Goal: Information Seeking & Learning: Learn about a topic

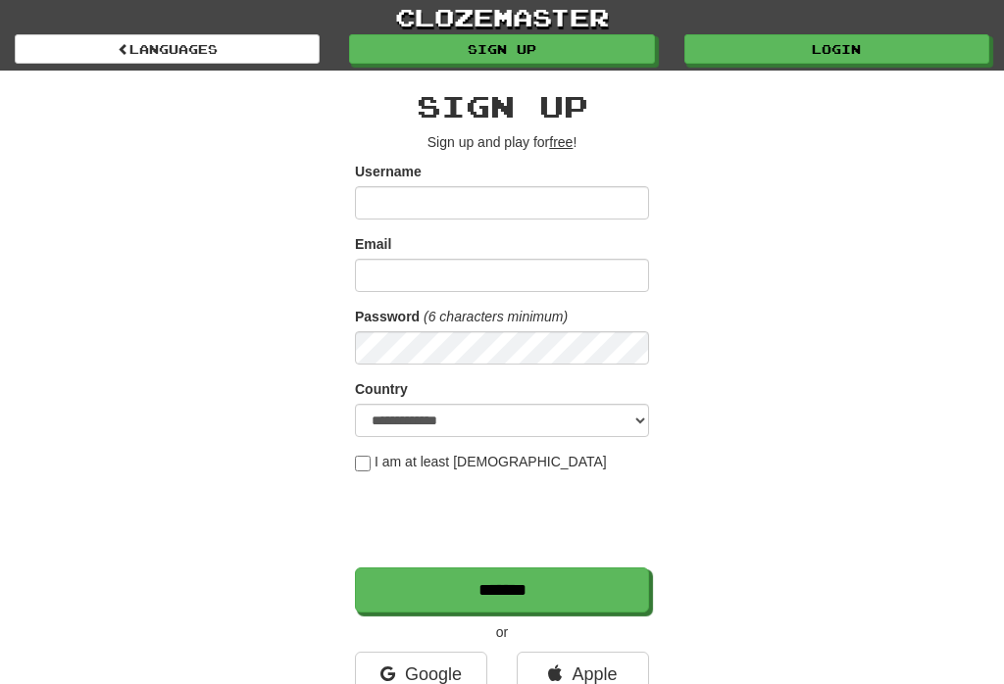
click at [860, 31] on link "clozemaster" at bounding box center [502, 17] width 1004 height 34
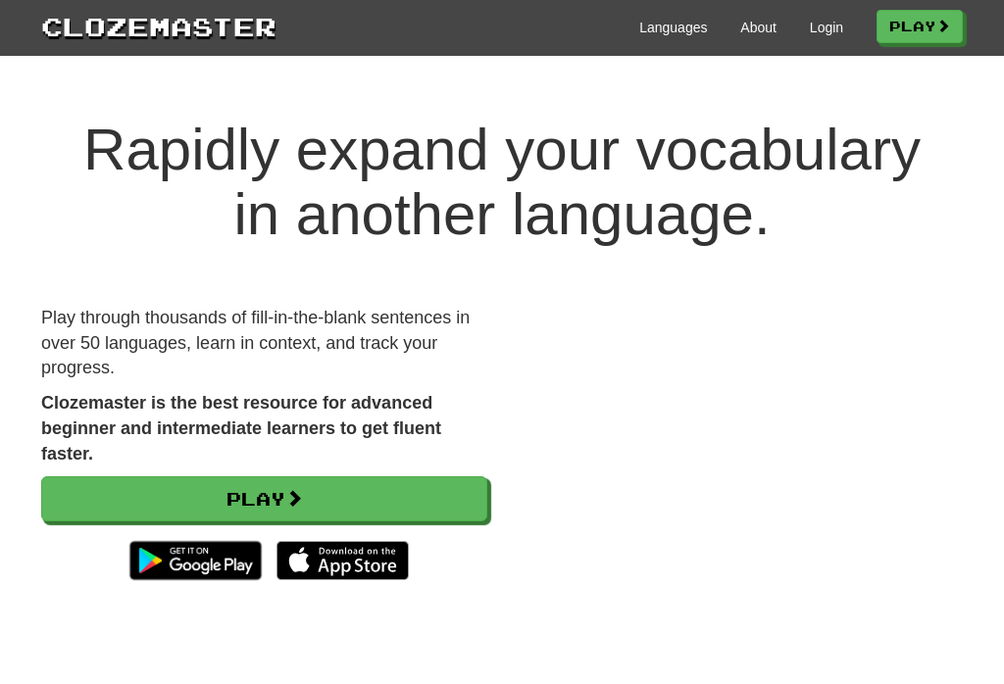
click at [798, 48] on div "Clozemaster Languages About Login Play" at bounding box center [502, 28] width 1004 height 56
click at [821, 19] on link "Login" at bounding box center [826, 28] width 33 height 20
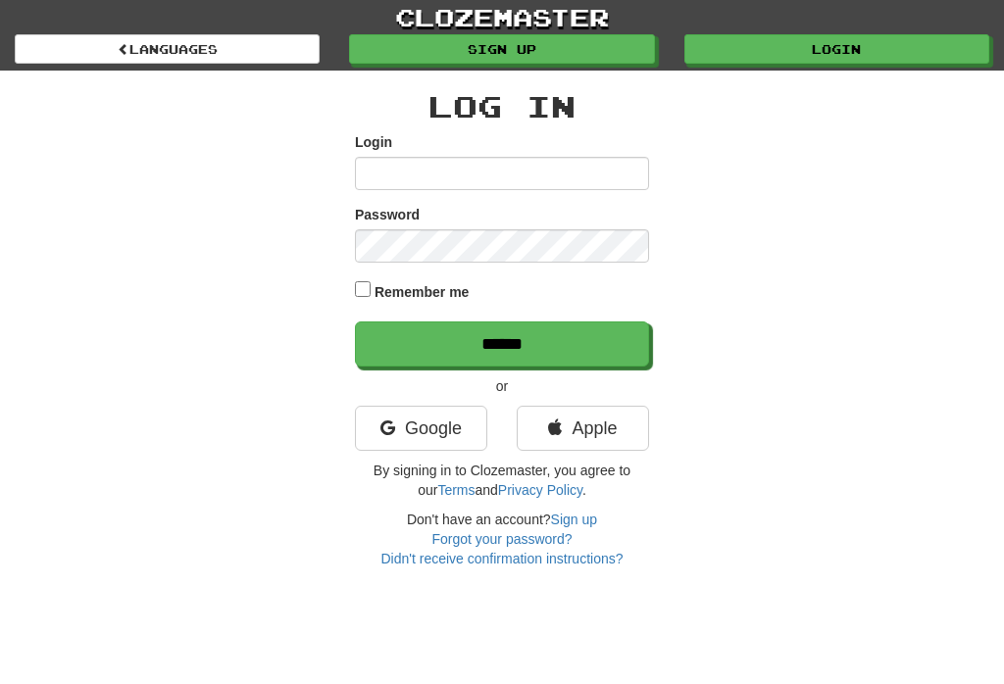
click at [606, 173] on input "Login" at bounding box center [502, 173] width 294 height 33
type input "**********"
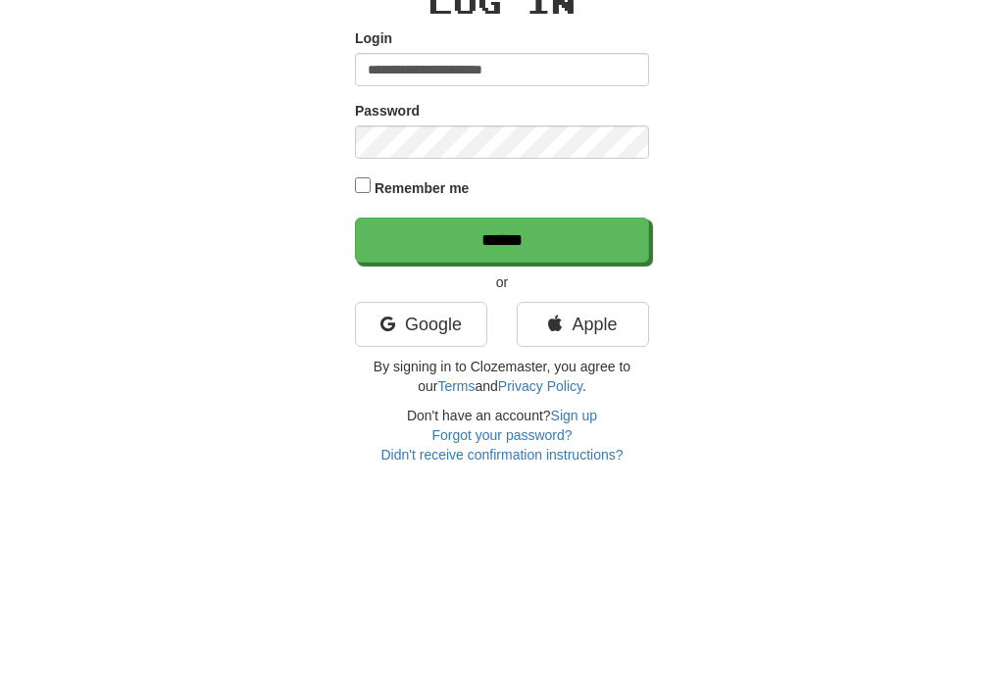
click at [595, 322] on input "******" at bounding box center [502, 344] width 294 height 45
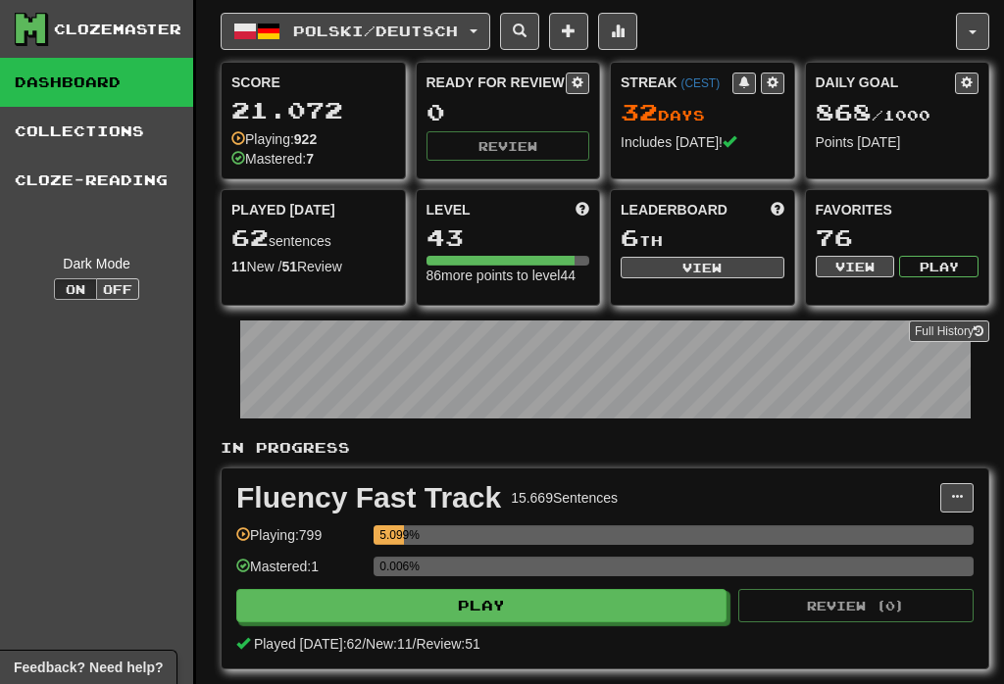
click at [552, 616] on button "Play" at bounding box center [481, 605] width 490 height 33
select select "**"
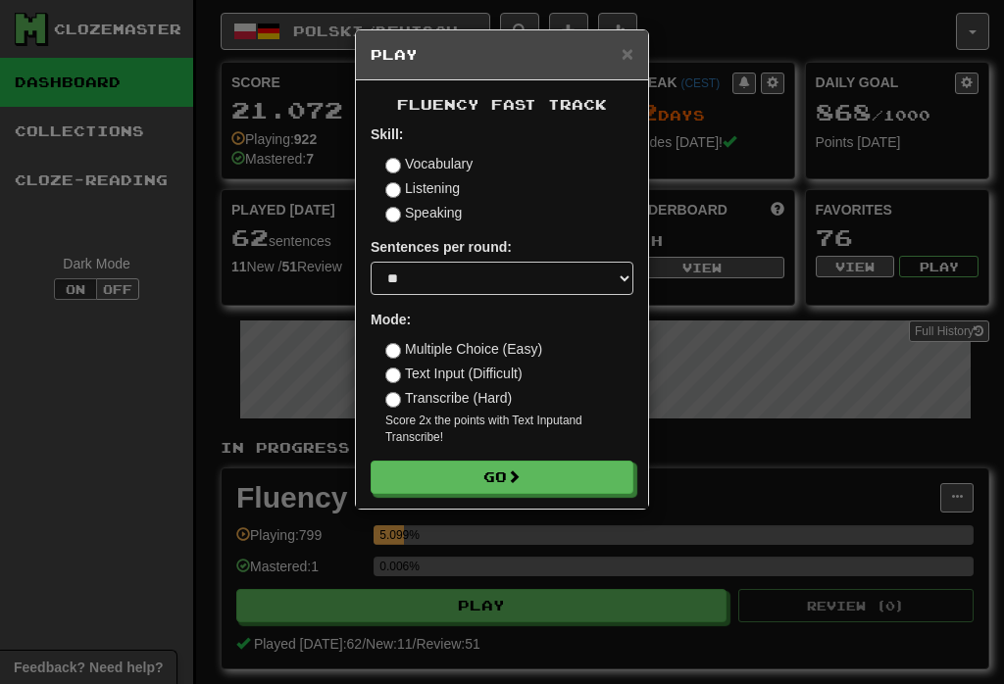
click at [564, 482] on button "Go" at bounding box center [502, 477] width 263 height 33
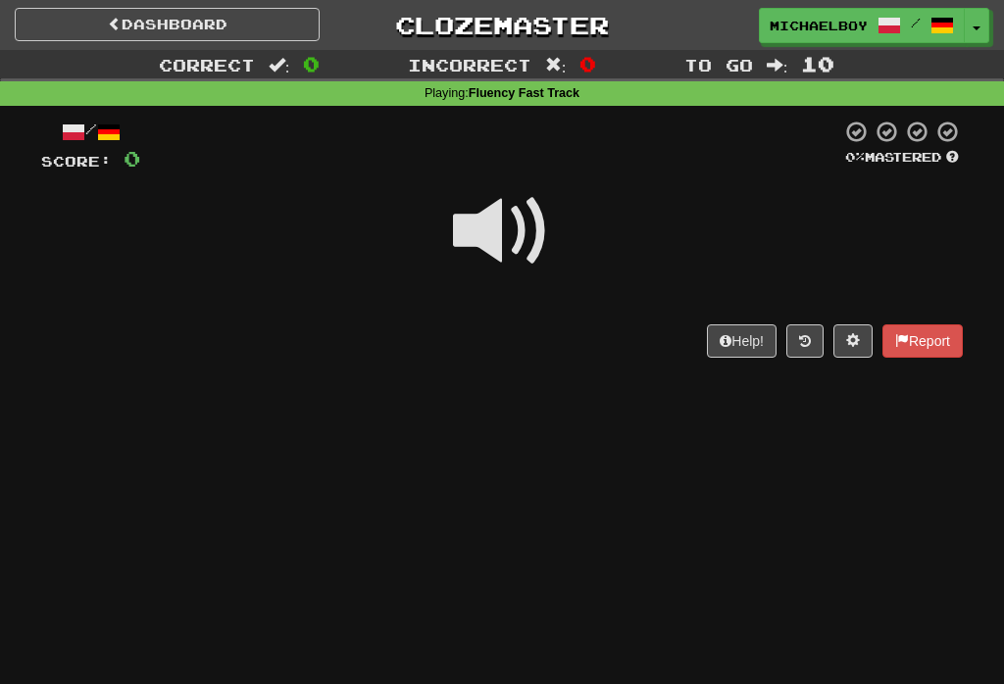
click at [498, 215] on span at bounding box center [502, 231] width 98 height 98
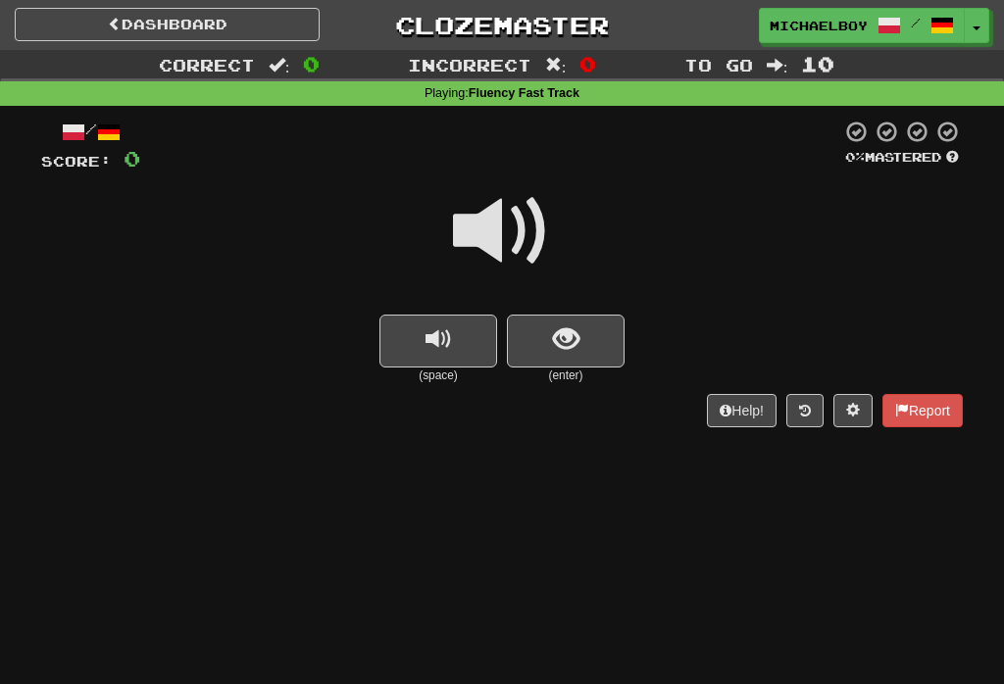
click at [435, 334] on span "replay audio" at bounding box center [438, 339] width 26 height 26
click at [546, 323] on button "show sentence" at bounding box center [566, 341] width 118 height 53
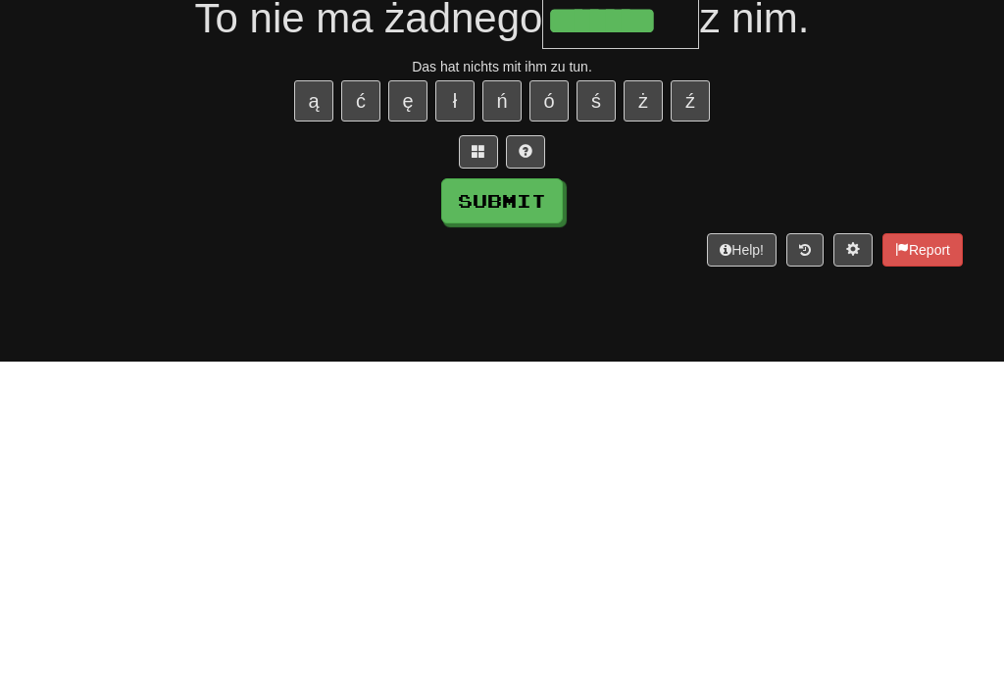
type input "*******"
click at [541, 501] on button "Submit" at bounding box center [502, 523] width 122 height 45
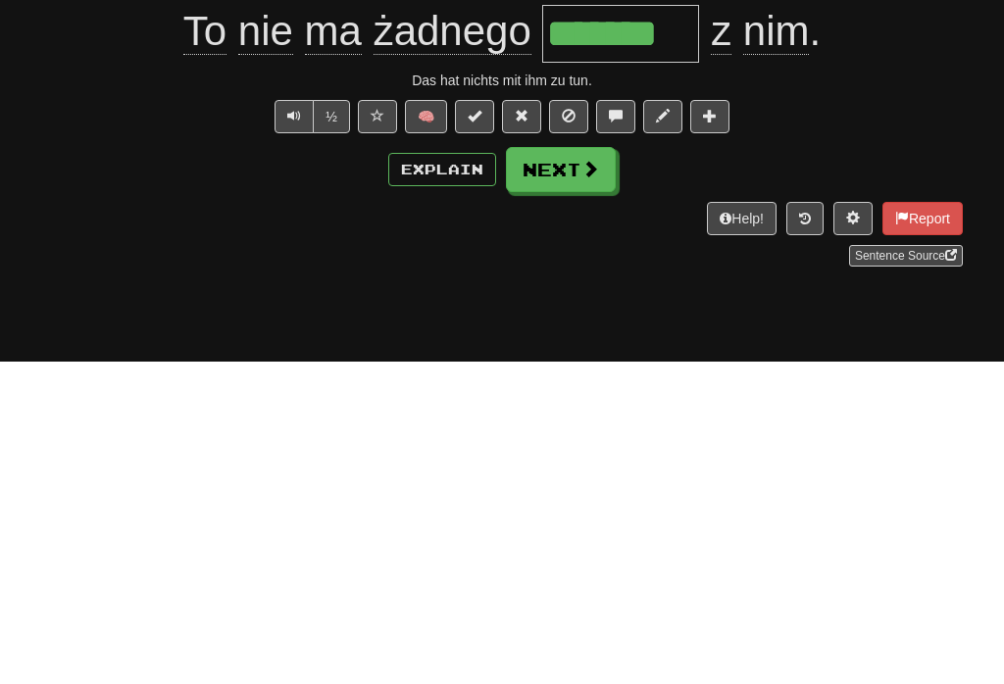
scroll to position [323, 0]
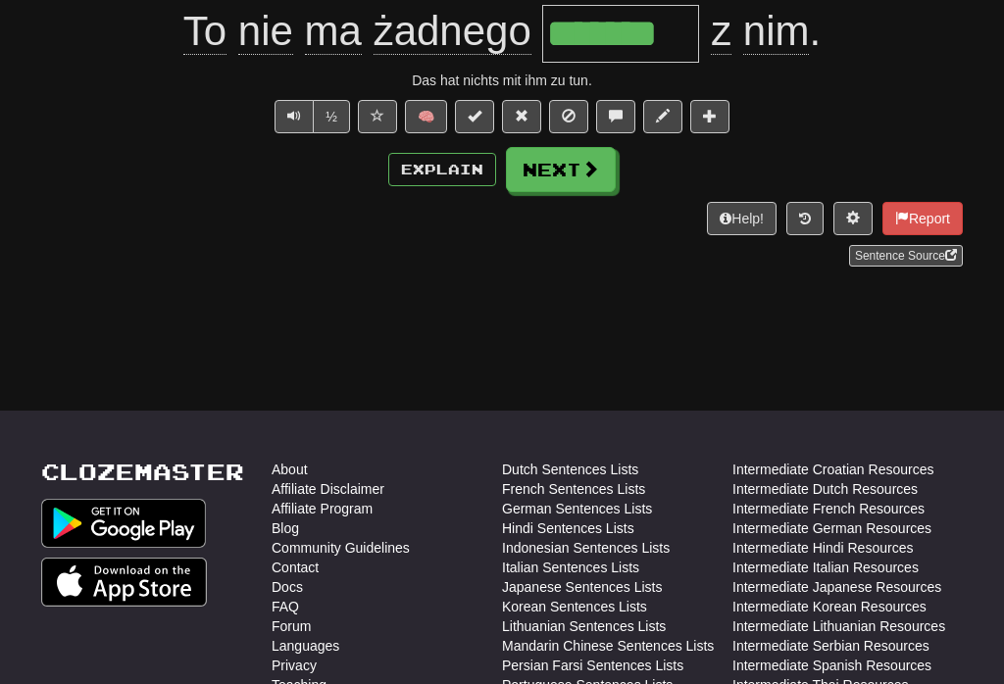
click at [463, 167] on button "Explain" at bounding box center [442, 169] width 108 height 33
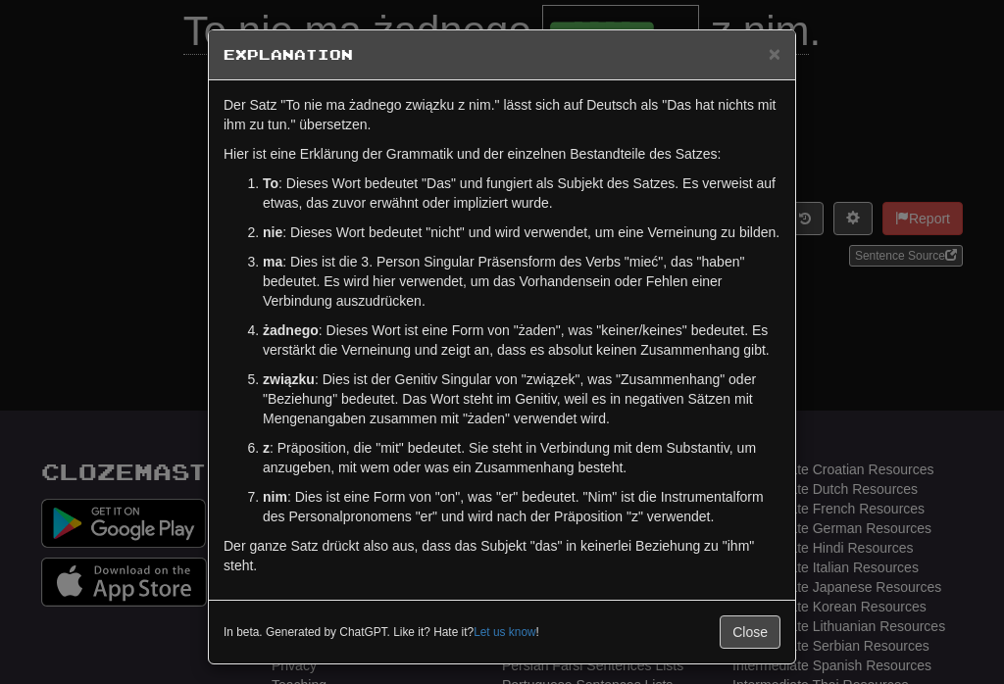
click at [777, 639] on button "Close" at bounding box center [750, 632] width 61 height 33
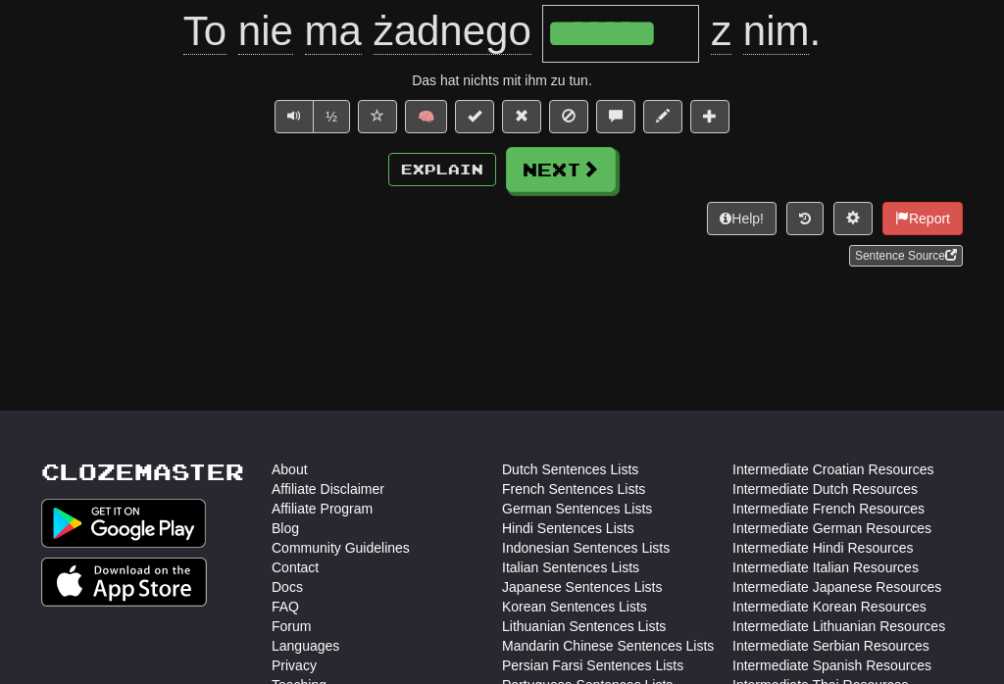
click at [585, 157] on button "Next" at bounding box center [561, 169] width 110 height 45
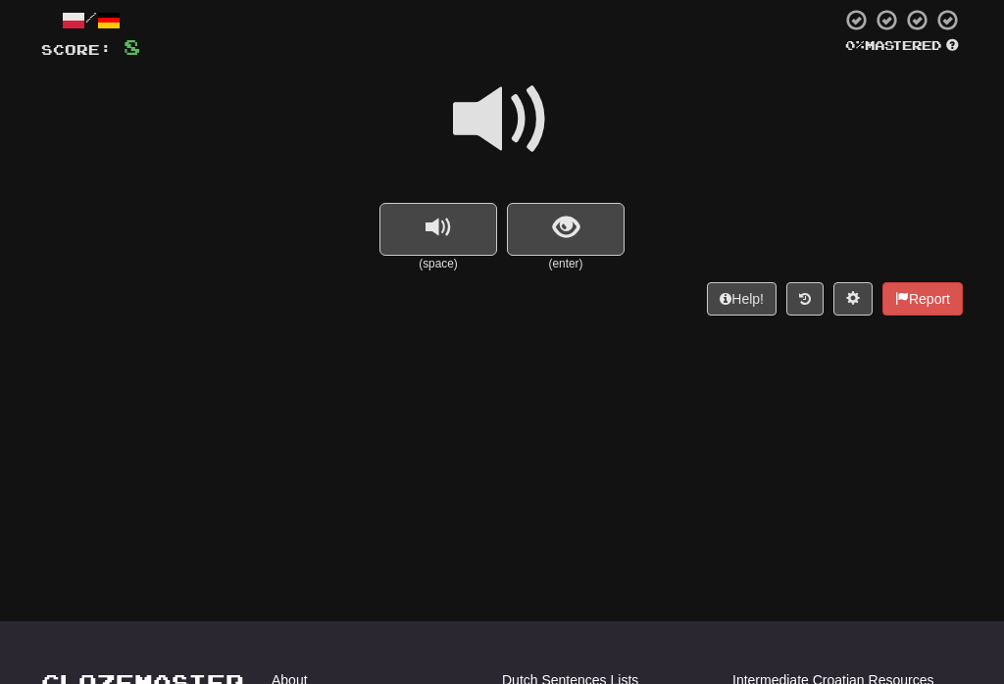
scroll to position [104, 0]
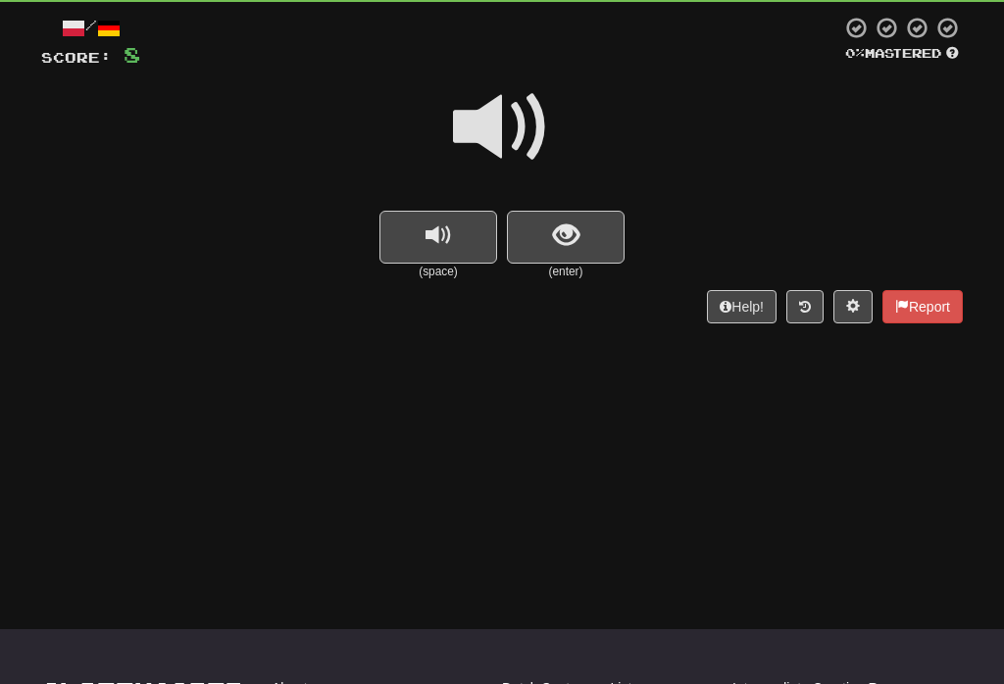
click at [589, 243] on button "show sentence" at bounding box center [566, 237] width 118 height 53
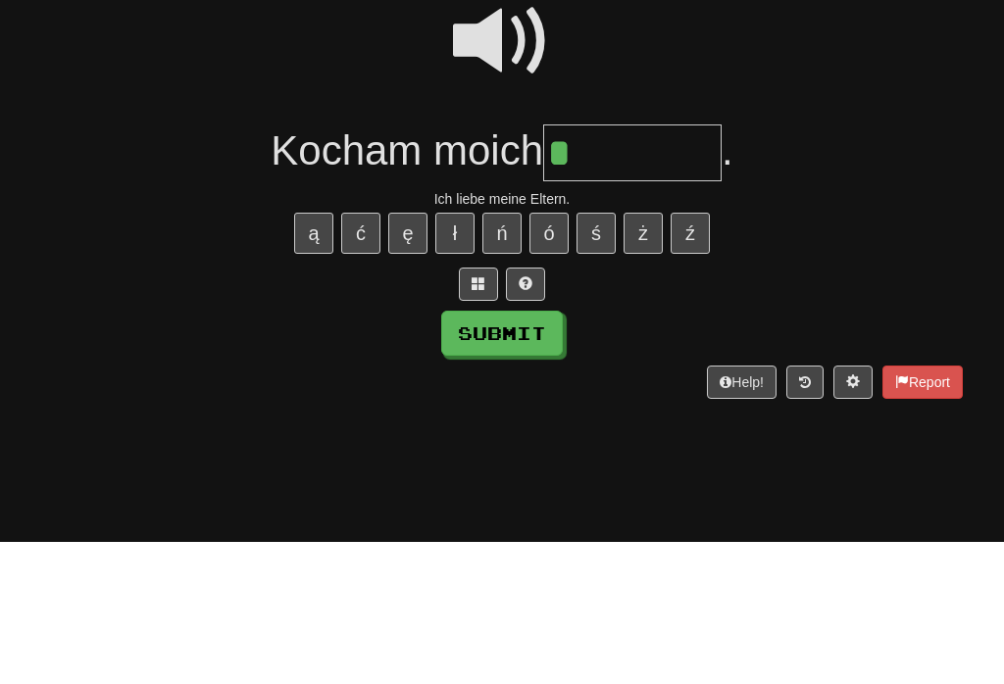
scroll to position [2, 0]
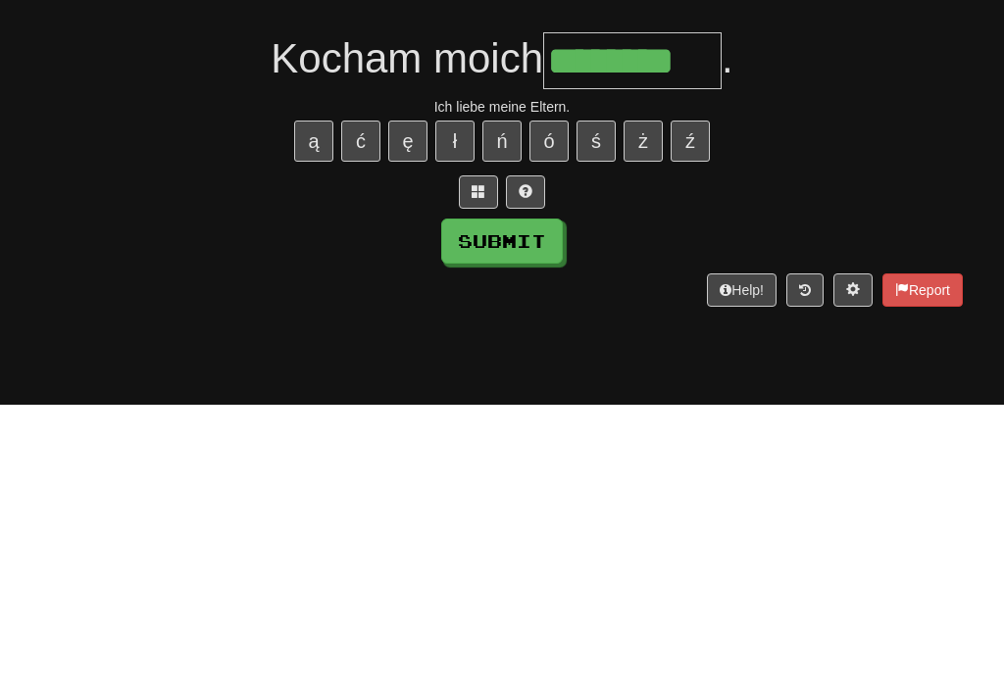
type input "********"
click at [538, 499] on button "Submit" at bounding box center [502, 521] width 122 height 45
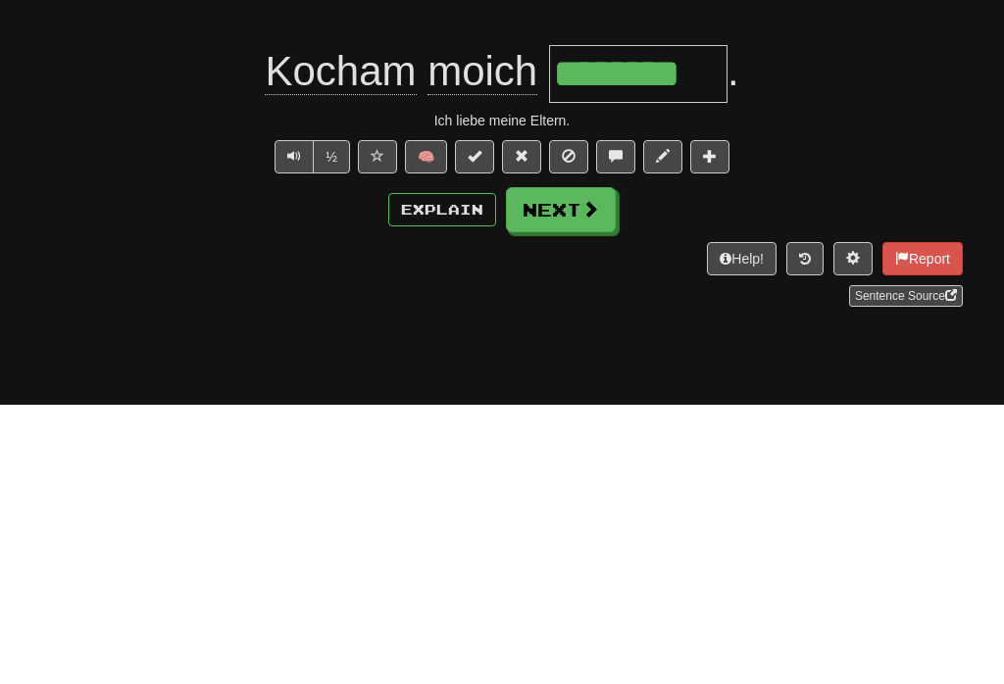
scroll to position [282, 0]
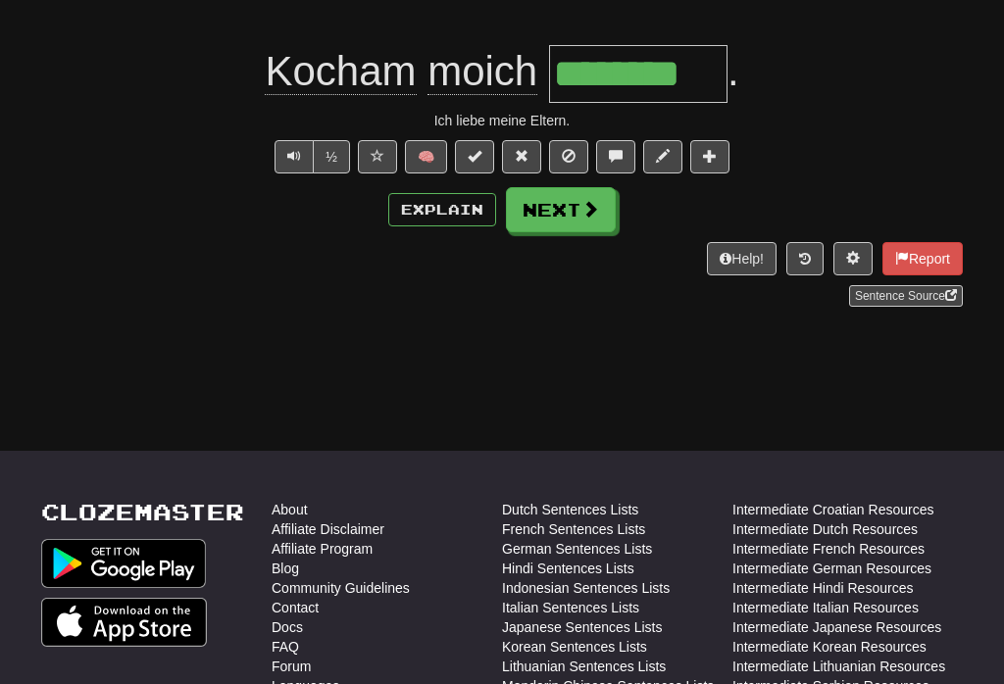
click at [588, 213] on span at bounding box center [590, 209] width 18 height 18
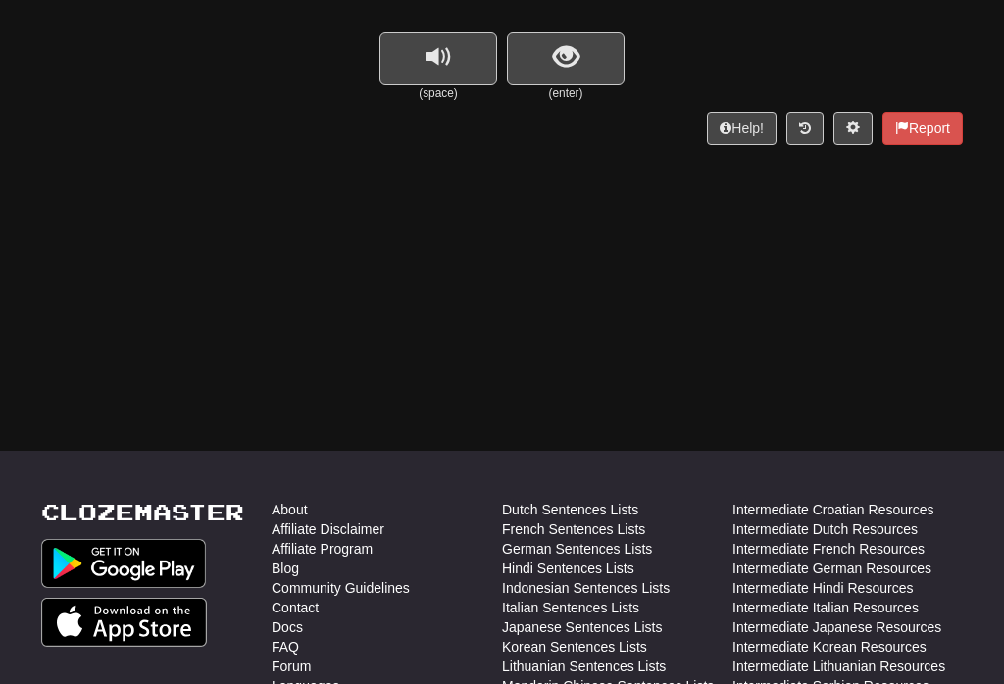
click at [562, 61] on span "show sentence" at bounding box center [566, 57] width 26 height 26
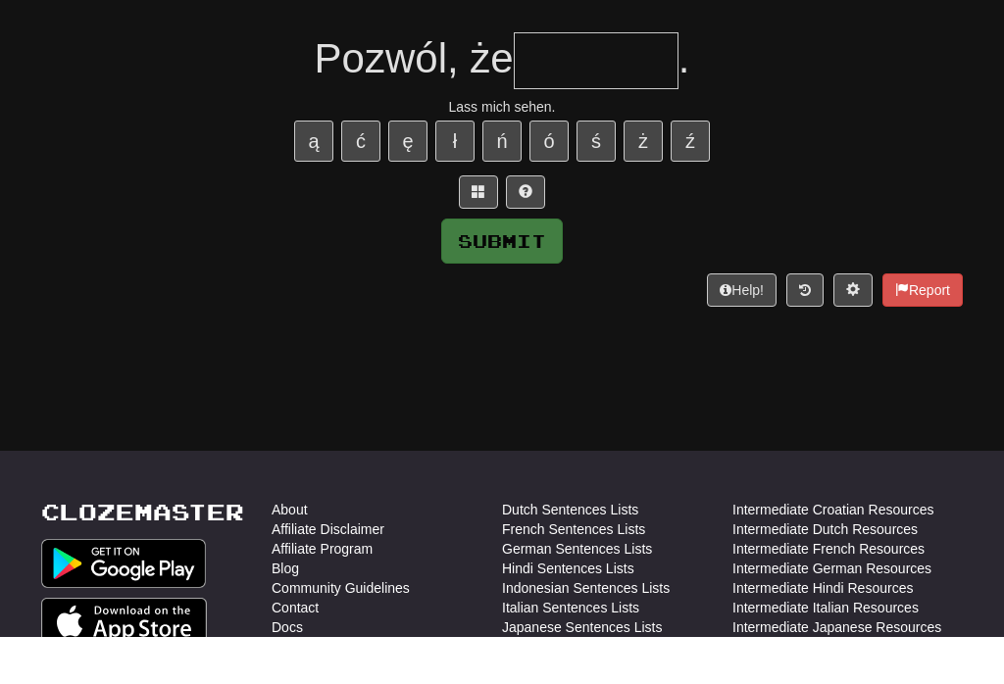
scroll to position [225, 0]
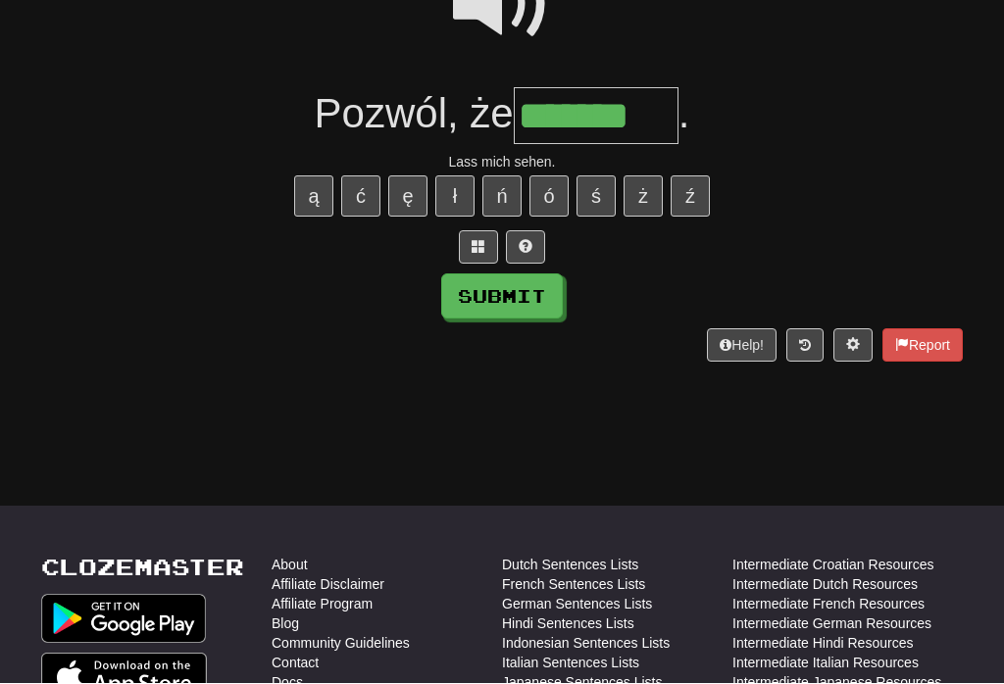
type input "*******"
click at [538, 294] on button "Submit" at bounding box center [502, 297] width 122 height 45
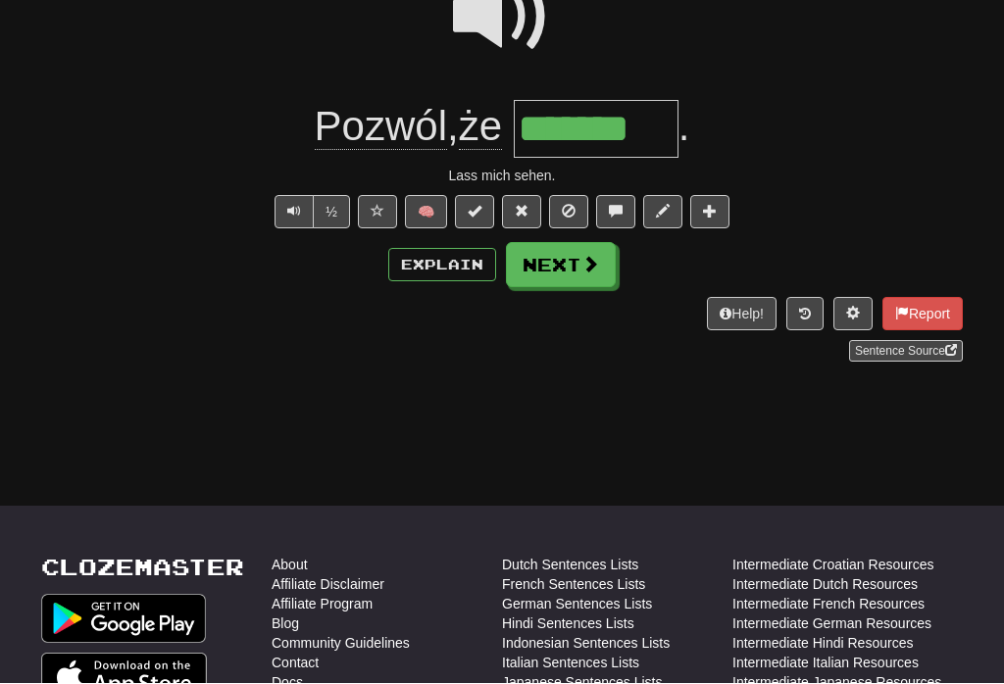
scroll to position [227, 0]
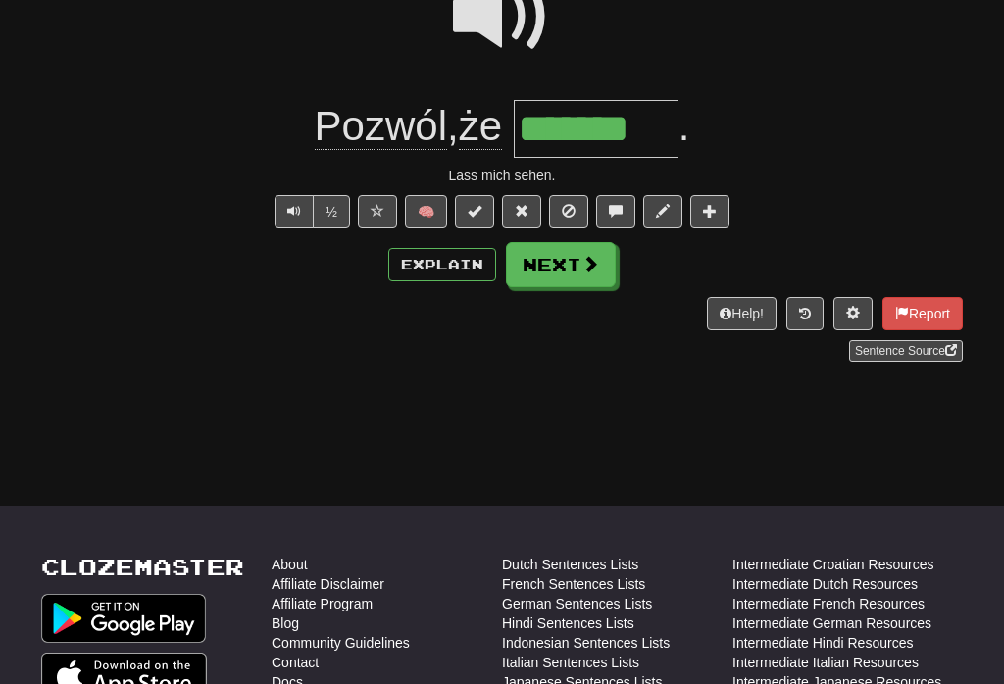
click at [587, 269] on span at bounding box center [590, 264] width 18 height 18
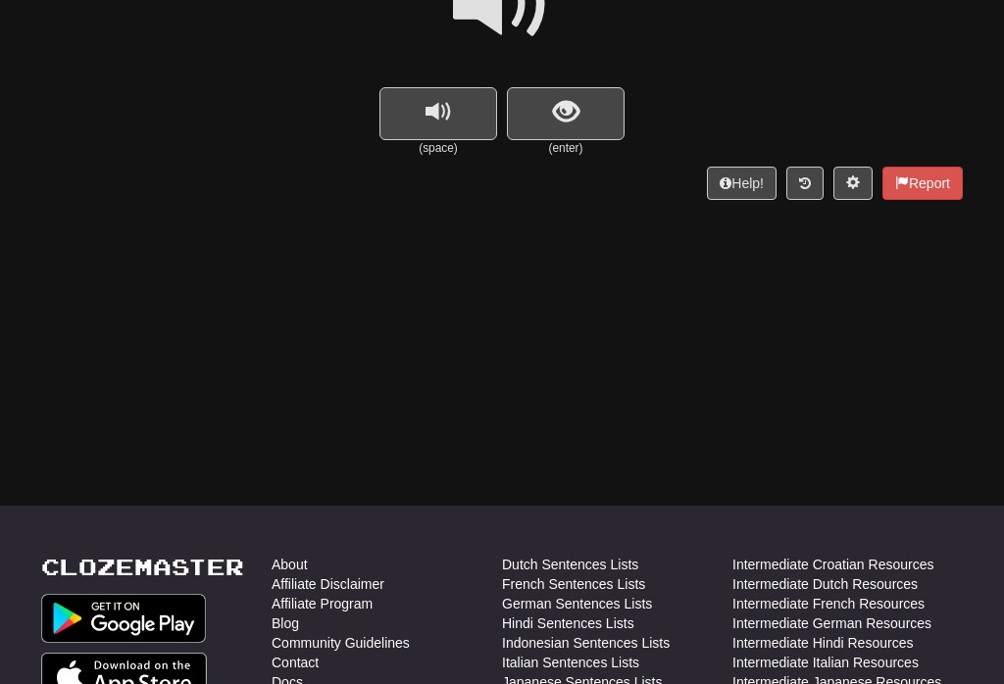
click at [587, 100] on button "show sentence" at bounding box center [566, 113] width 118 height 53
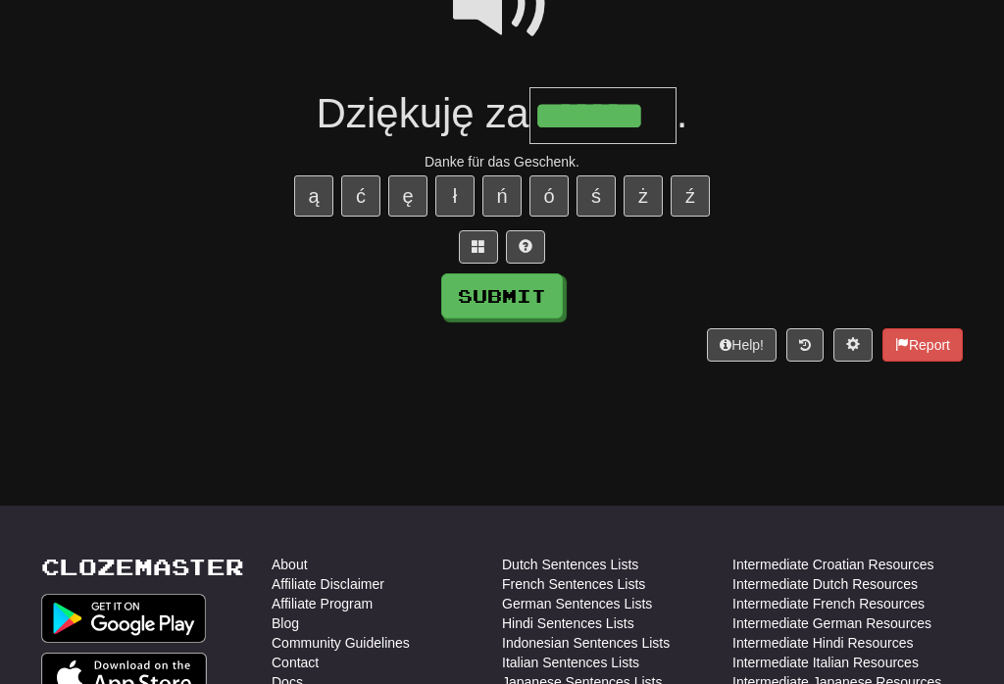
type input "*******"
click at [527, 281] on button "Submit" at bounding box center [502, 295] width 122 height 45
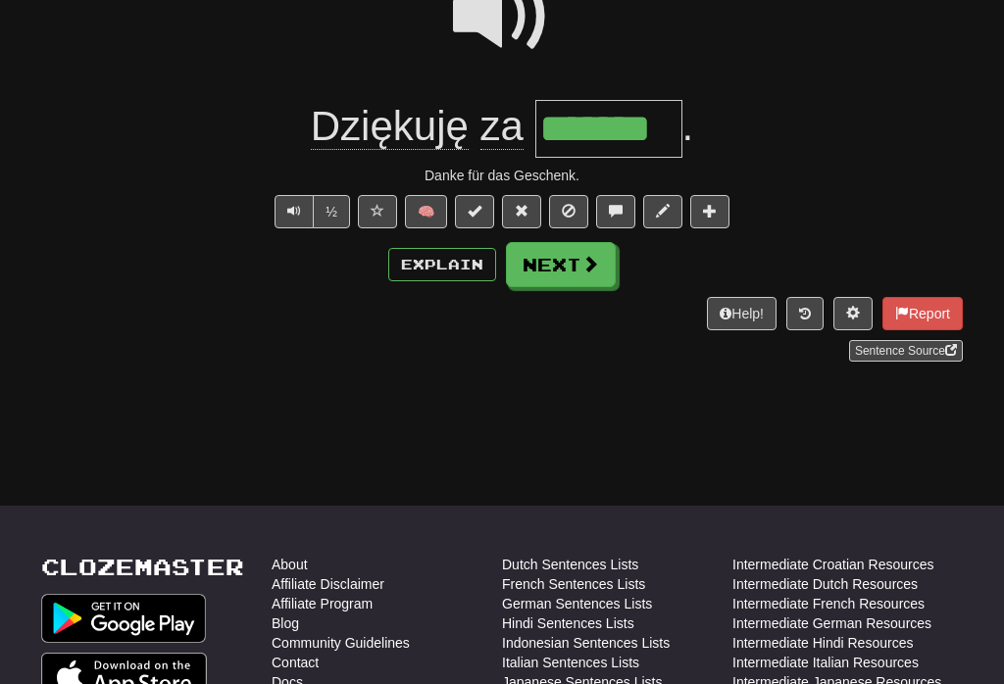
click at [590, 255] on span at bounding box center [590, 264] width 18 height 18
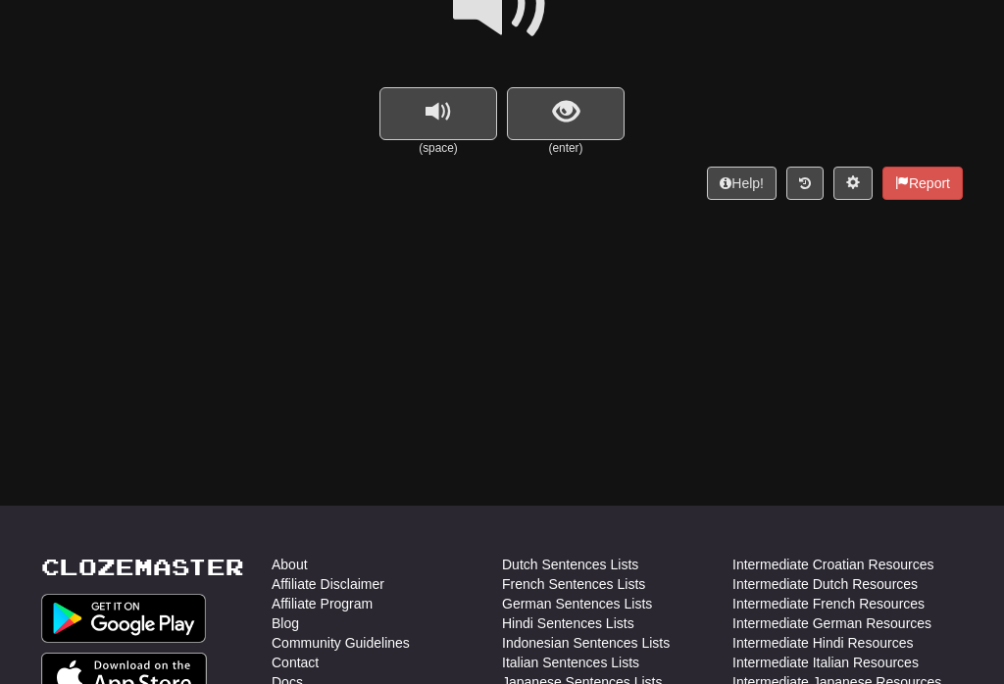
click at [435, 137] on button "replay audio" at bounding box center [438, 113] width 118 height 53
click at [573, 111] on span "show sentence" at bounding box center [566, 112] width 26 height 26
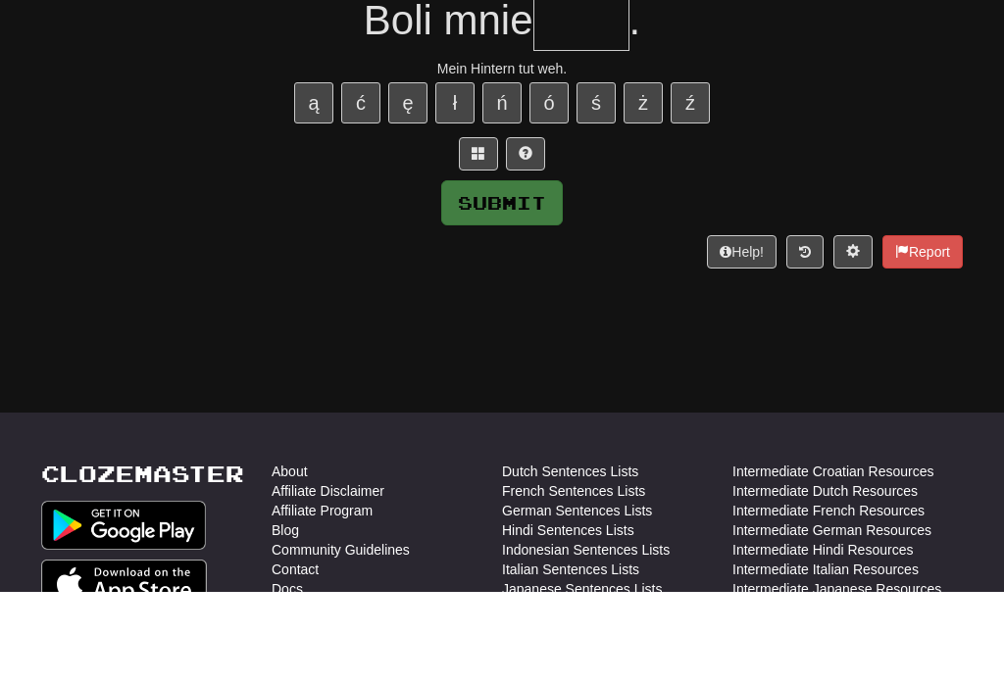
click at [527, 239] on span at bounding box center [526, 246] width 14 height 14
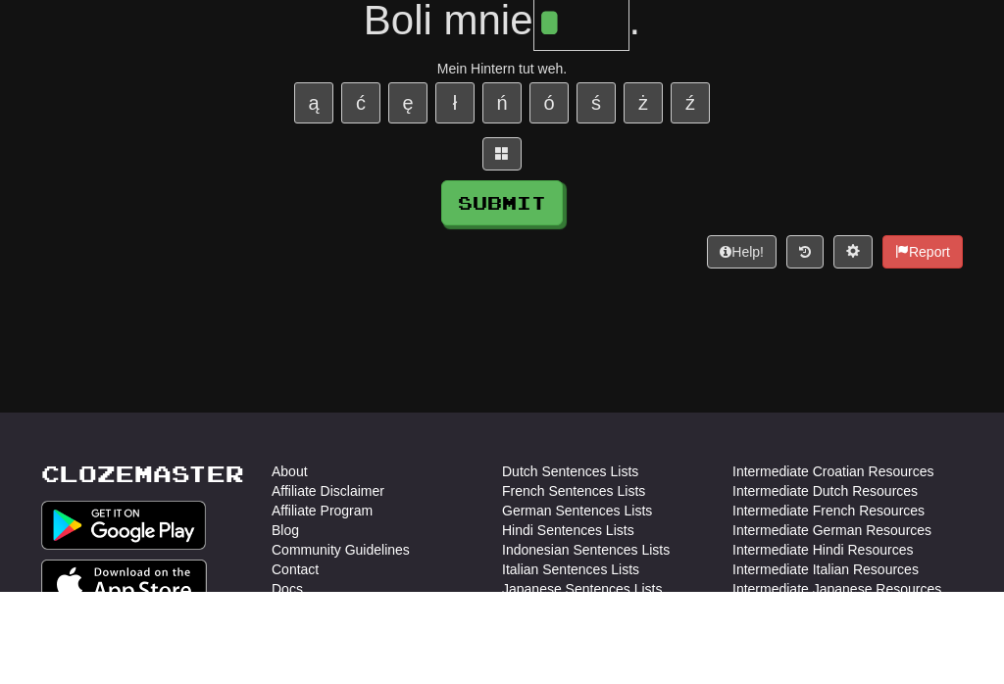
click at [484, 273] on button "Submit" at bounding box center [502, 295] width 122 height 45
type input "*****"
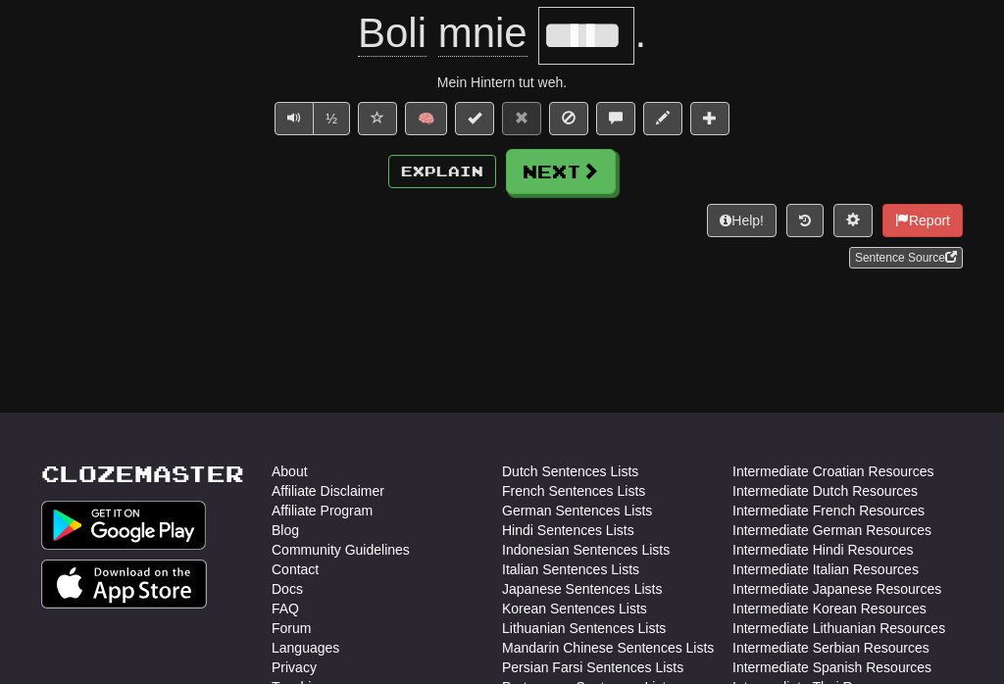
scroll to position [321, 0]
click at [560, 169] on button "Next" at bounding box center [561, 171] width 110 height 45
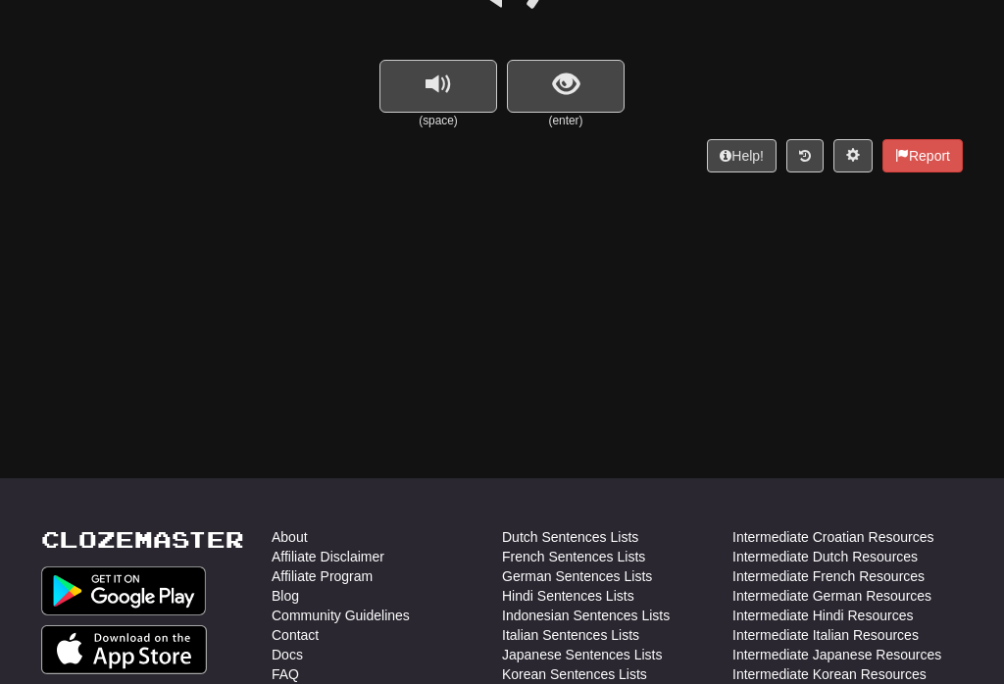
scroll to position [252, 0]
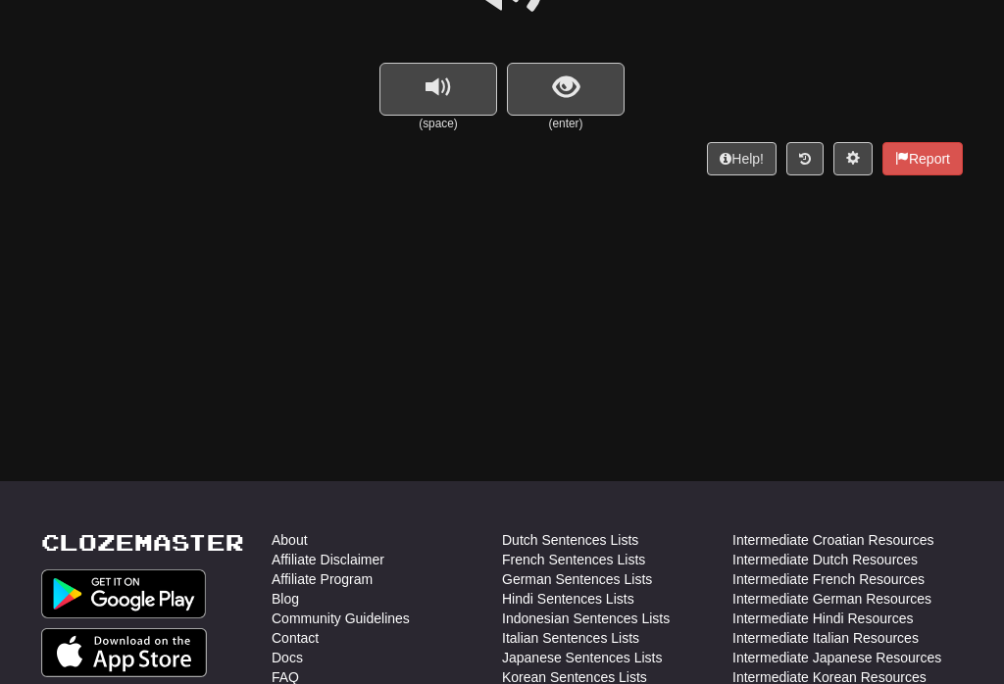
click at [569, 96] on span "show sentence" at bounding box center [566, 88] width 26 height 26
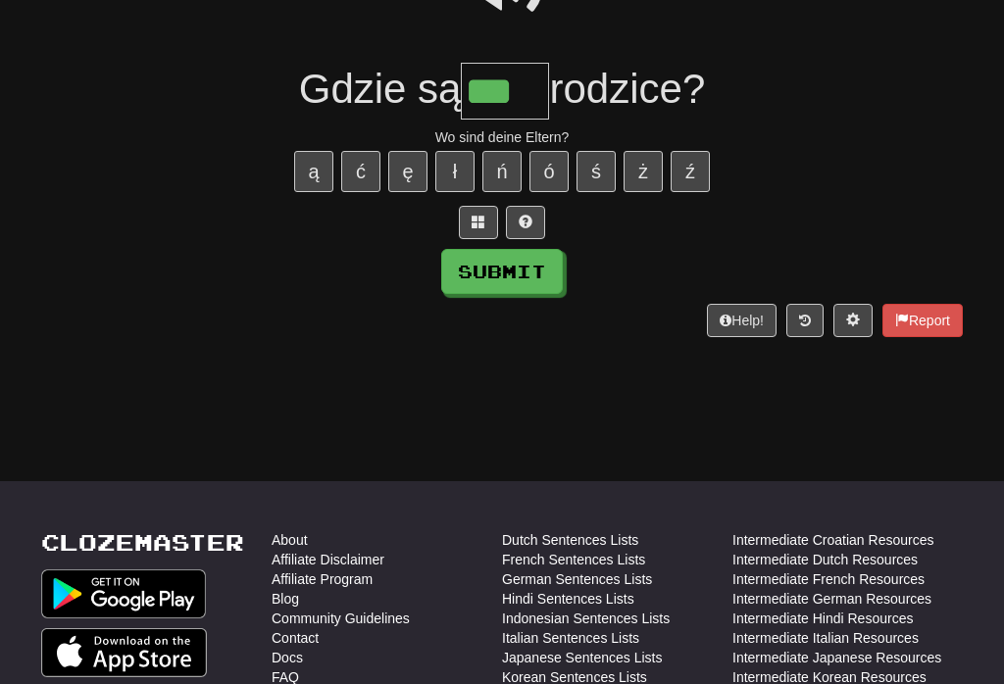
click at [534, 92] on input "***" at bounding box center [505, 92] width 88 height 58
type input "****"
click at [526, 273] on button "Submit" at bounding box center [502, 271] width 122 height 45
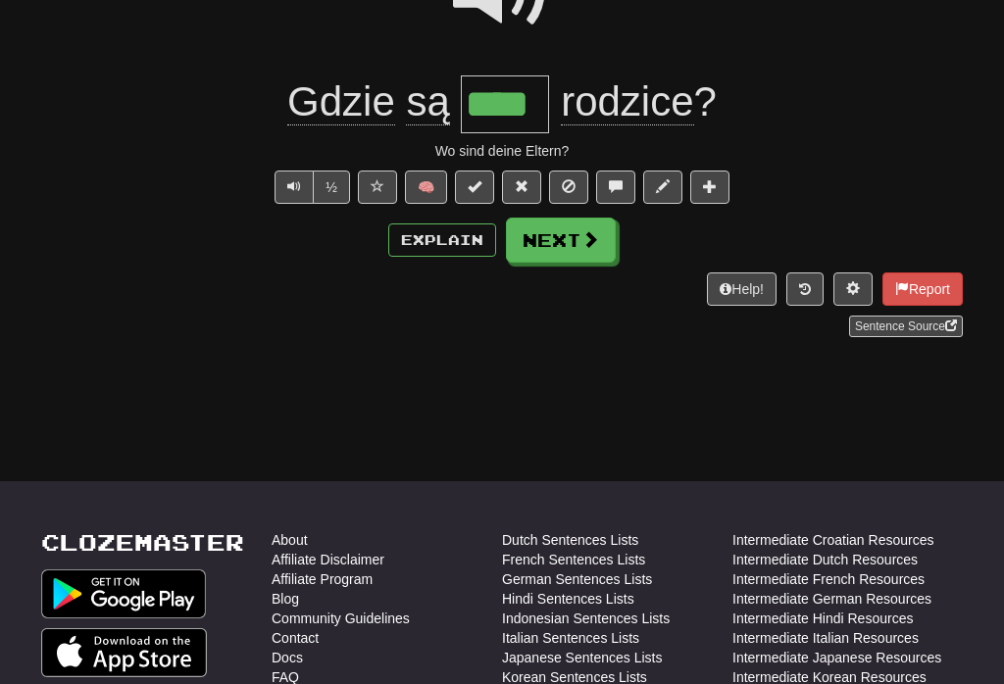
click at [462, 248] on button "Explain" at bounding box center [442, 240] width 108 height 33
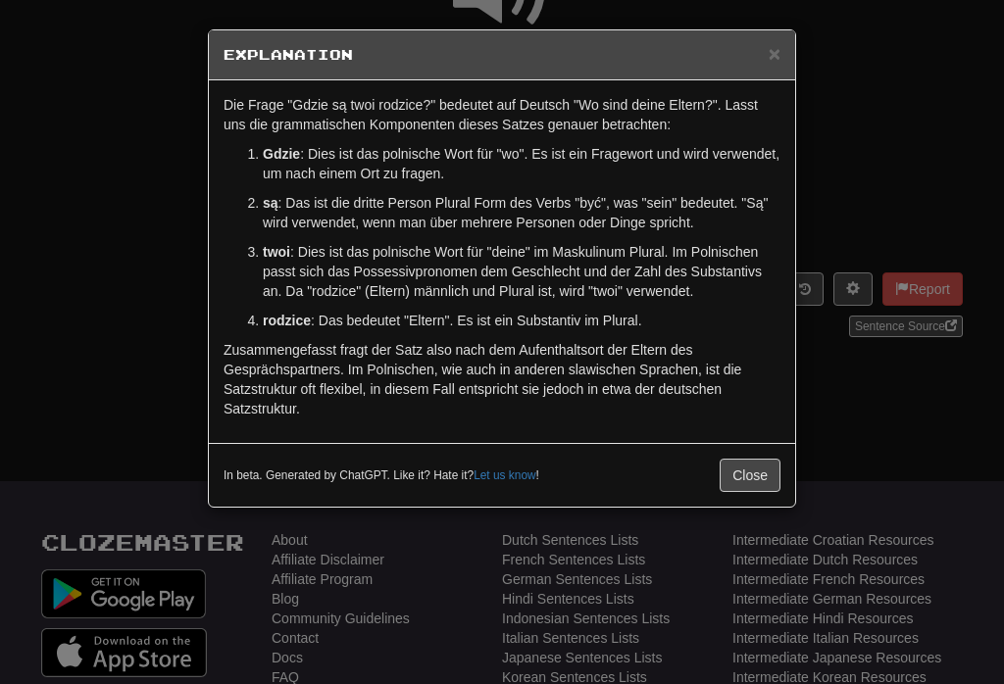
click at [770, 471] on button "Close" at bounding box center [750, 475] width 61 height 33
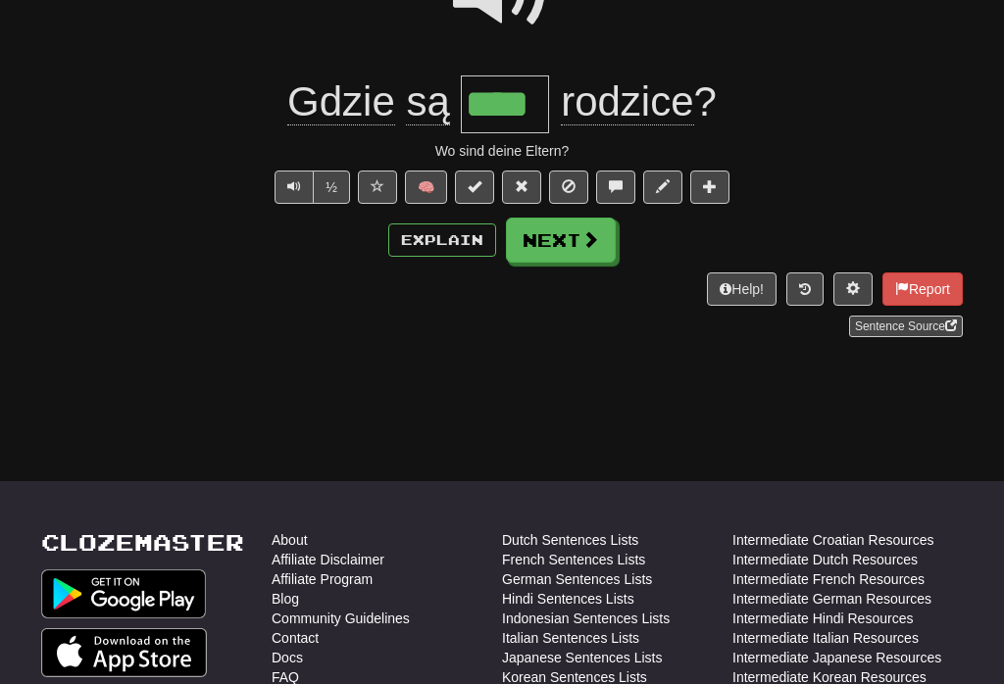
click at [588, 250] on button "Next" at bounding box center [561, 240] width 110 height 45
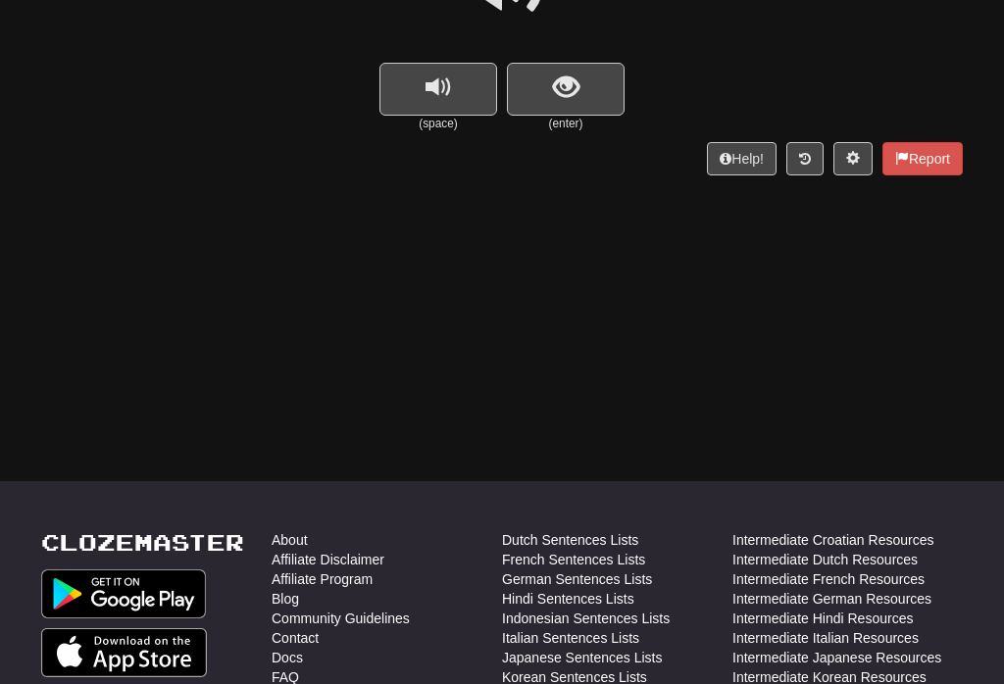
click at [454, 68] on button "replay audio" at bounding box center [438, 89] width 118 height 53
click at [421, 73] on button "replay audio" at bounding box center [438, 89] width 118 height 53
click at [558, 92] on span "show sentence" at bounding box center [566, 88] width 26 height 26
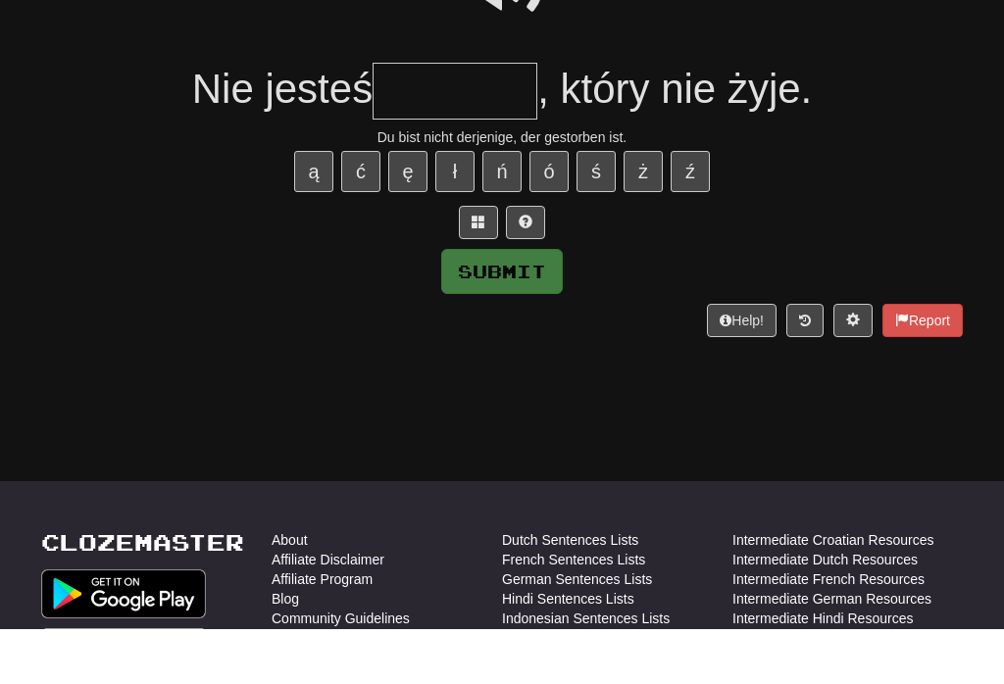
scroll to position [187, 0]
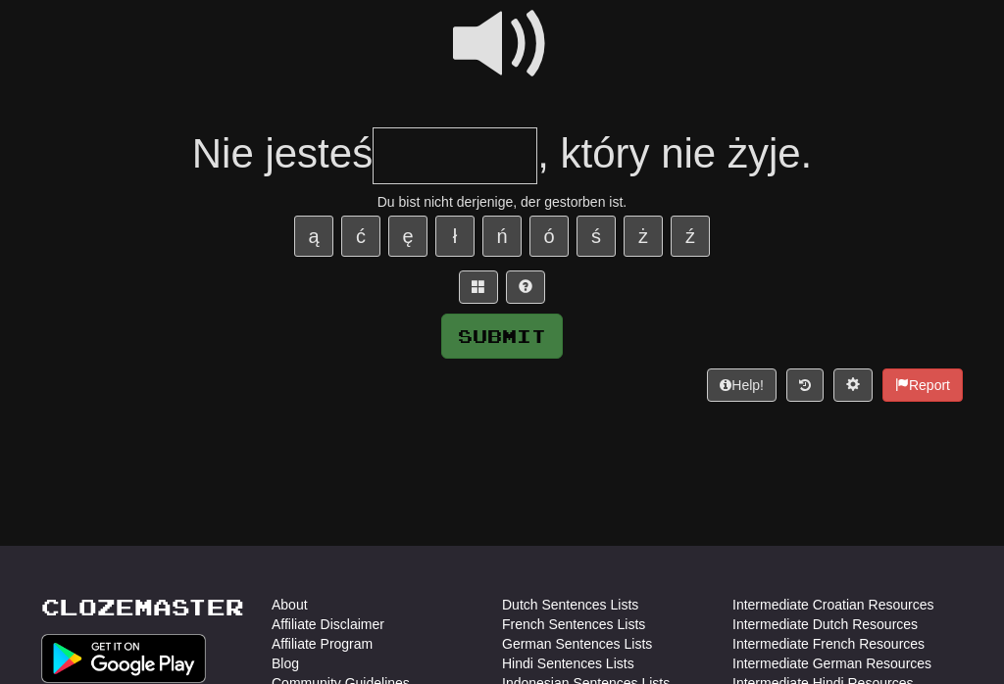
click at [500, 43] on span at bounding box center [502, 44] width 98 height 98
click at [512, 61] on span at bounding box center [502, 44] width 98 height 98
click at [478, 152] on input "text" at bounding box center [455, 156] width 165 height 58
click at [537, 286] on button at bounding box center [525, 287] width 39 height 33
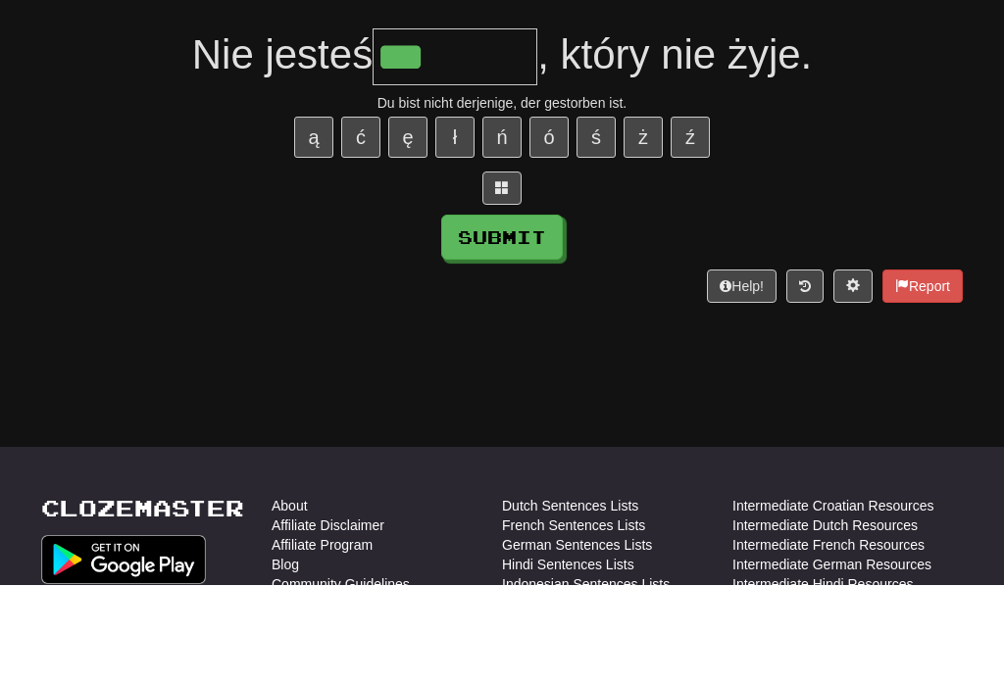
click at [538, 314] on button "Submit" at bounding box center [502, 336] width 122 height 45
type input "*******"
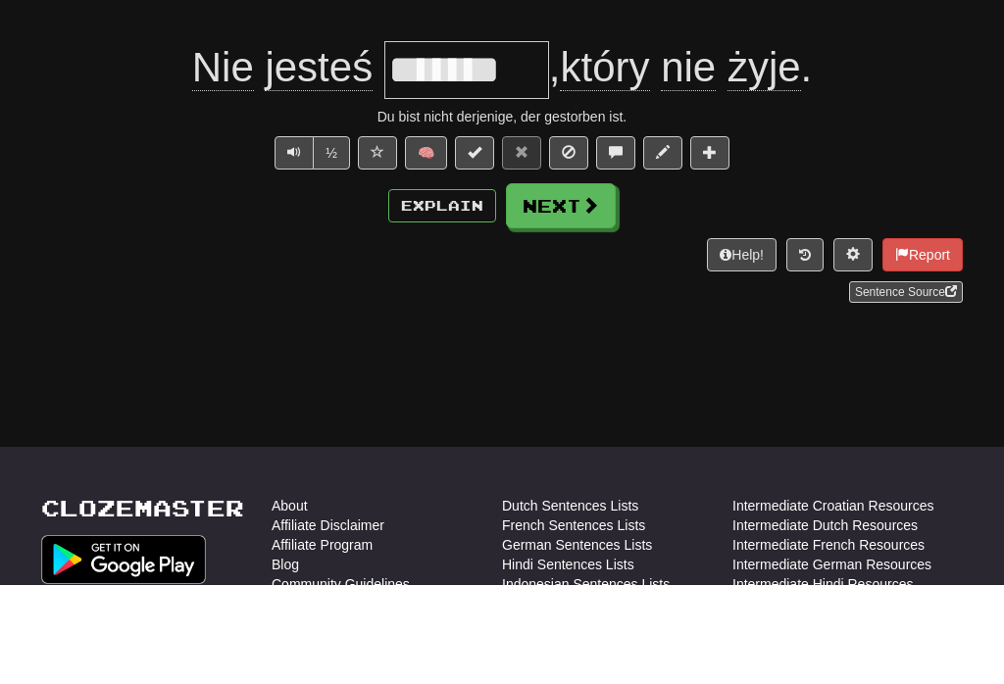
scroll to position [286, 0]
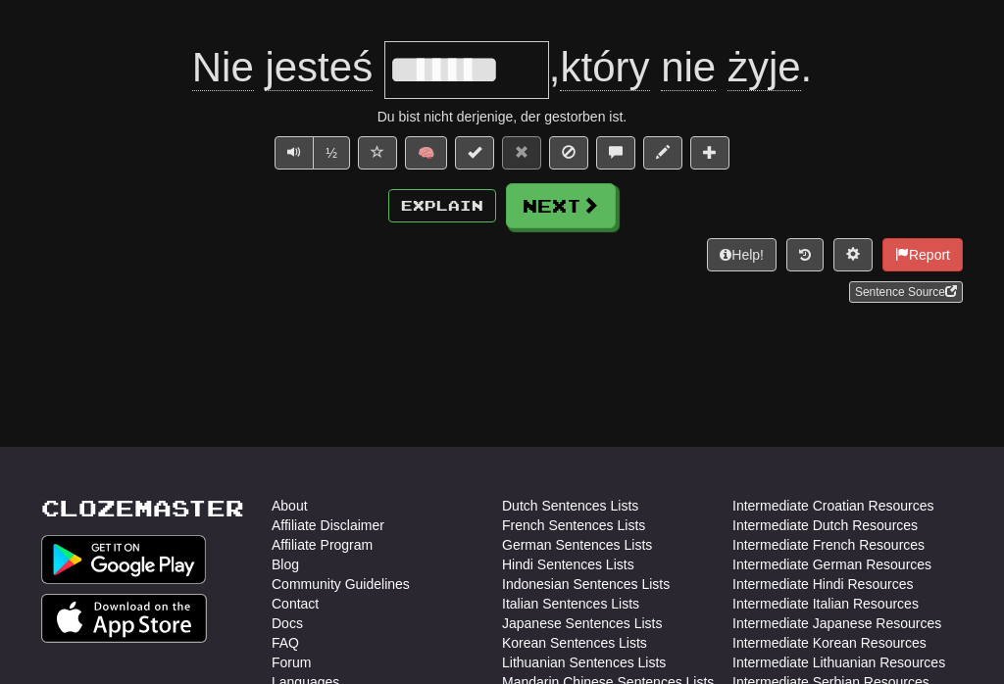
click at [581, 224] on button "Next" at bounding box center [561, 205] width 110 height 45
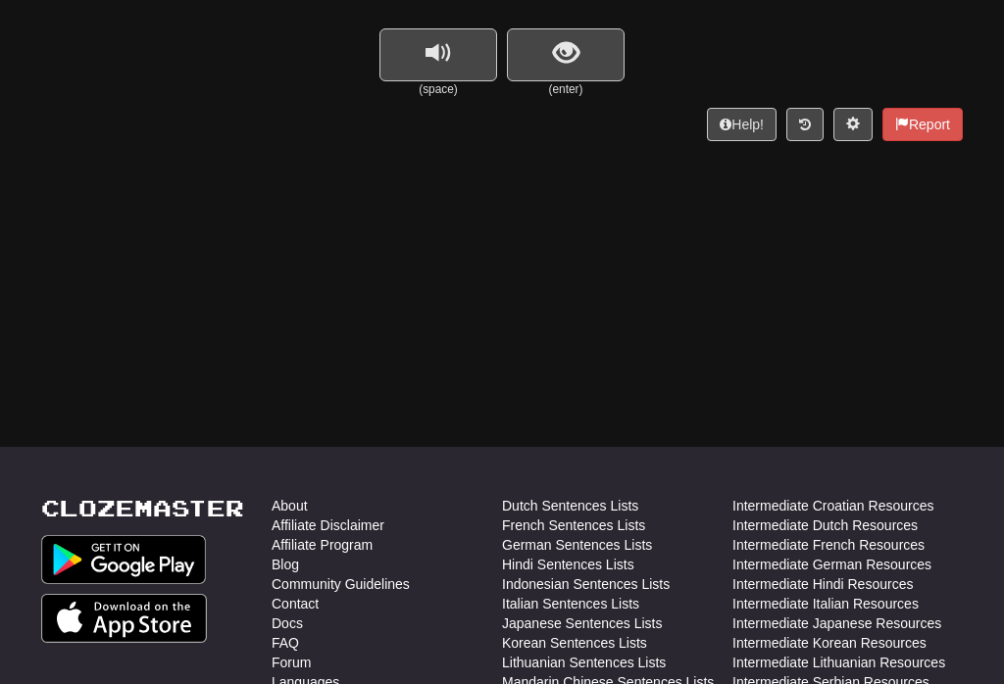
click at [586, 48] on button "show sentence" at bounding box center [566, 54] width 118 height 53
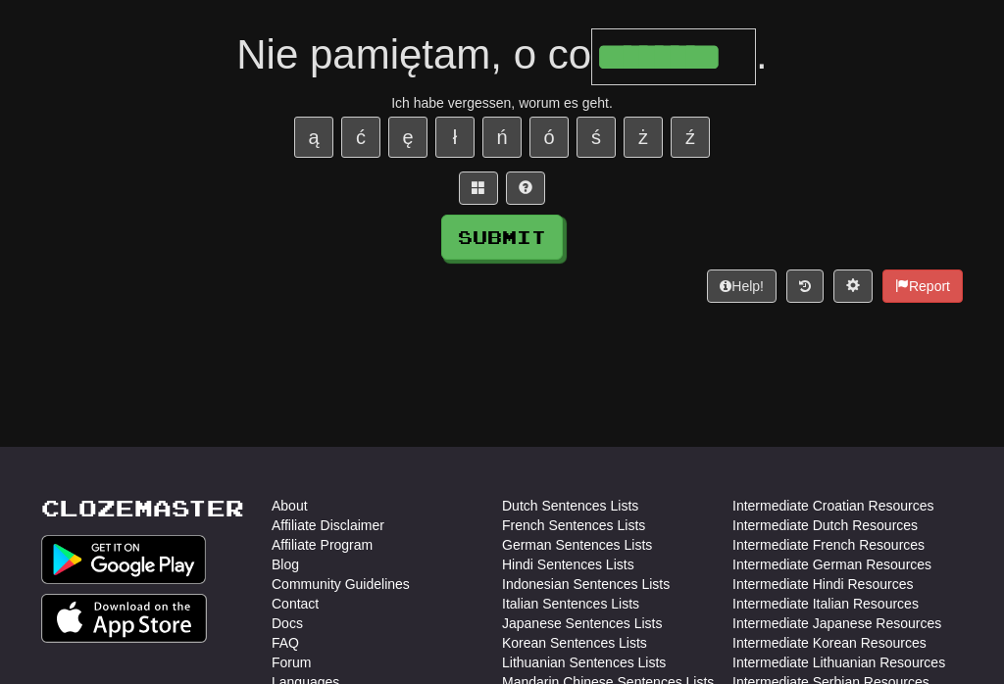
type input "********"
click at [528, 235] on button "Submit" at bounding box center [502, 237] width 122 height 45
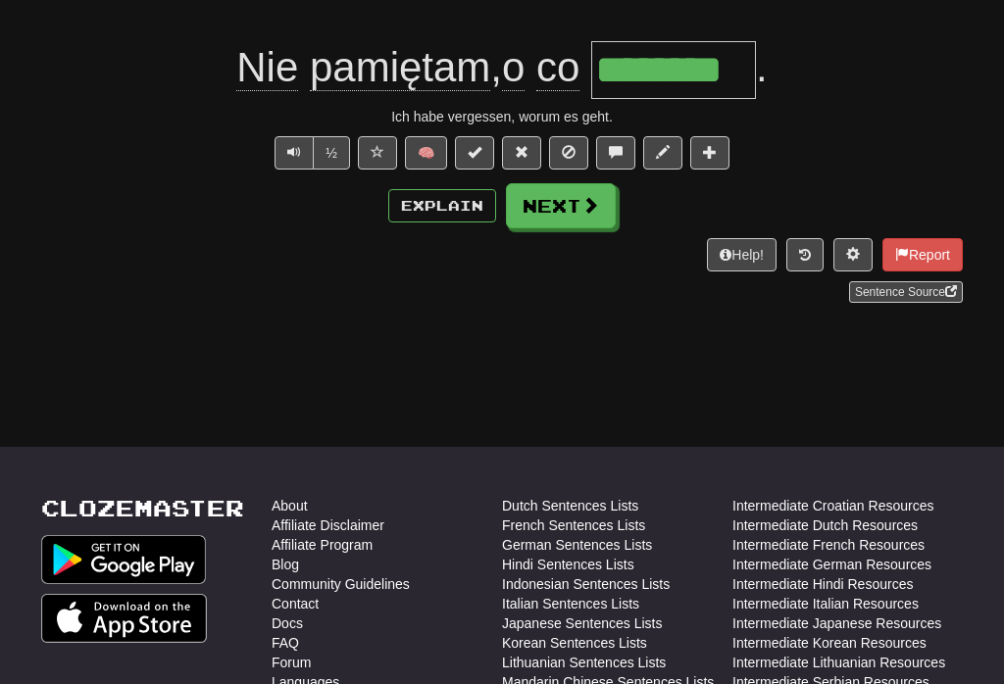
click at [583, 204] on span at bounding box center [590, 205] width 18 height 18
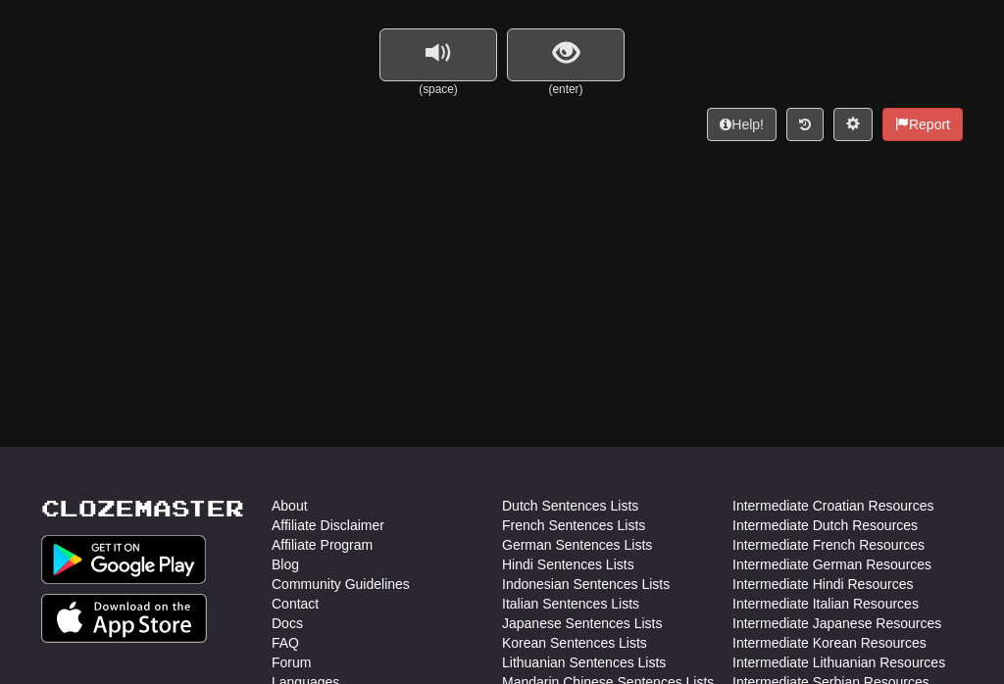
click at [451, 55] on span "replay audio" at bounding box center [438, 53] width 26 height 26
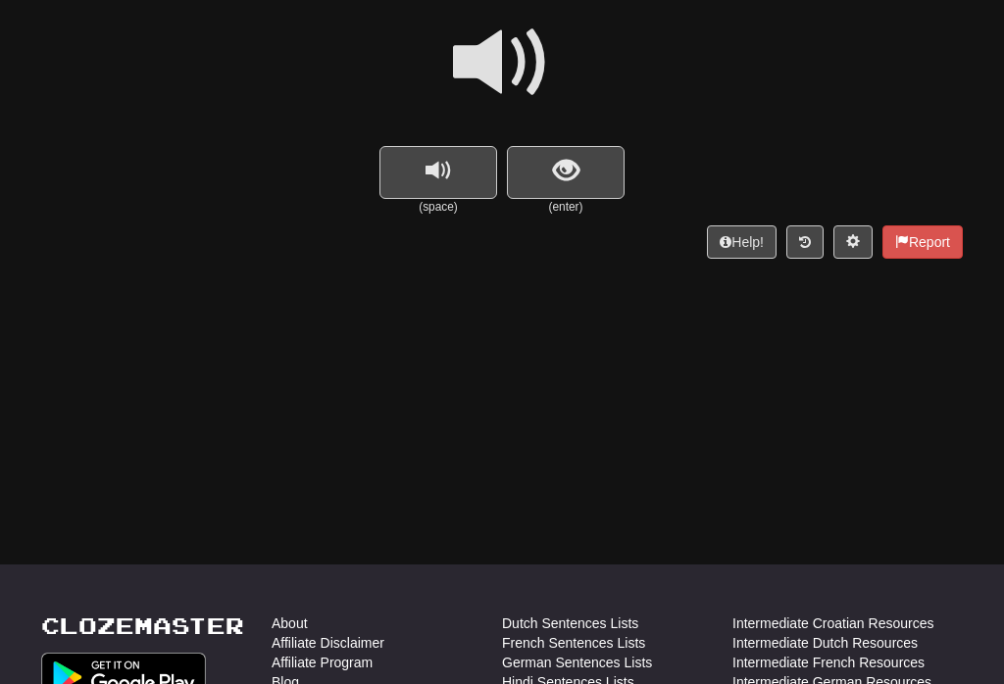
scroll to position [171, 0]
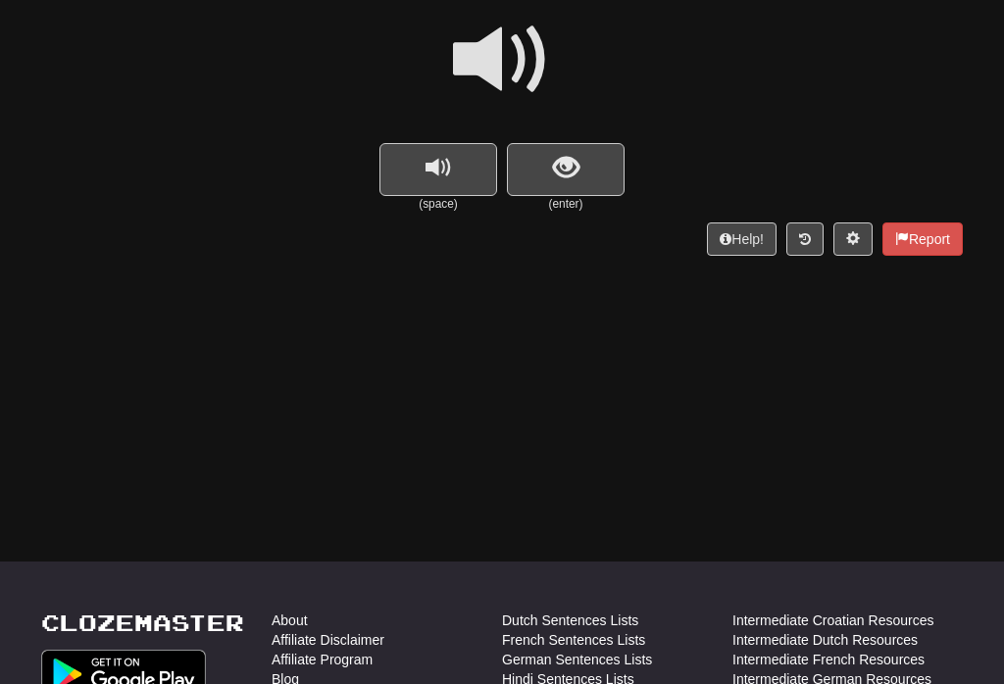
click at [590, 161] on button "show sentence" at bounding box center [566, 170] width 118 height 53
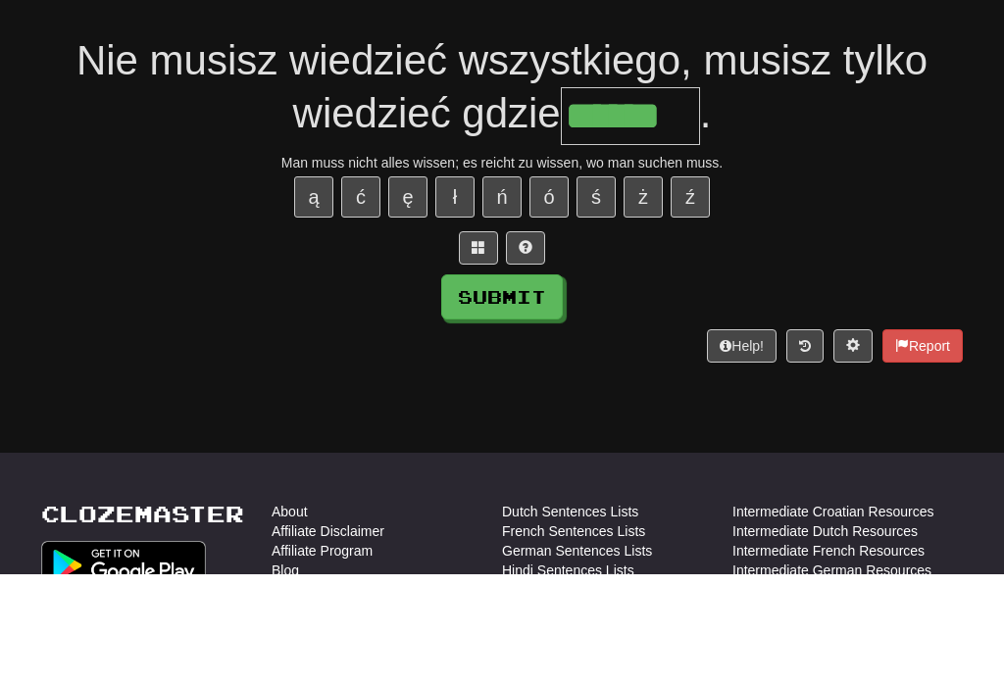
type input "******"
click at [541, 384] on button "Submit" at bounding box center [502, 406] width 122 height 45
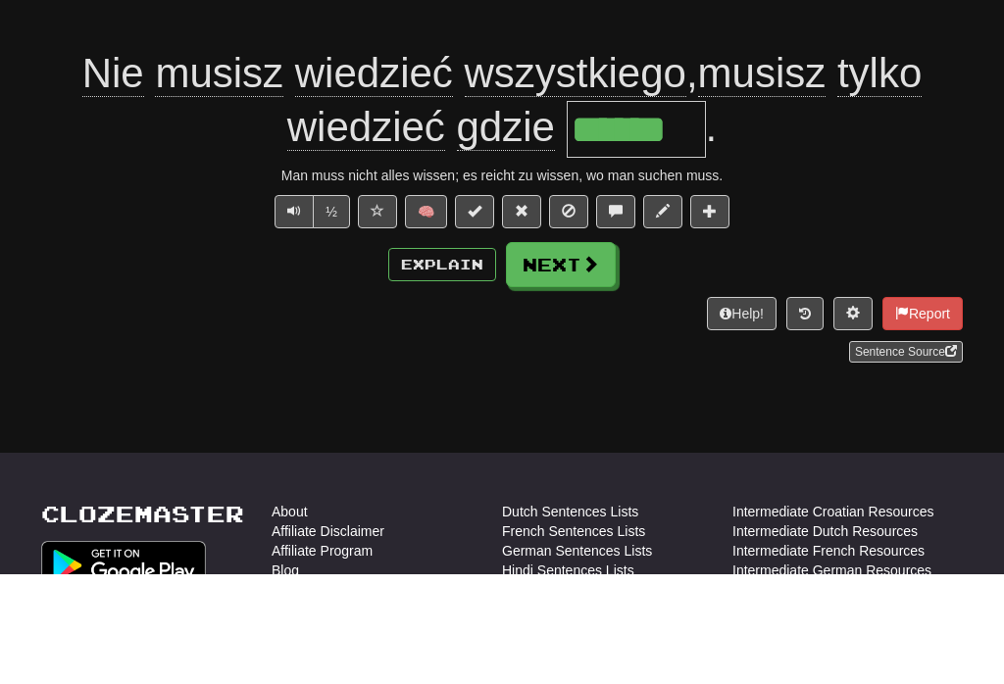
scroll to position [281, 0]
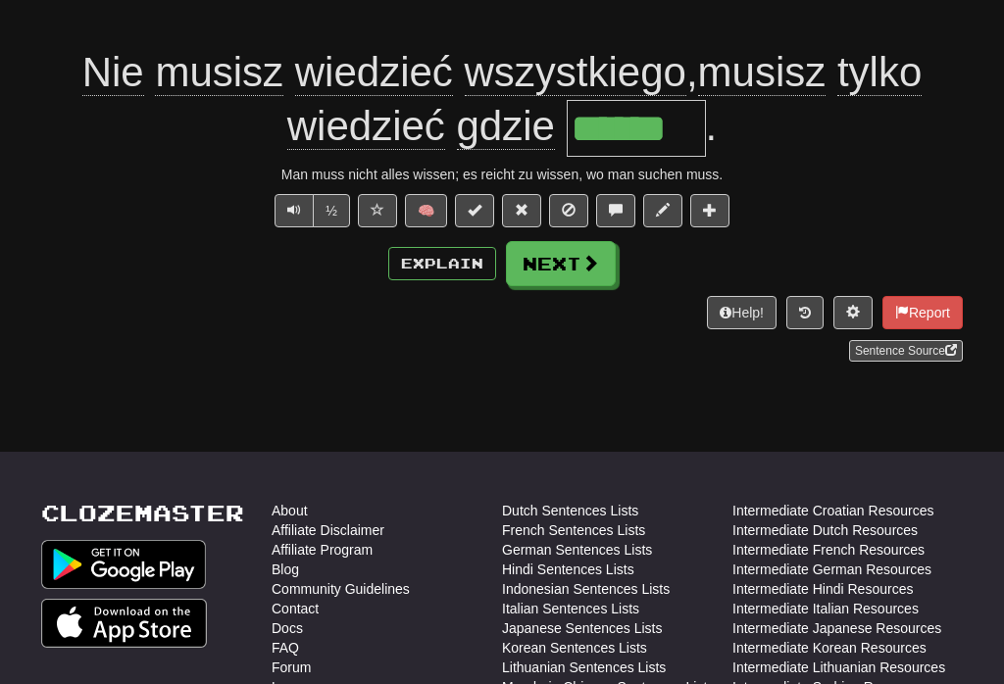
click at [375, 203] on span at bounding box center [378, 210] width 14 height 14
click at [581, 255] on span at bounding box center [590, 263] width 18 height 18
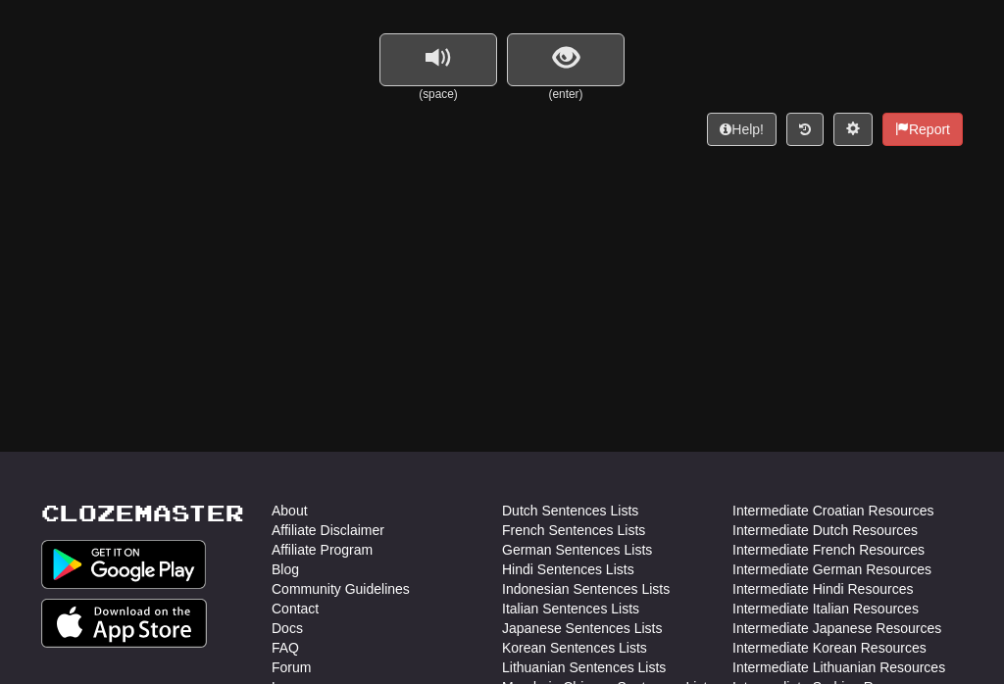
click at [578, 62] on span "show sentence" at bounding box center [566, 58] width 26 height 26
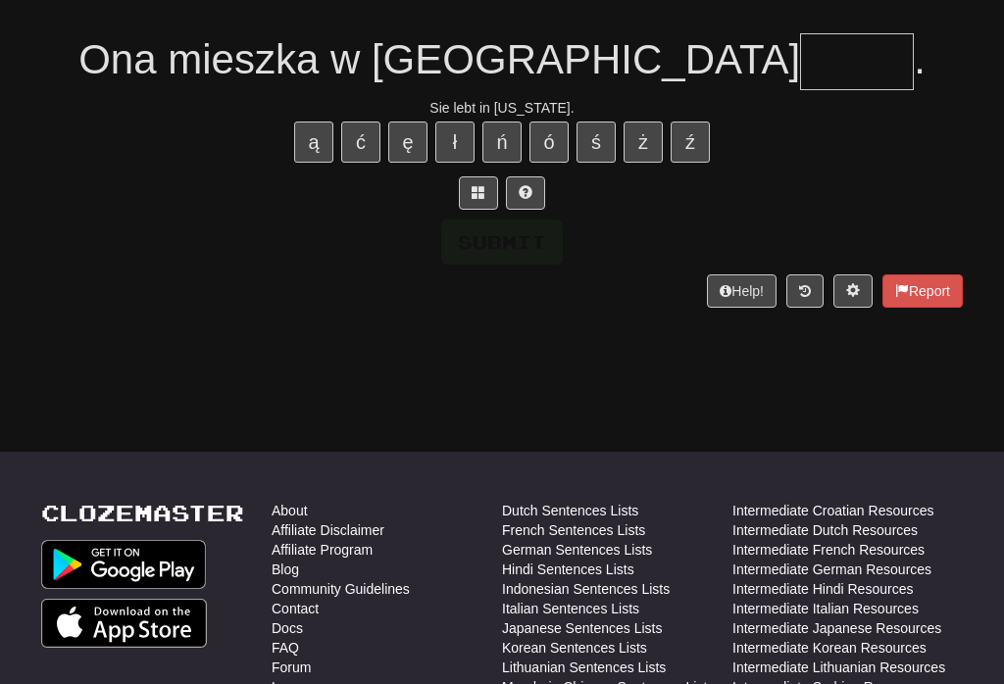
scroll to position [280, 0]
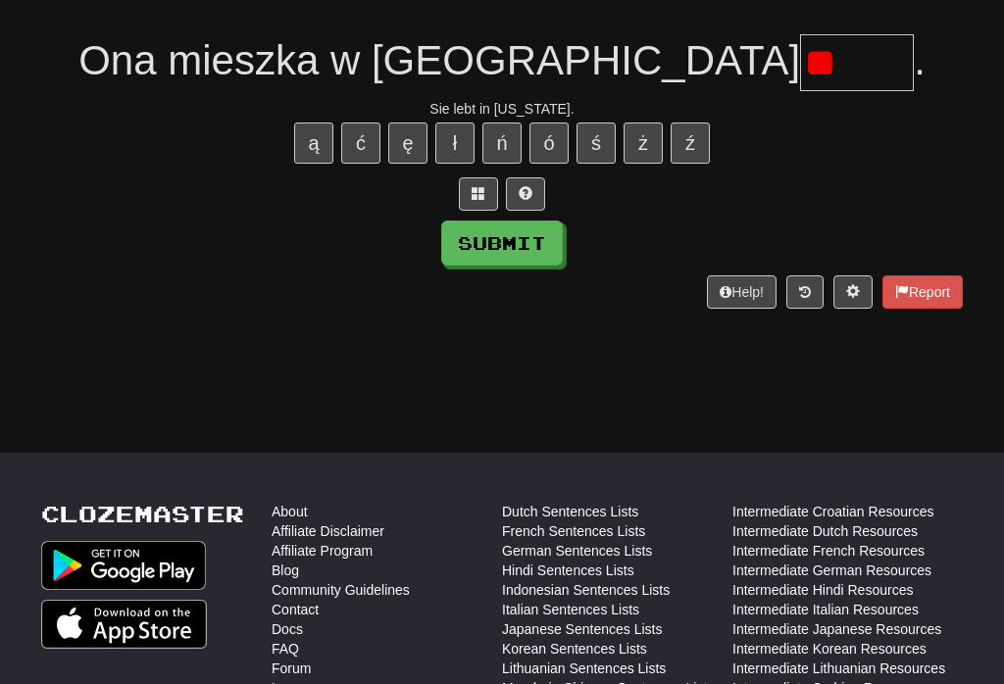
type input "*"
click at [524, 230] on button "Submit" at bounding box center [502, 243] width 122 height 45
type input "*****"
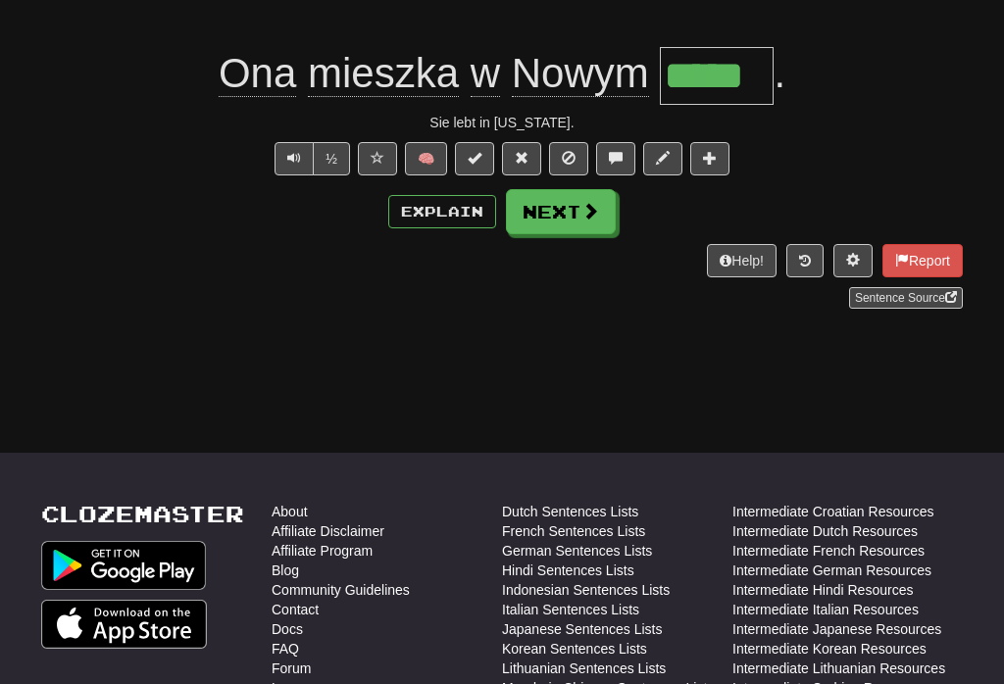
scroll to position [281, 0]
click at [581, 218] on span at bounding box center [590, 210] width 18 height 18
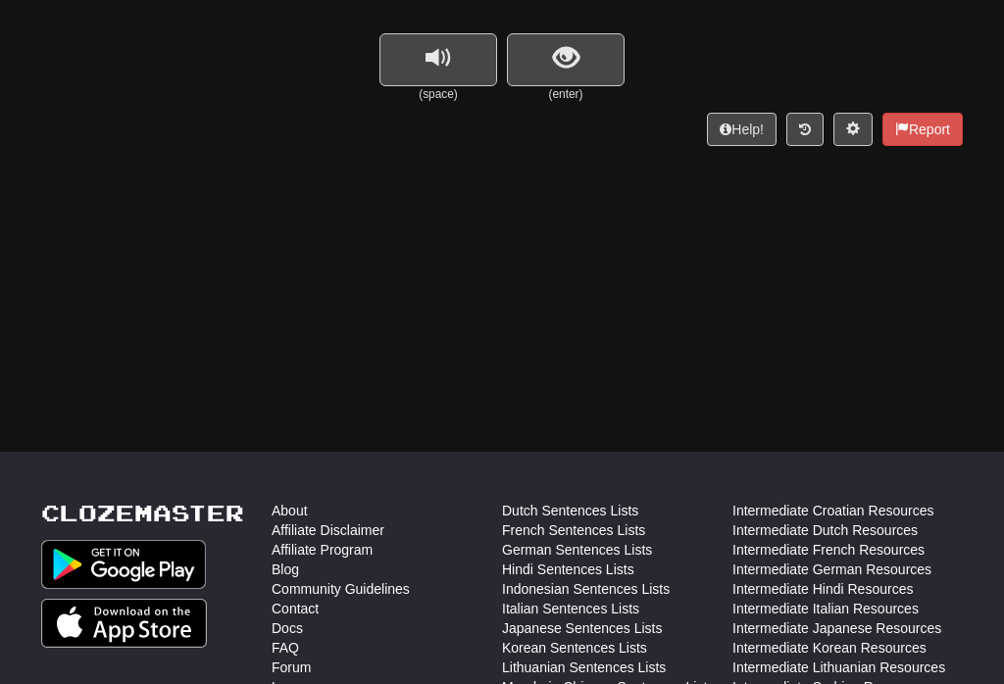
click at [579, 64] on button "show sentence" at bounding box center [566, 59] width 118 height 53
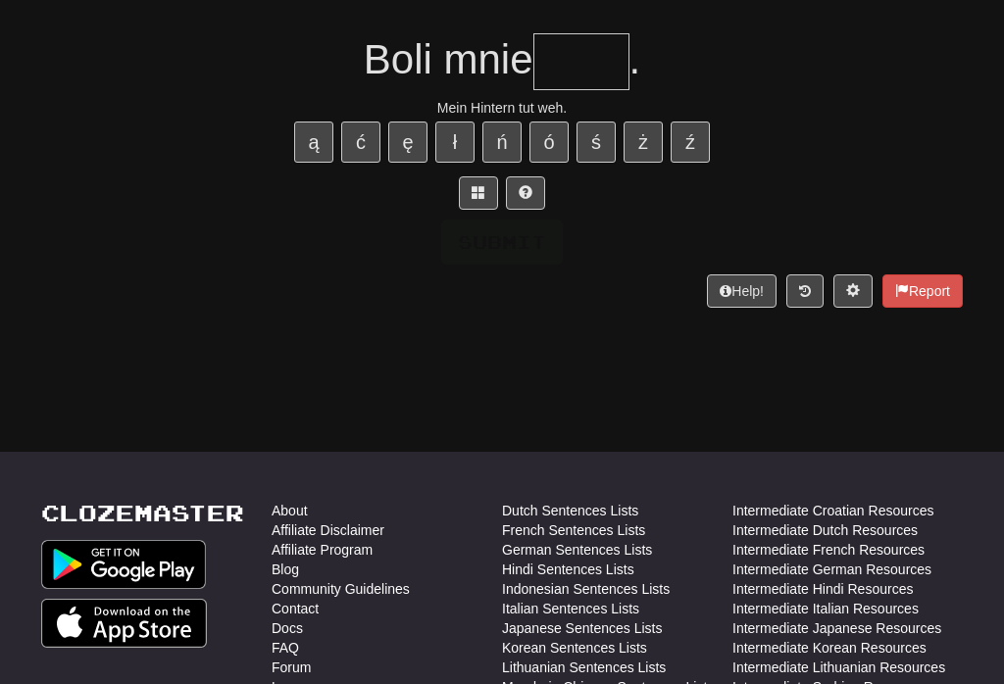
scroll to position [280, 0]
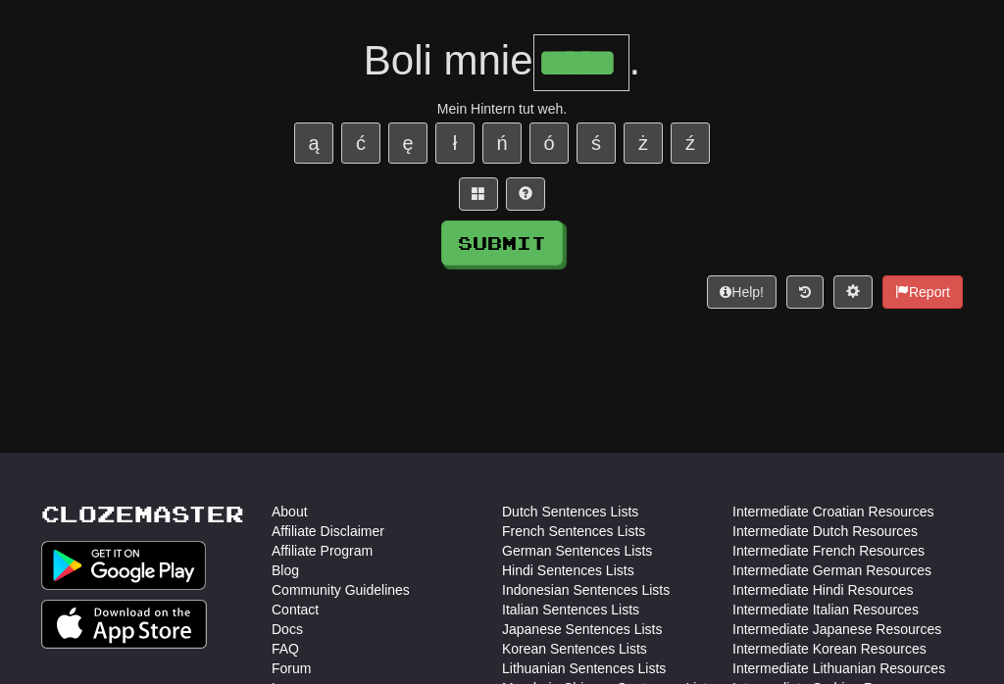
type input "*****"
click at [524, 236] on button "Submit" at bounding box center [502, 243] width 122 height 45
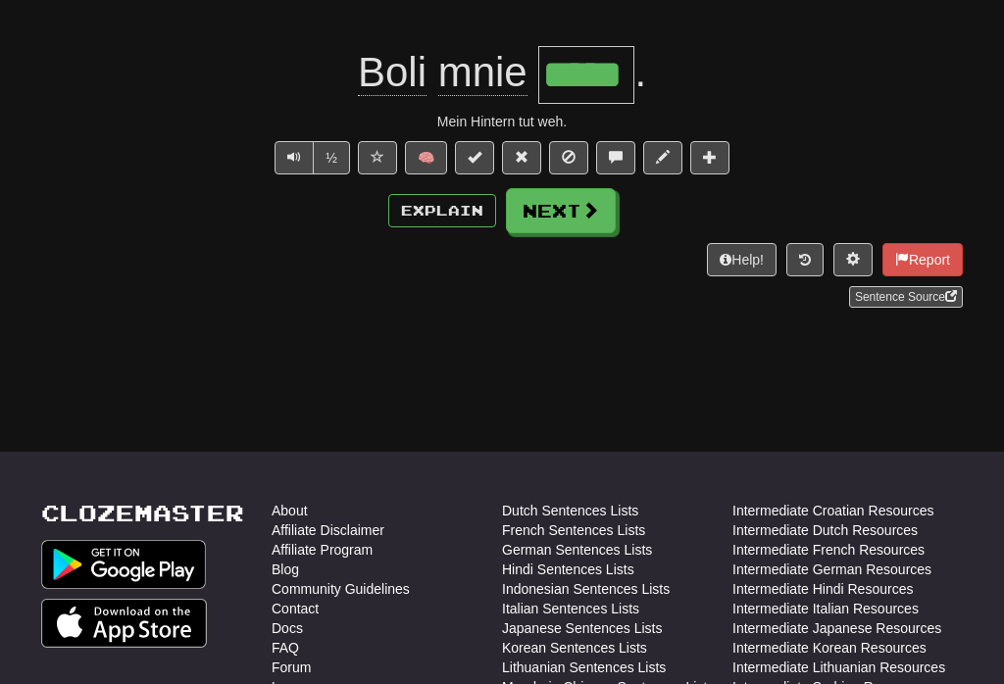
click at [581, 219] on span at bounding box center [590, 210] width 18 height 18
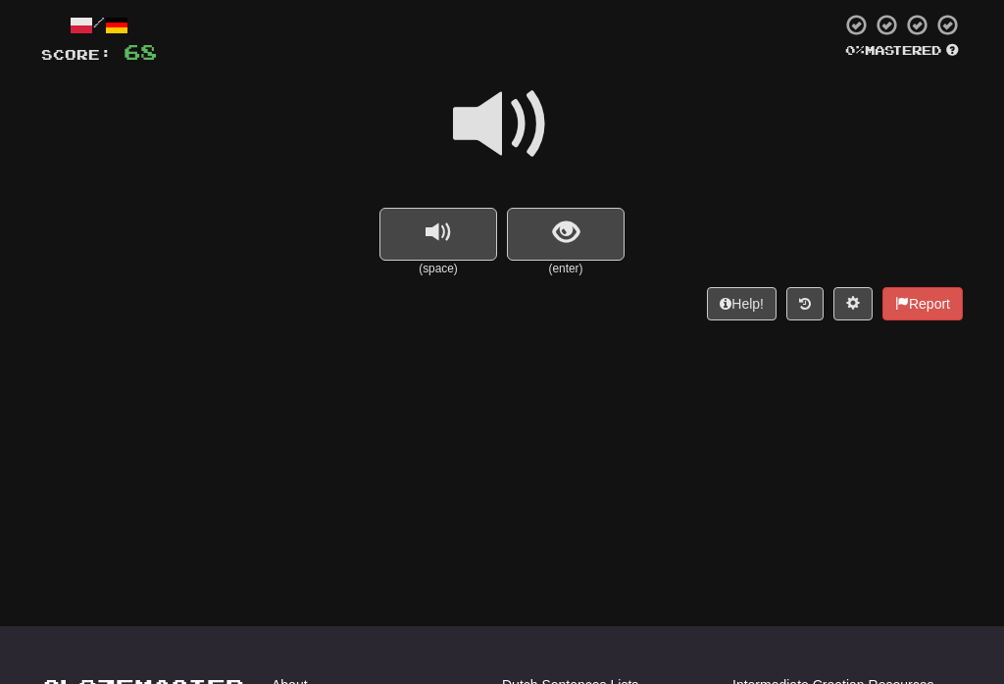
scroll to position [113, 0]
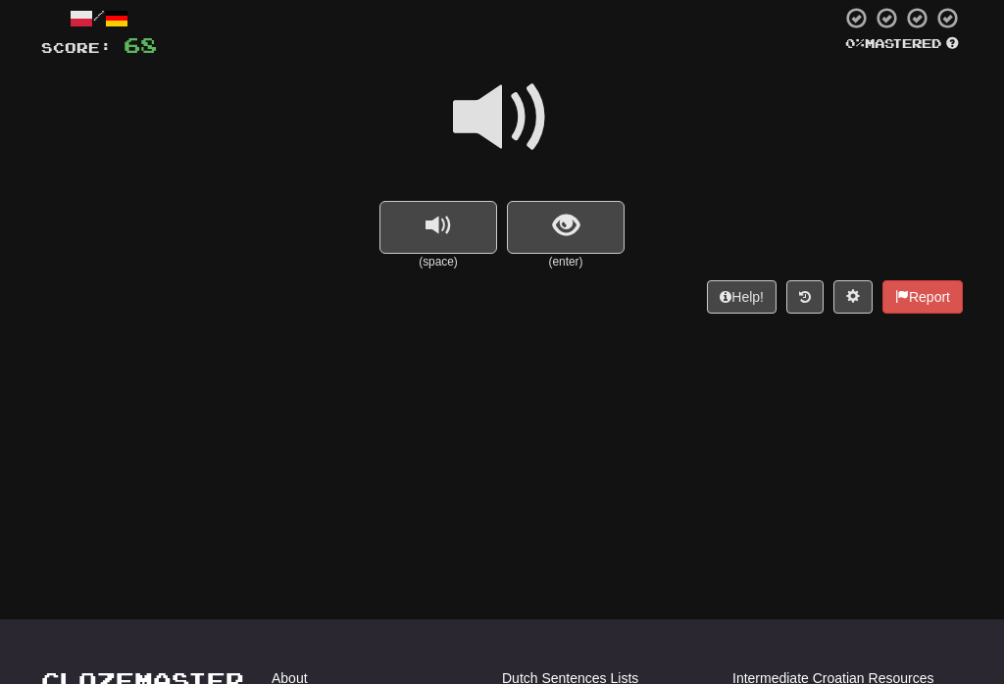
click at [577, 228] on span "show sentence" at bounding box center [566, 227] width 26 height 26
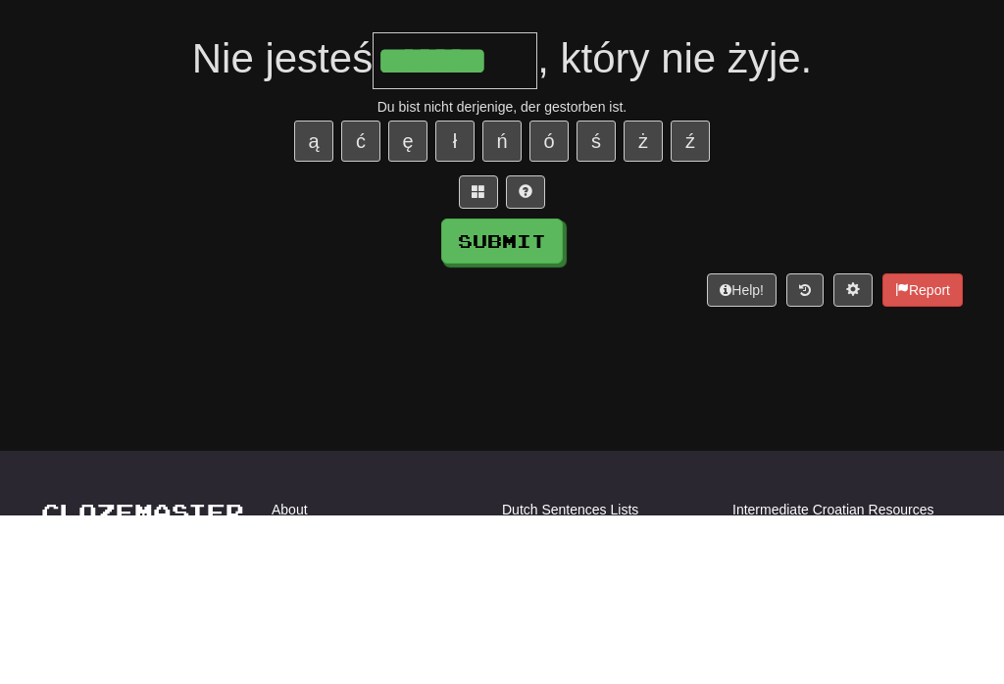
type input "*******"
click at [535, 388] on button "Submit" at bounding box center [502, 410] width 122 height 45
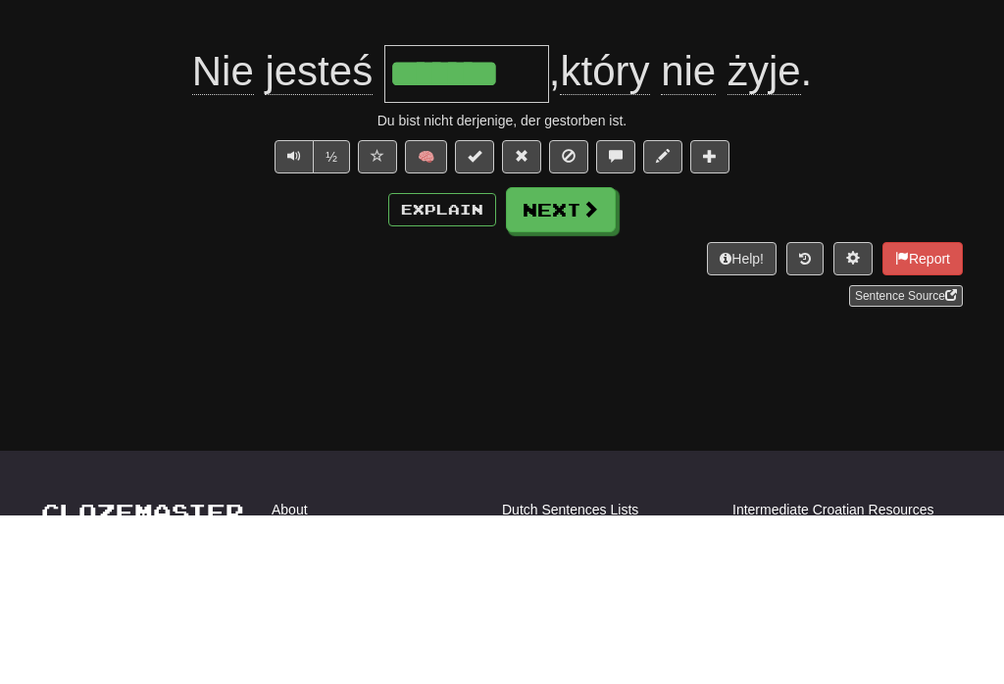
scroll to position [282, 0]
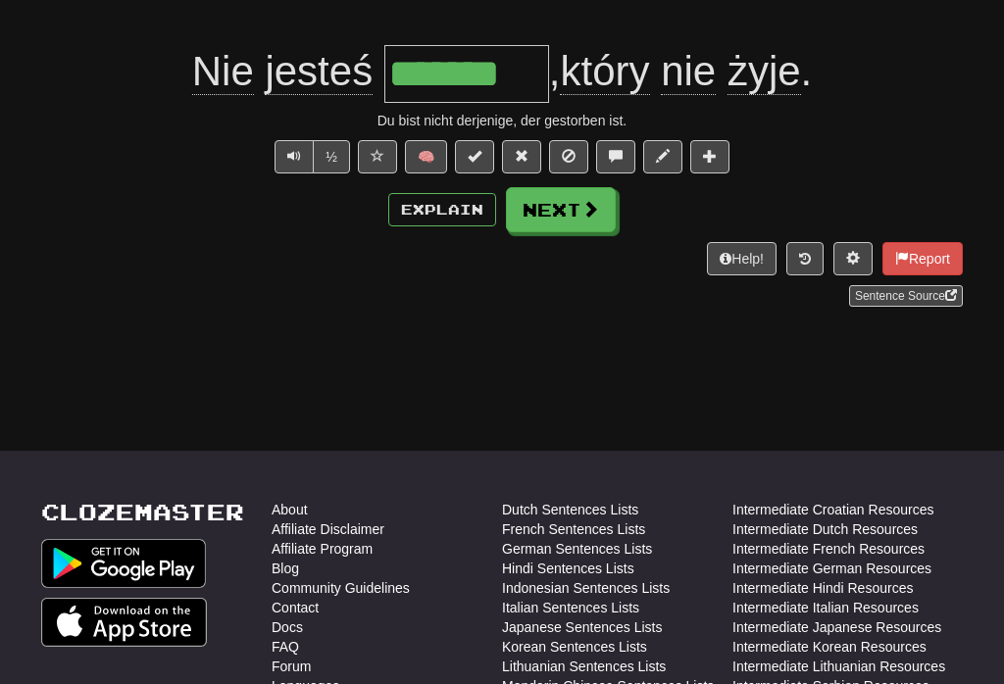
click at [571, 204] on button "Next" at bounding box center [561, 209] width 110 height 45
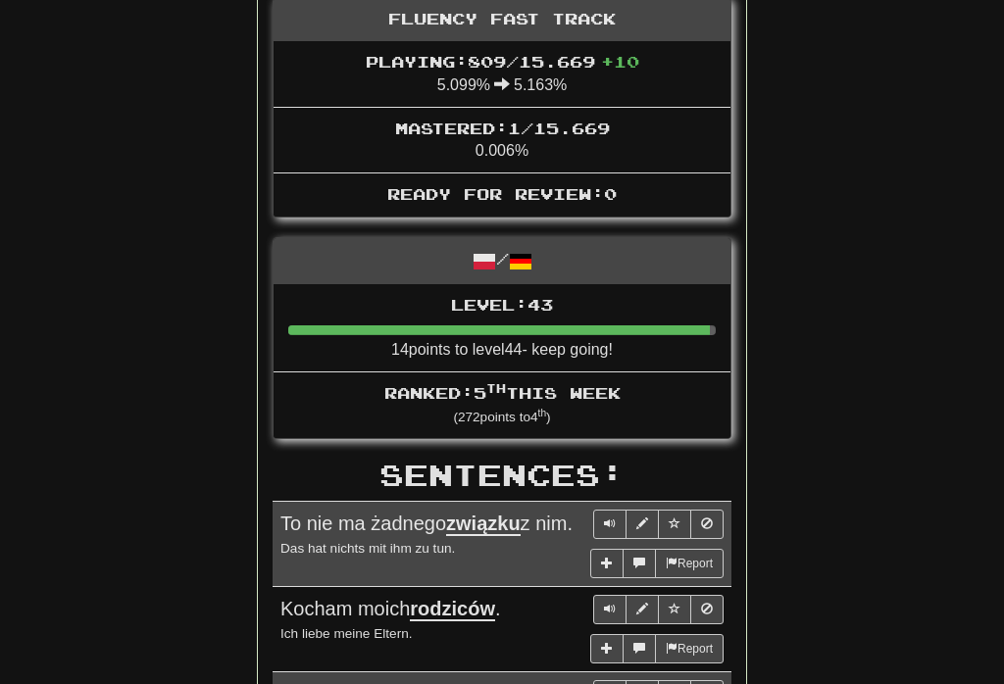
scroll to position [685, 0]
click at [595, 383] on span "Ranked: 5 th this week" at bounding box center [502, 392] width 236 height 19
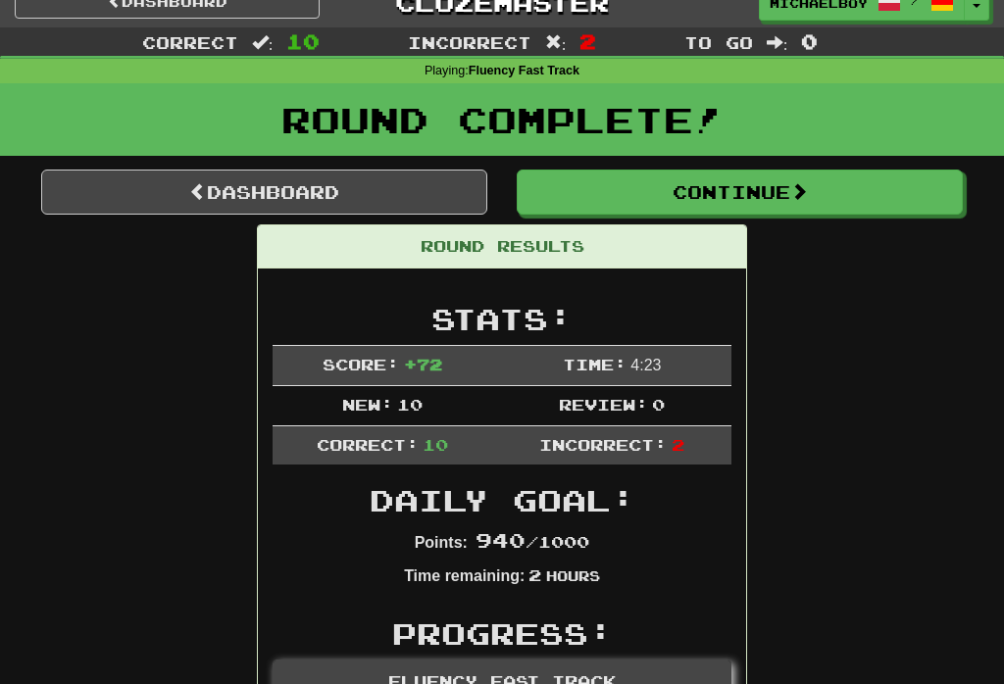
scroll to position [0, 0]
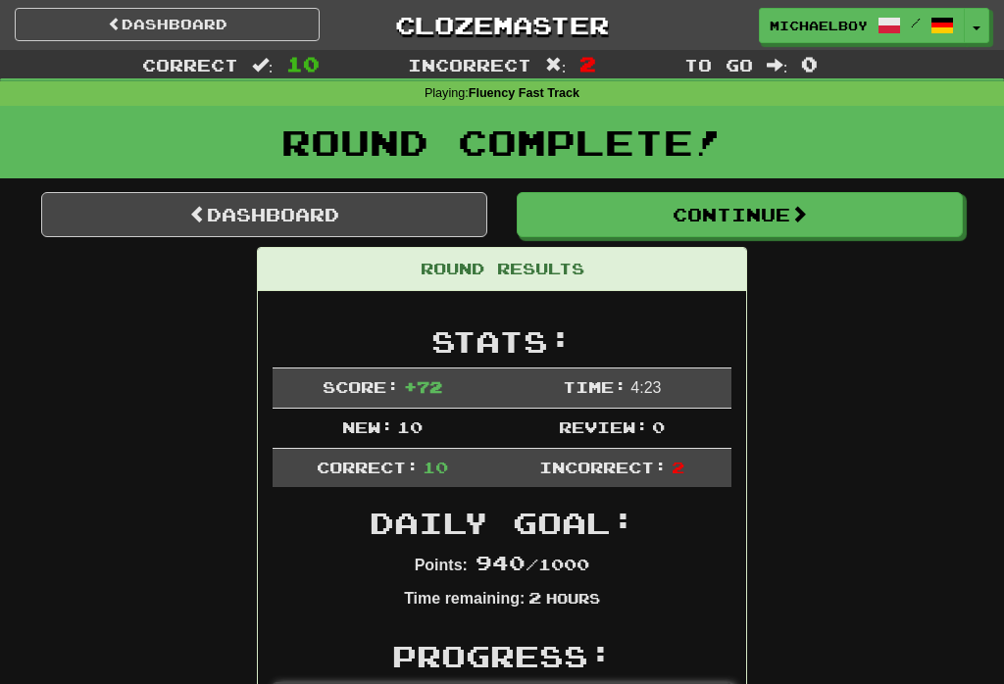
click at [302, 214] on link "Dashboard" at bounding box center [264, 214] width 446 height 45
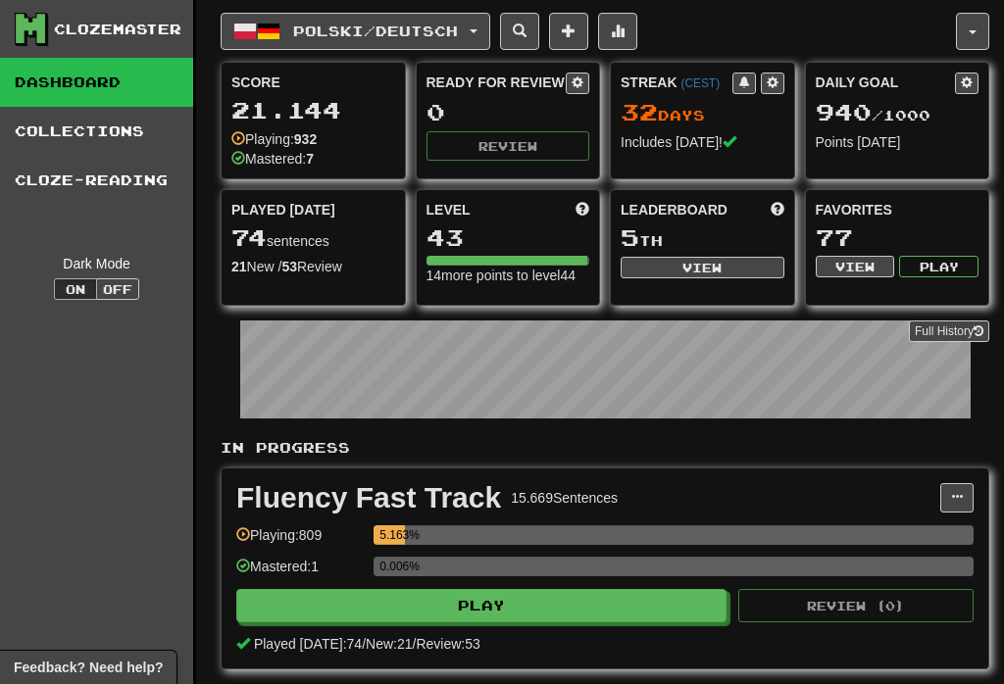
click at [743, 263] on button "View" at bounding box center [703, 268] width 164 height 22
select select "**********"
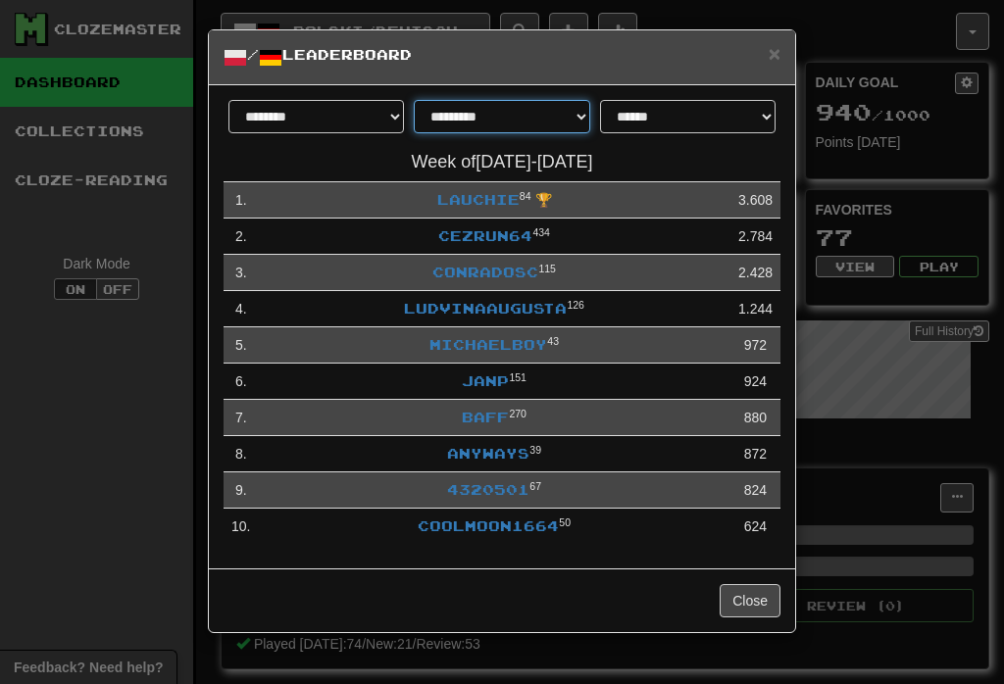
click at [576, 106] on select "**********" at bounding box center [501, 116] width 175 height 33
select select "********"
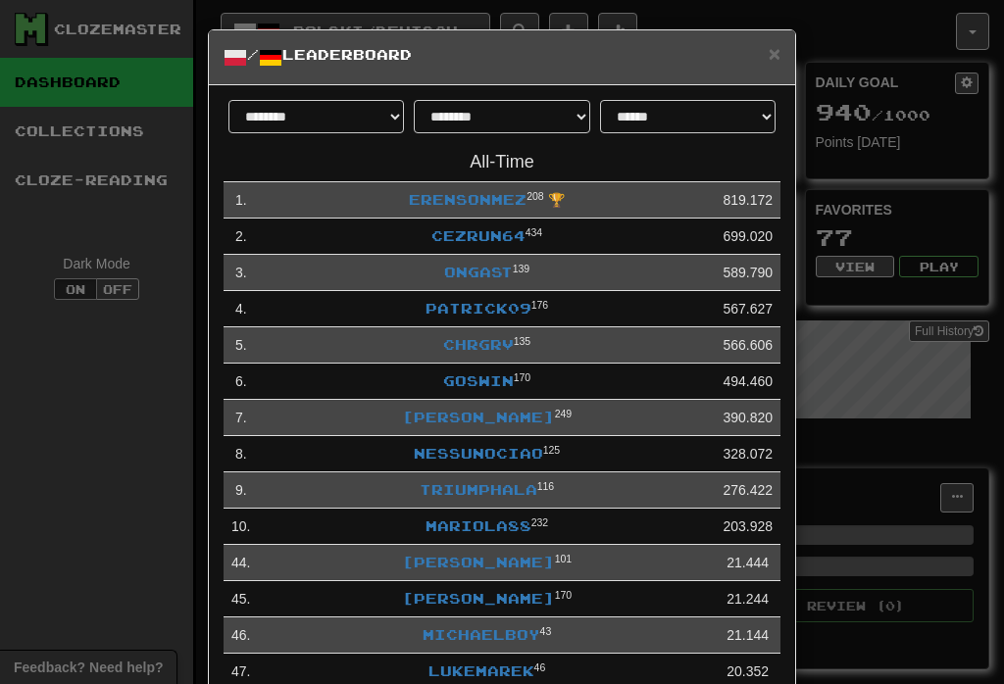
click at [774, 62] on span "×" at bounding box center [775, 53] width 12 height 23
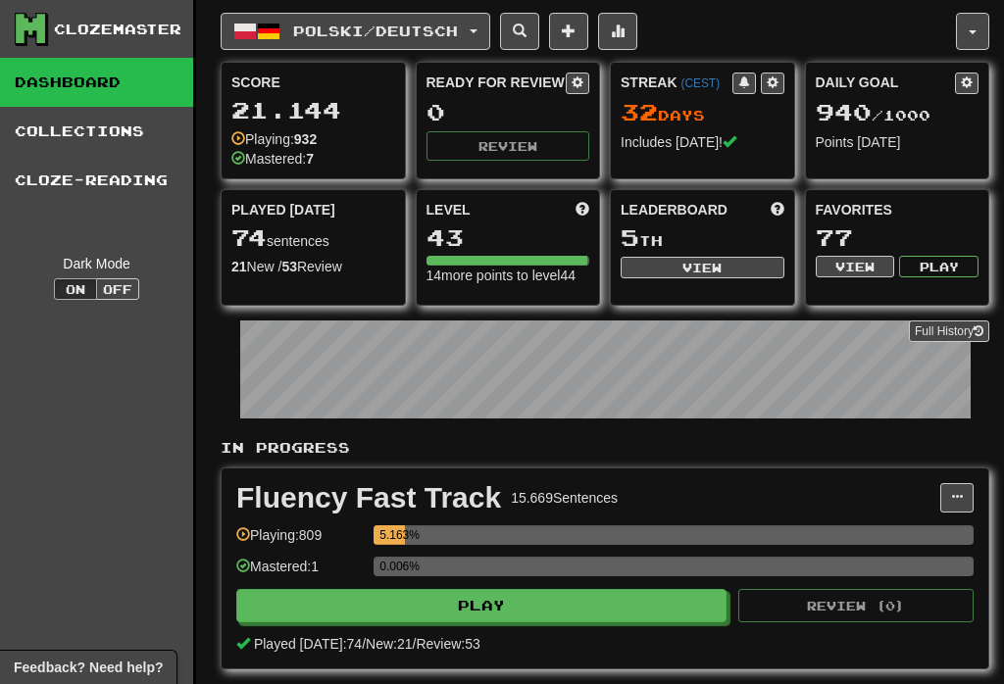
click at [506, 620] on button "Play" at bounding box center [481, 605] width 490 height 33
select select "**"
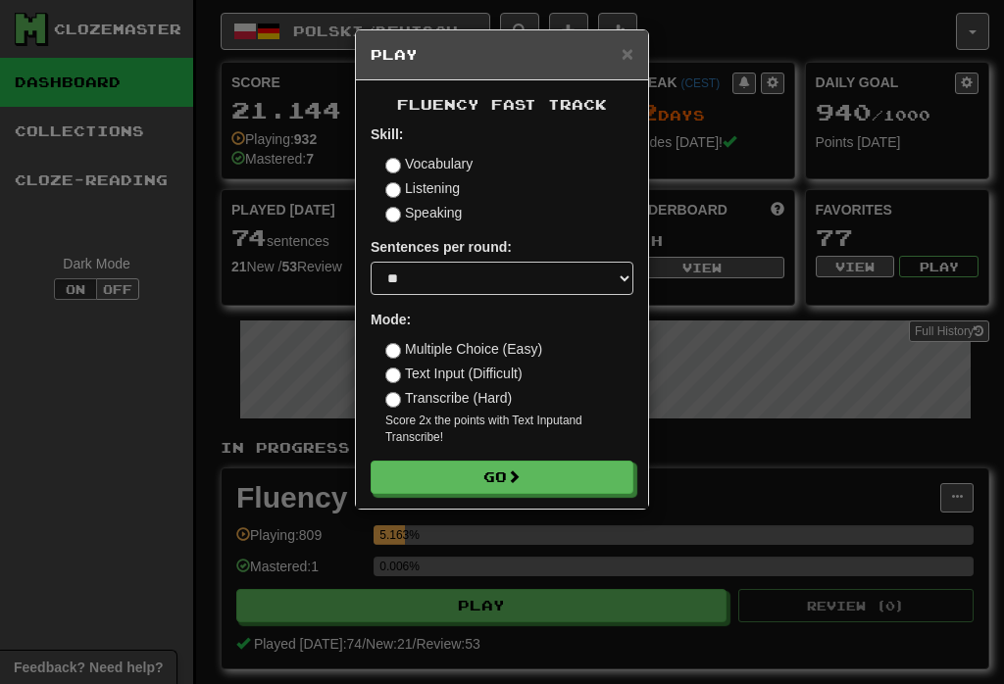
click at [558, 472] on button "Go" at bounding box center [502, 477] width 263 height 33
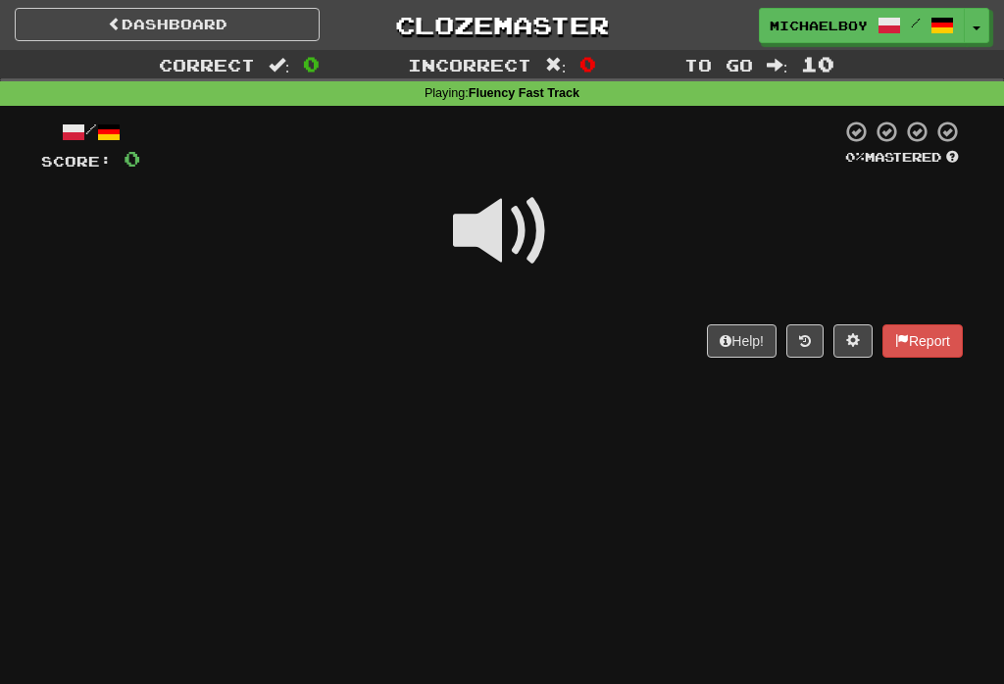
click at [525, 218] on span at bounding box center [502, 231] width 98 height 98
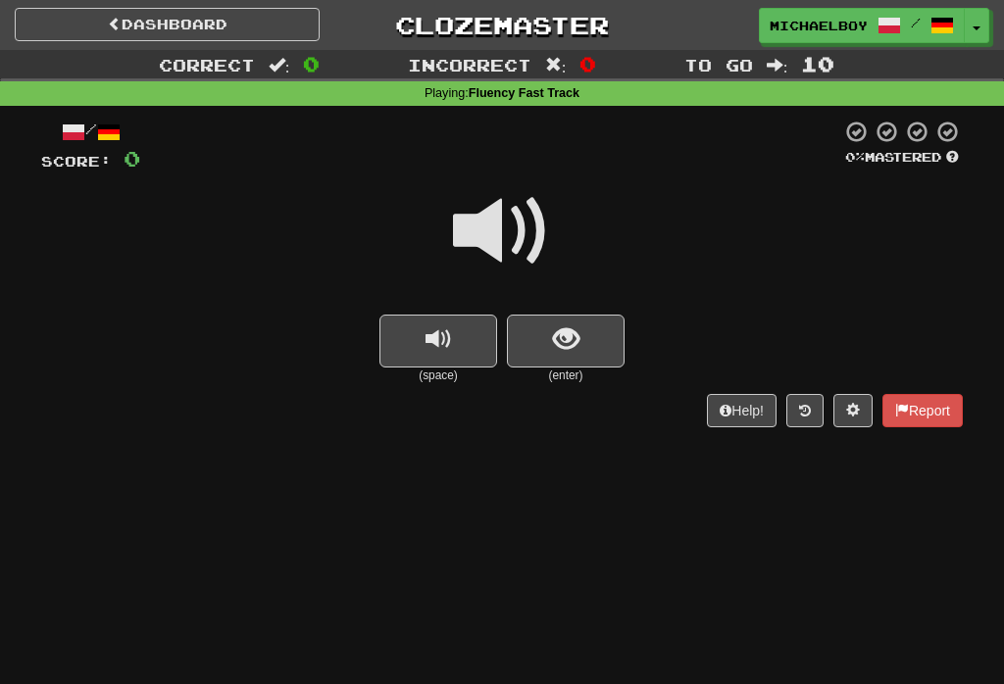
click at [471, 342] on button "replay audio" at bounding box center [438, 341] width 118 height 53
click at [580, 334] on button "show sentence" at bounding box center [566, 341] width 118 height 53
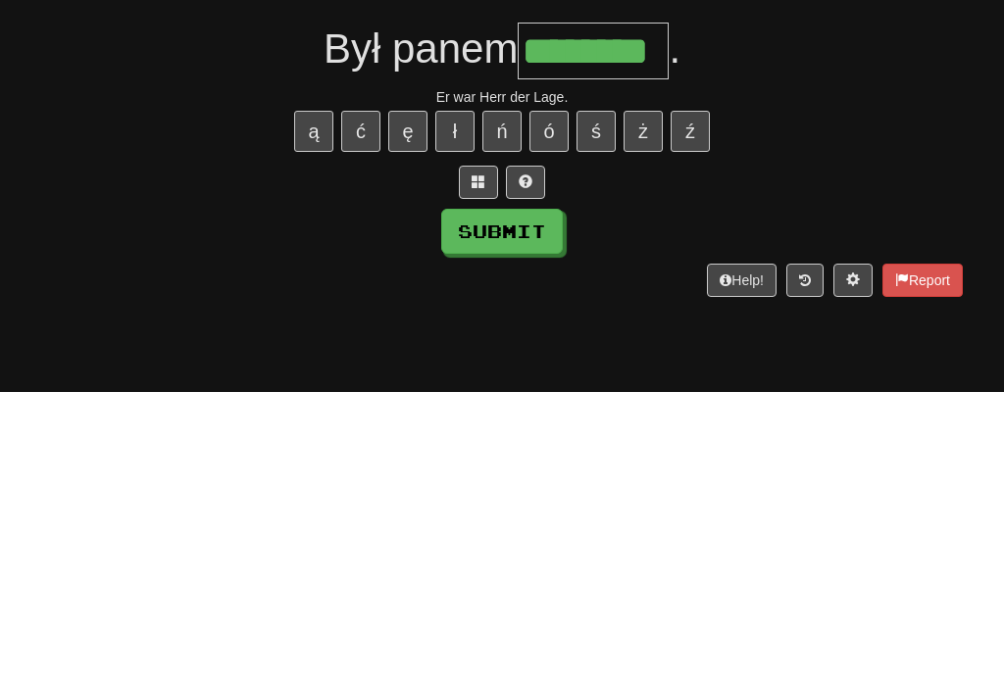
type input "********"
click at [531, 501] on button "Submit" at bounding box center [502, 523] width 122 height 45
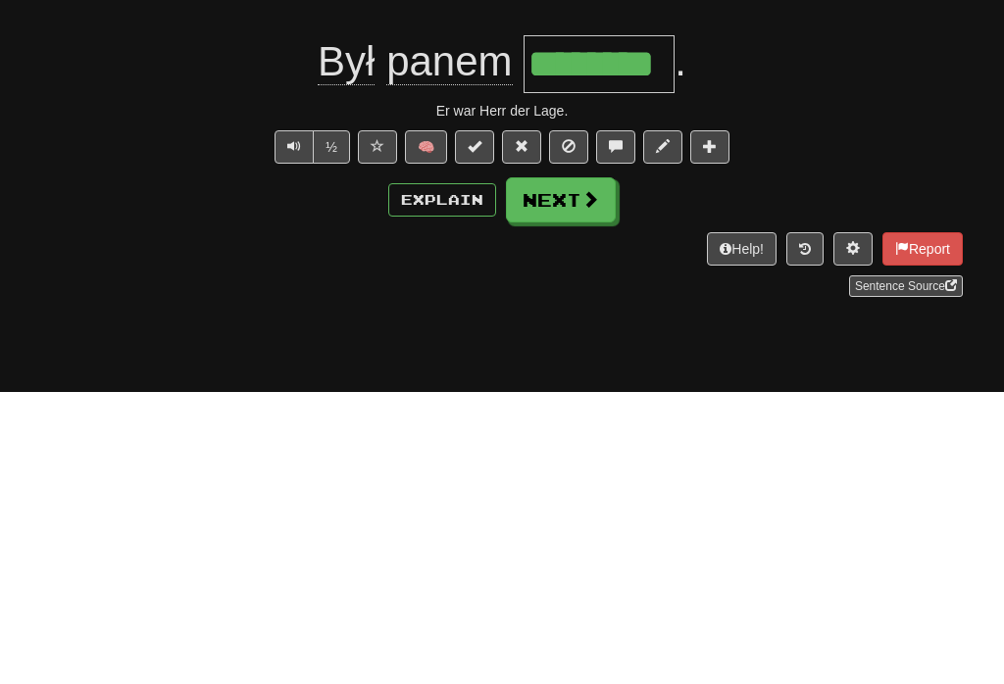
scroll to position [292, 0]
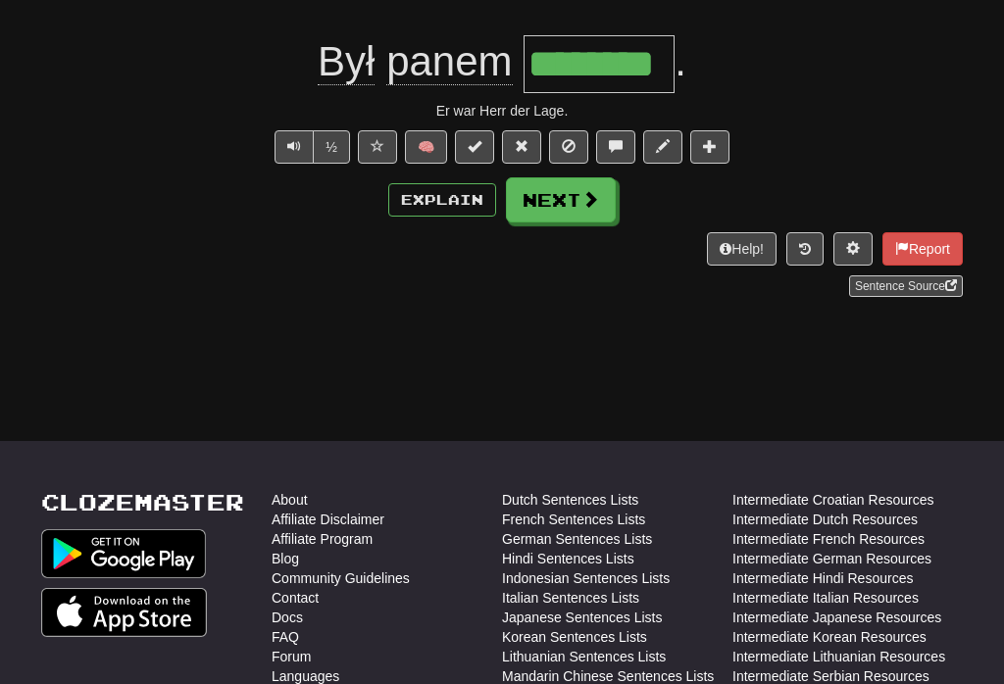
click at [454, 206] on button "Explain" at bounding box center [442, 199] width 108 height 33
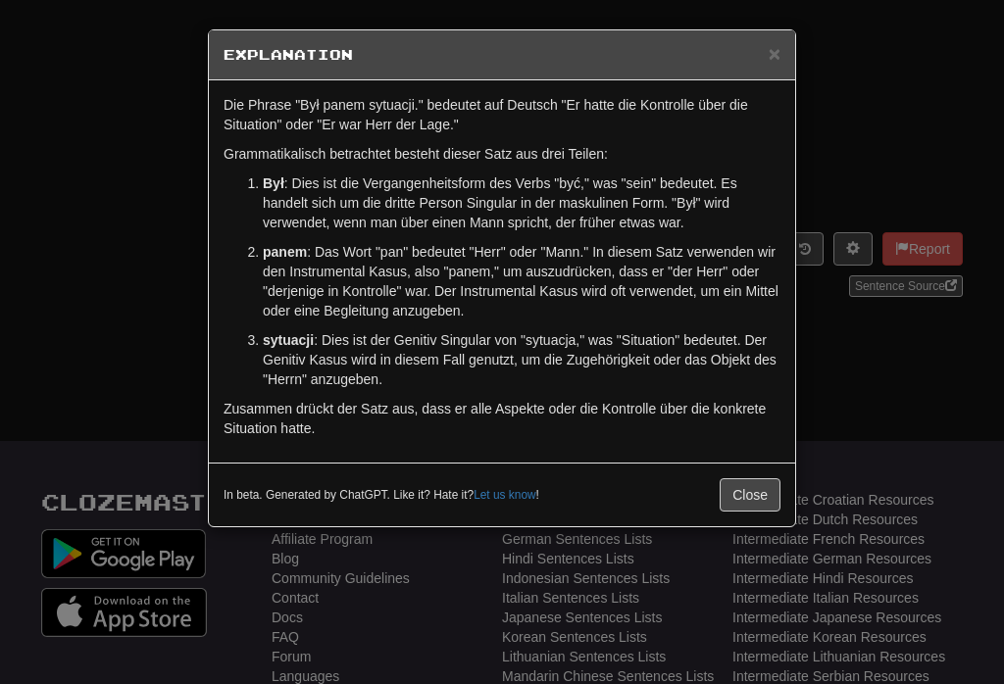
click at [766, 509] on button "Close" at bounding box center [750, 494] width 61 height 33
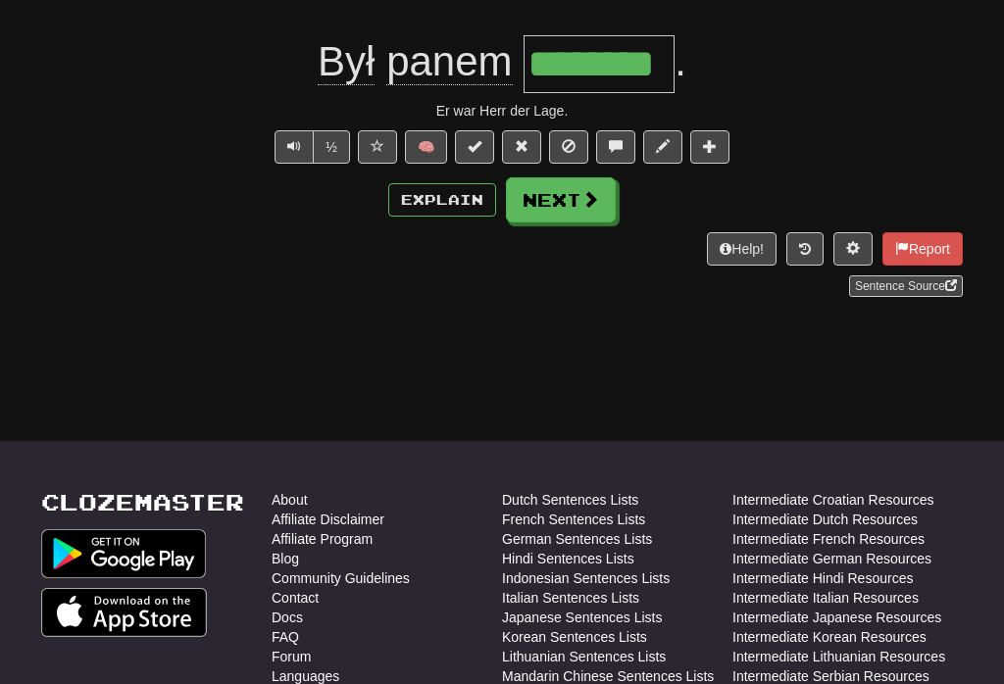
click at [373, 141] on span at bounding box center [378, 146] width 14 height 14
click at [576, 200] on button "Next" at bounding box center [561, 199] width 110 height 45
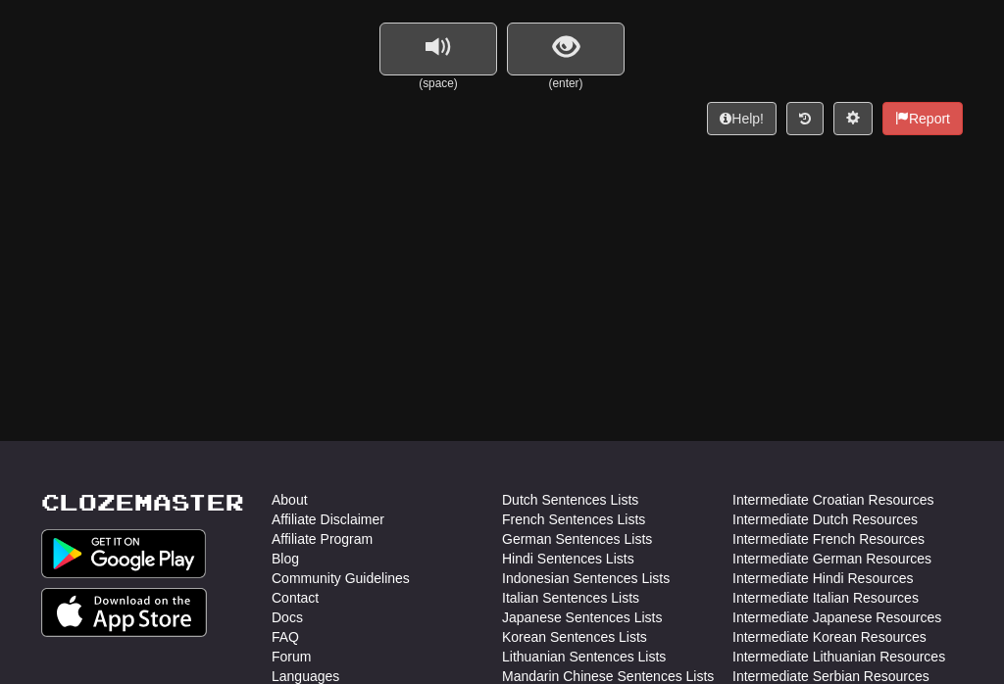
click at [463, 43] on button "replay audio" at bounding box center [438, 49] width 118 height 53
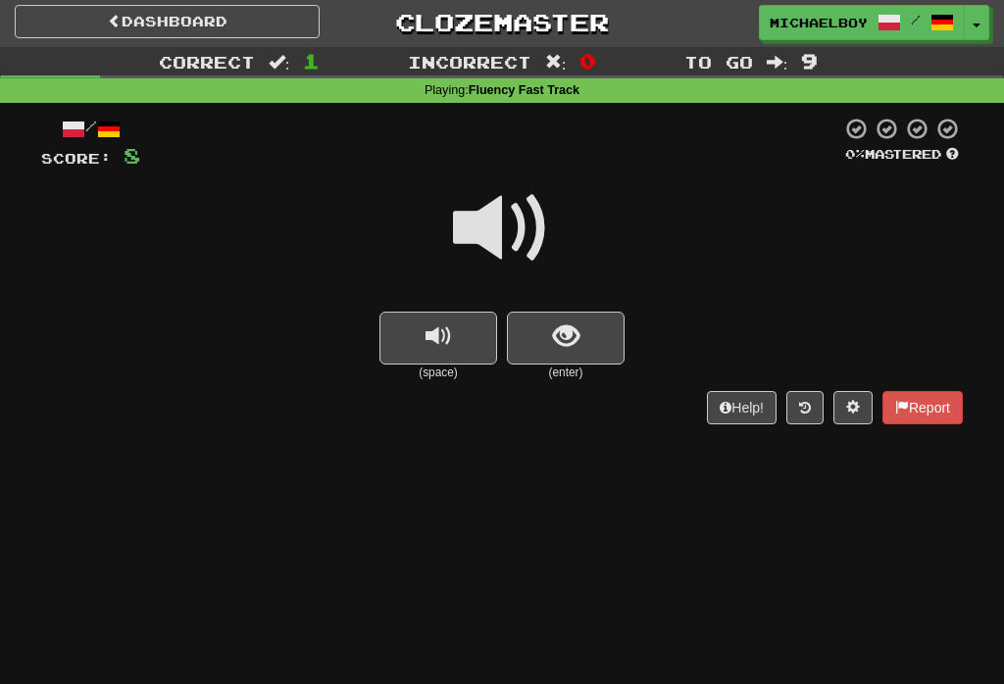
scroll to position [0, 0]
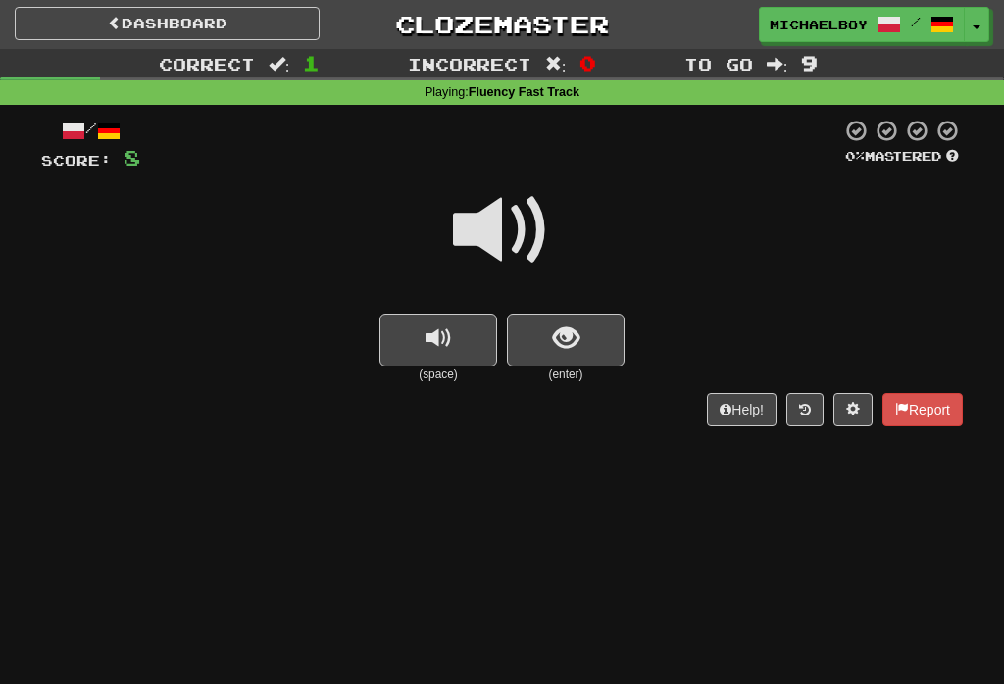
click at [572, 327] on span "show sentence" at bounding box center [566, 339] width 26 height 26
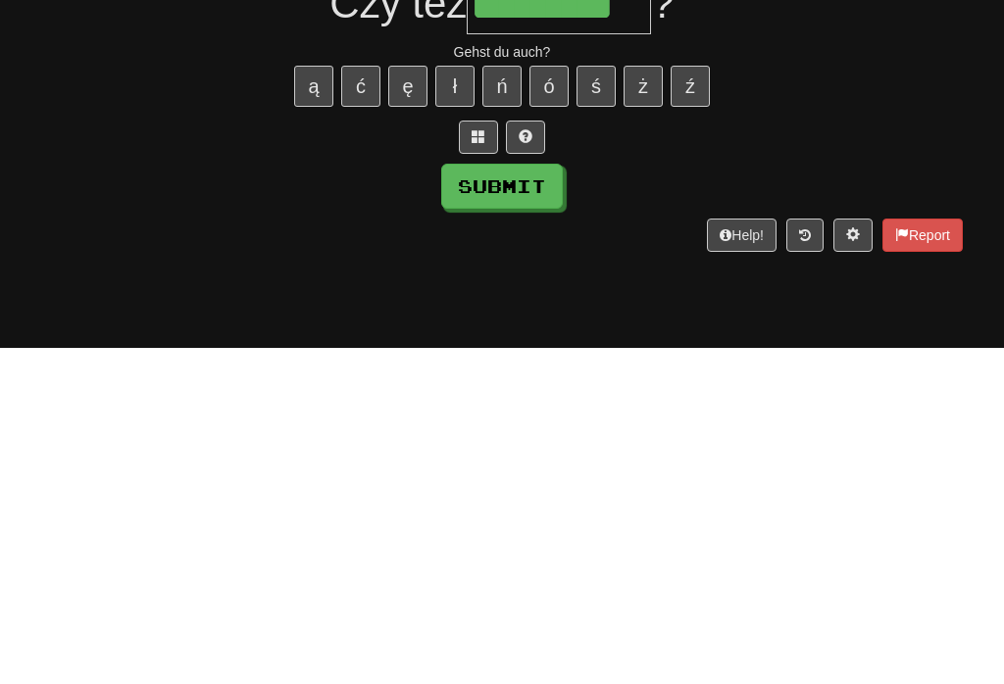
type input "*********"
click at [510, 501] on button "Submit" at bounding box center [502, 523] width 122 height 45
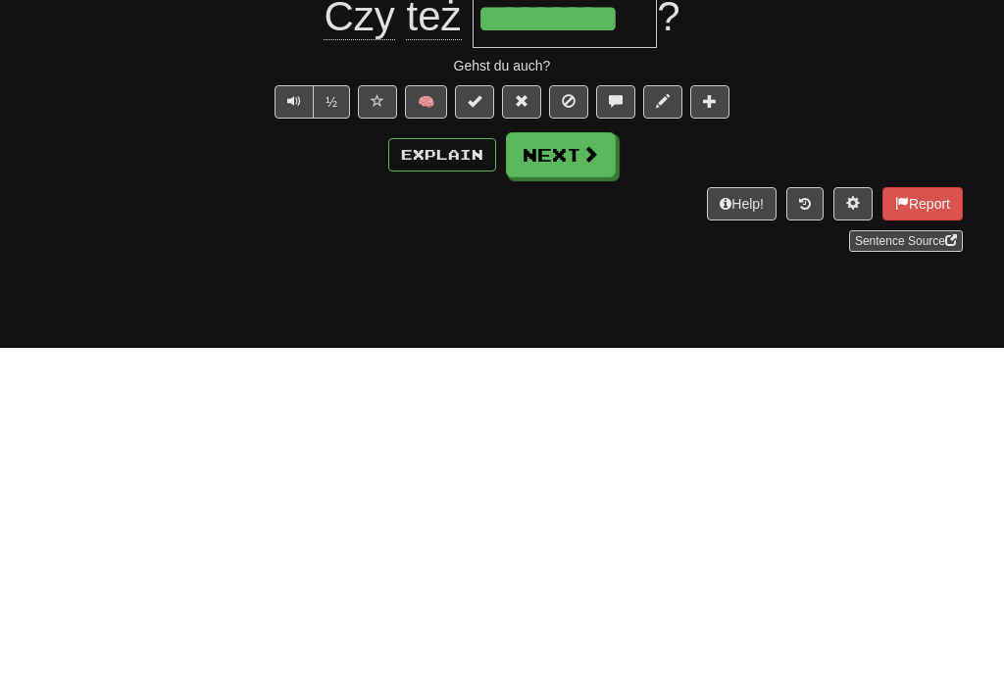
scroll to position [337, 0]
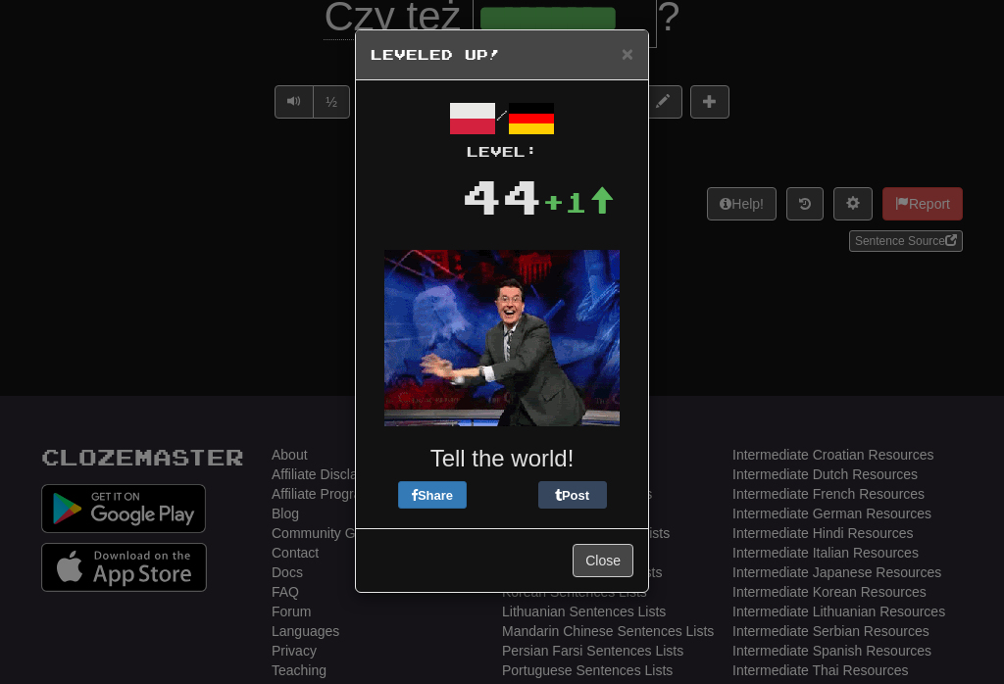
click at [611, 557] on button "Close" at bounding box center [602, 560] width 61 height 33
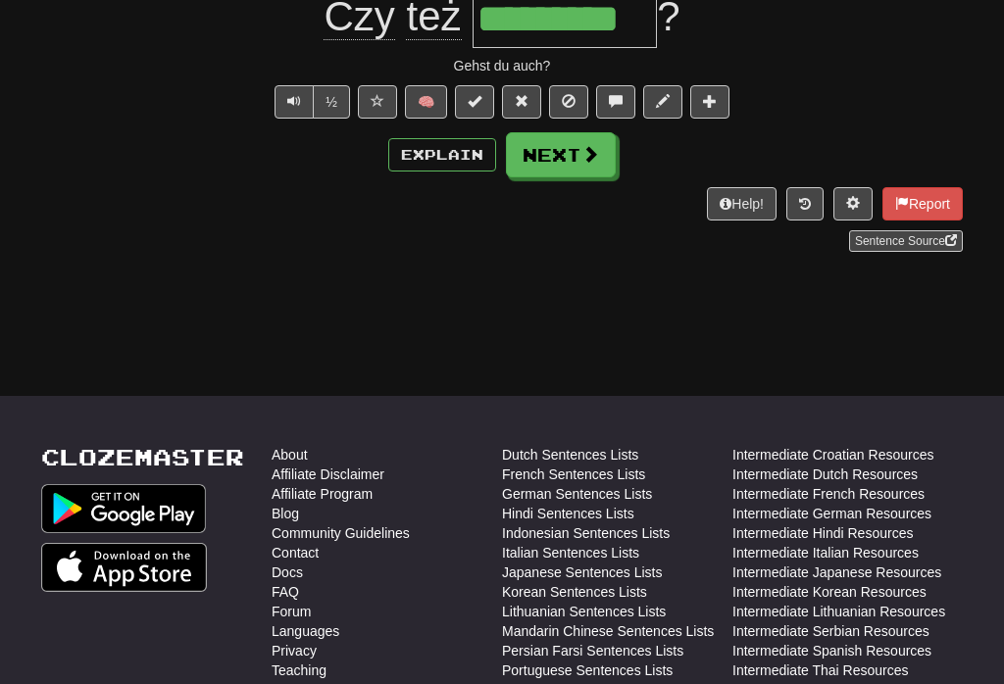
click at [591, 162] on span at bounding box center [590, 154] width 18 height 18
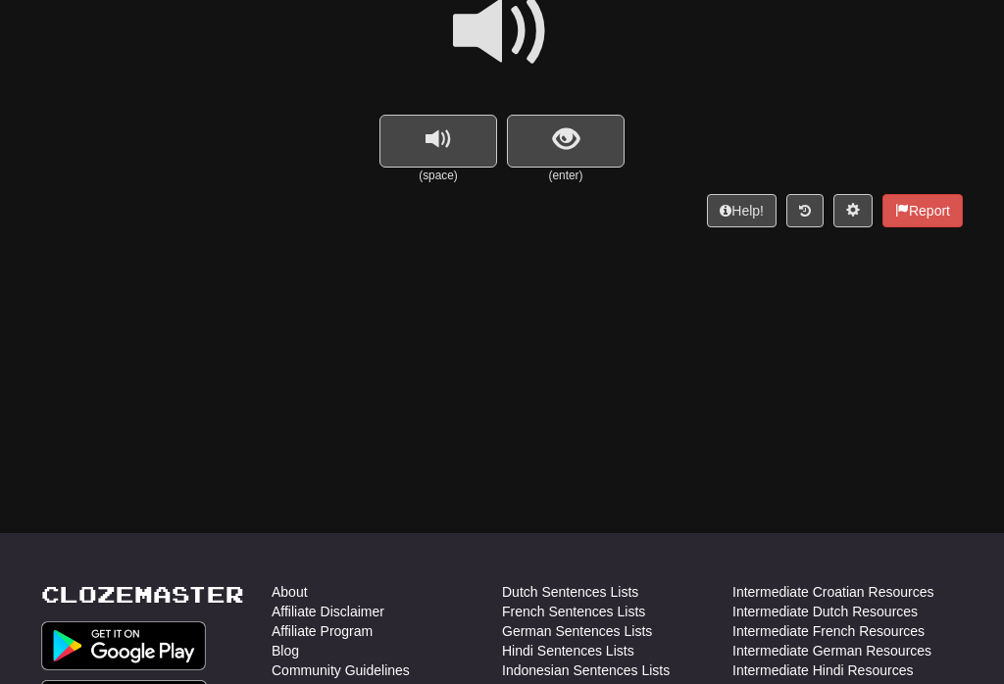
scroll to position [201, 0]
click at [575, 140] on span "show sentence" at bounding box center [566, 138] width 26 height 26
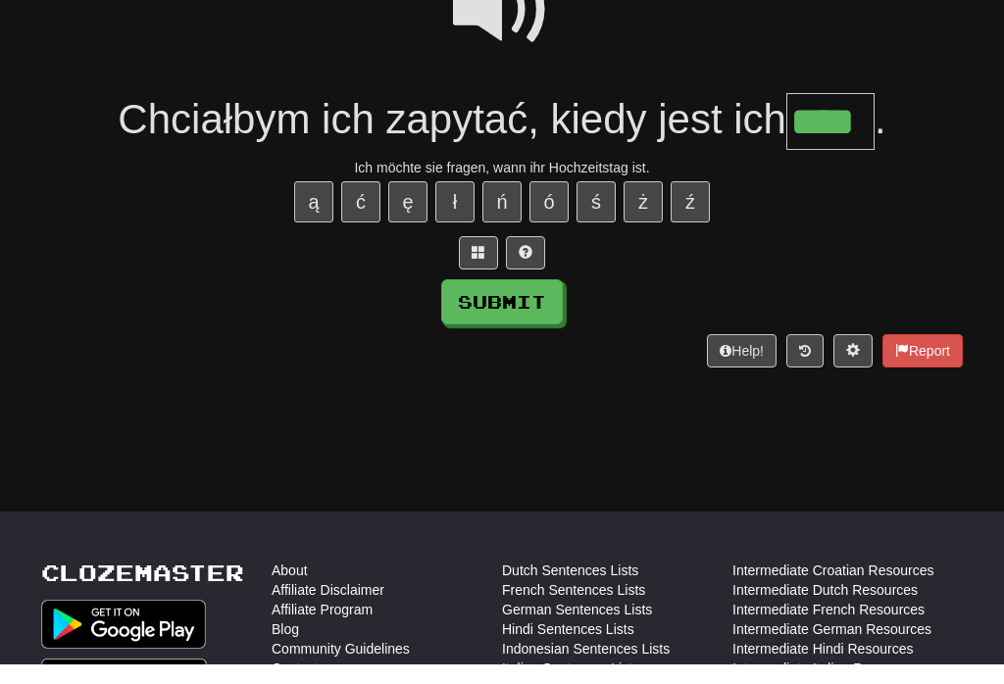
type input "****"
click at [535, 304] on button "Submit" at bounding box center [502, 322] width 122 height 45
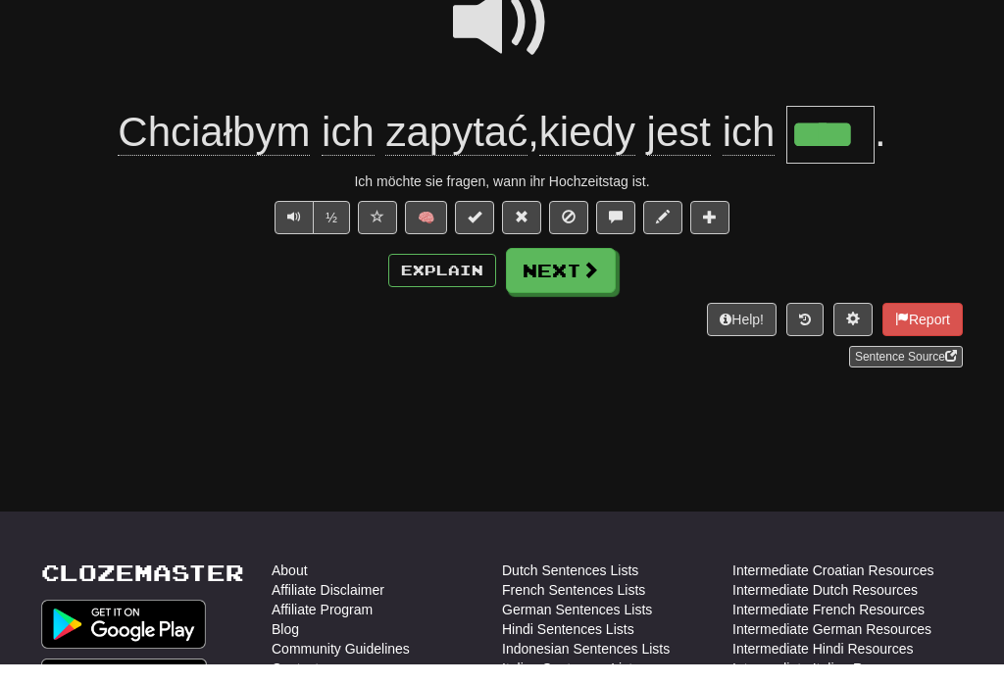
scroll to position [222, 0]
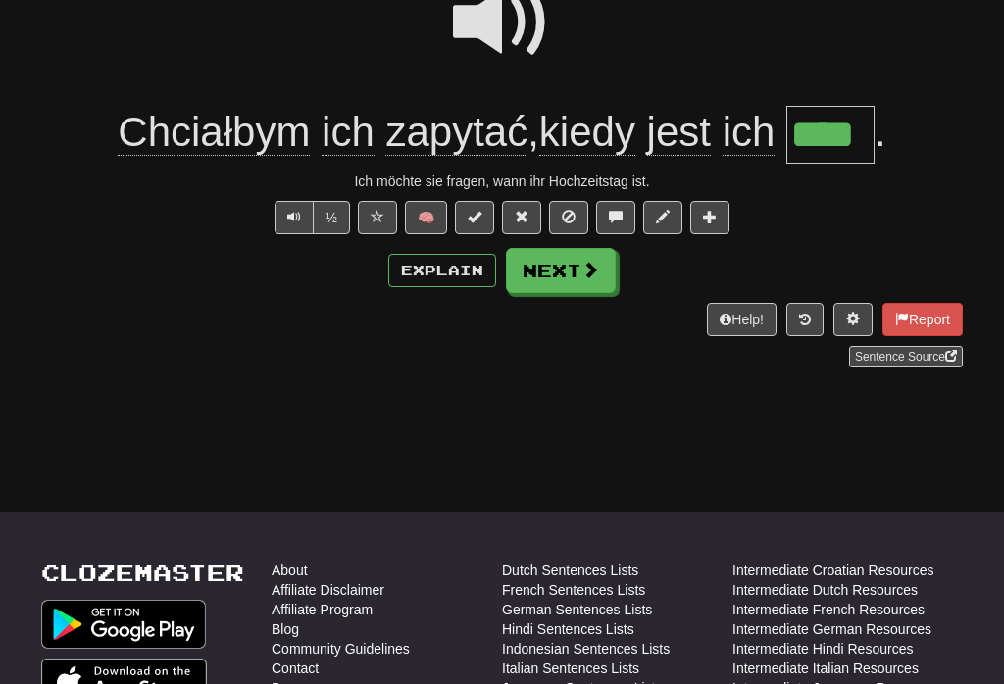
click at [583, 274] on span at bounding box center [590, 270] width 18 height 18
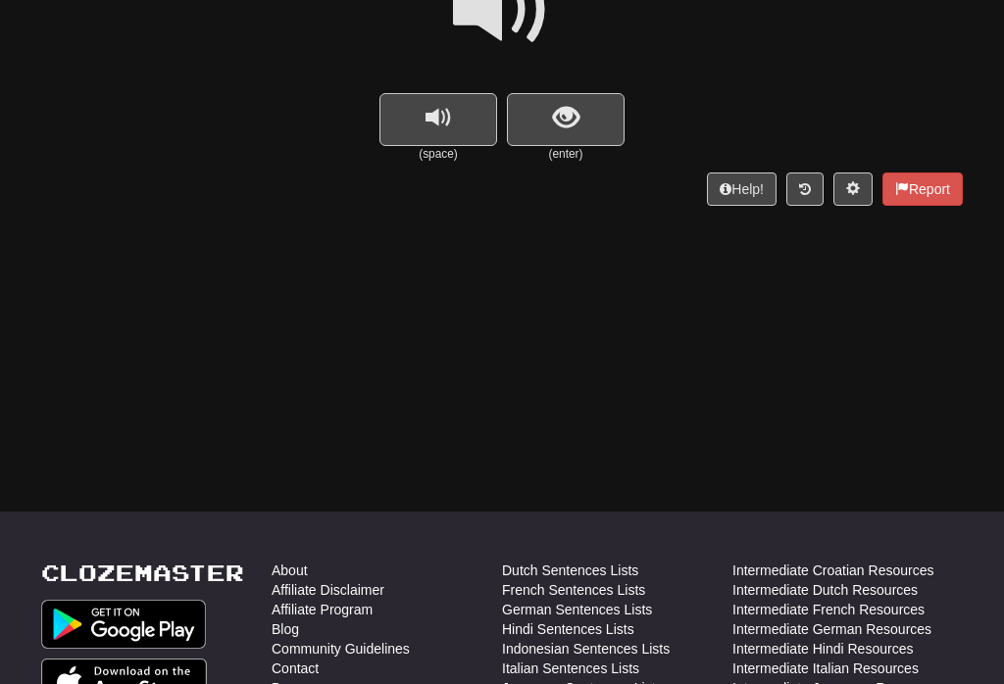
click at [580, 114] on button "show sentence" at bounding box center [566, 119] width 118 height 53
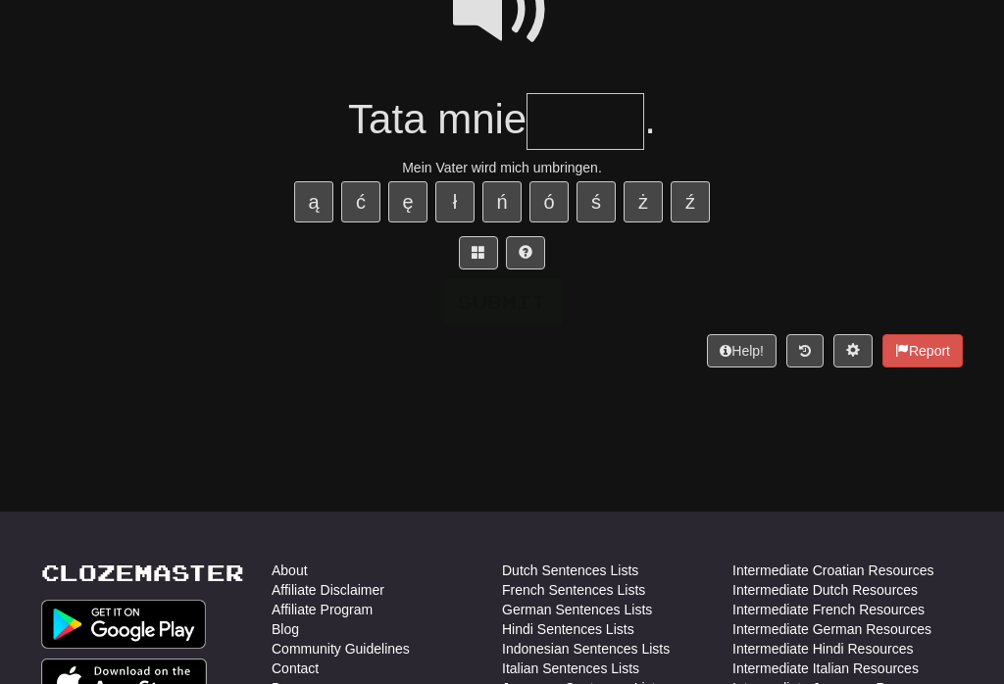
scroll to position [221, 0]
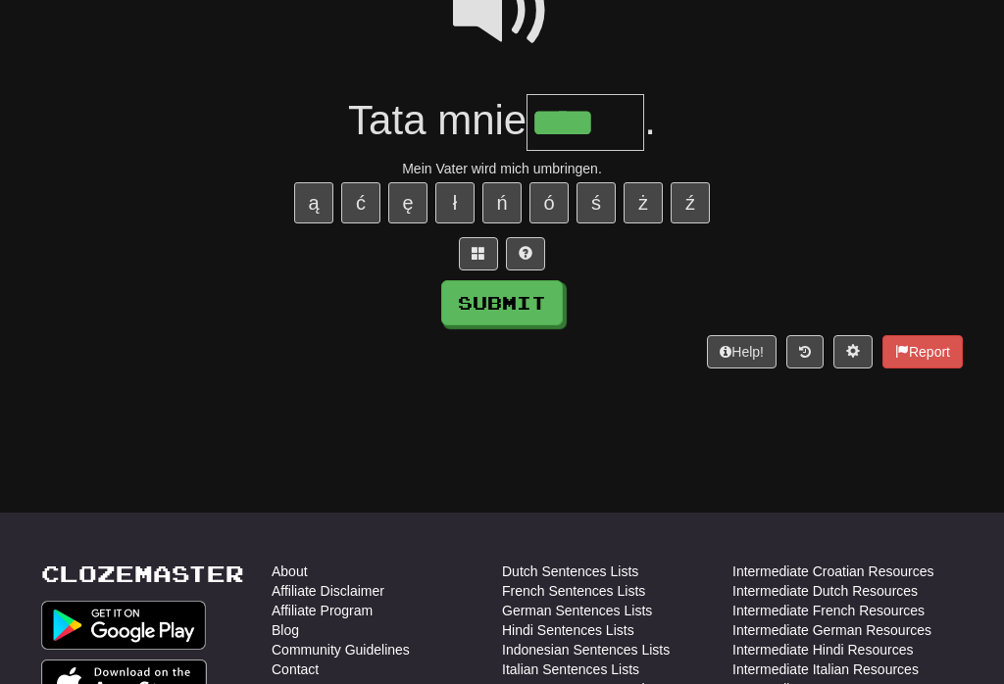
click at [504, 38] on span at bounding box center [502, 11] width 98 height 98
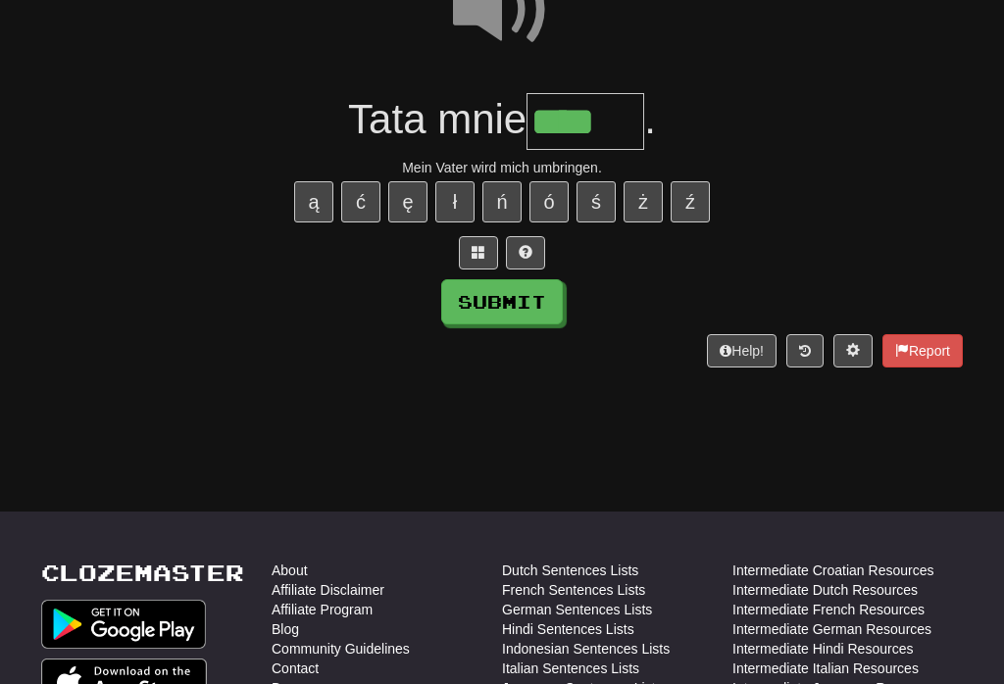
scroll to position [222, 0]
click at [632, 124] on input "****" at bounding box center [585, 122] width 118 height 58
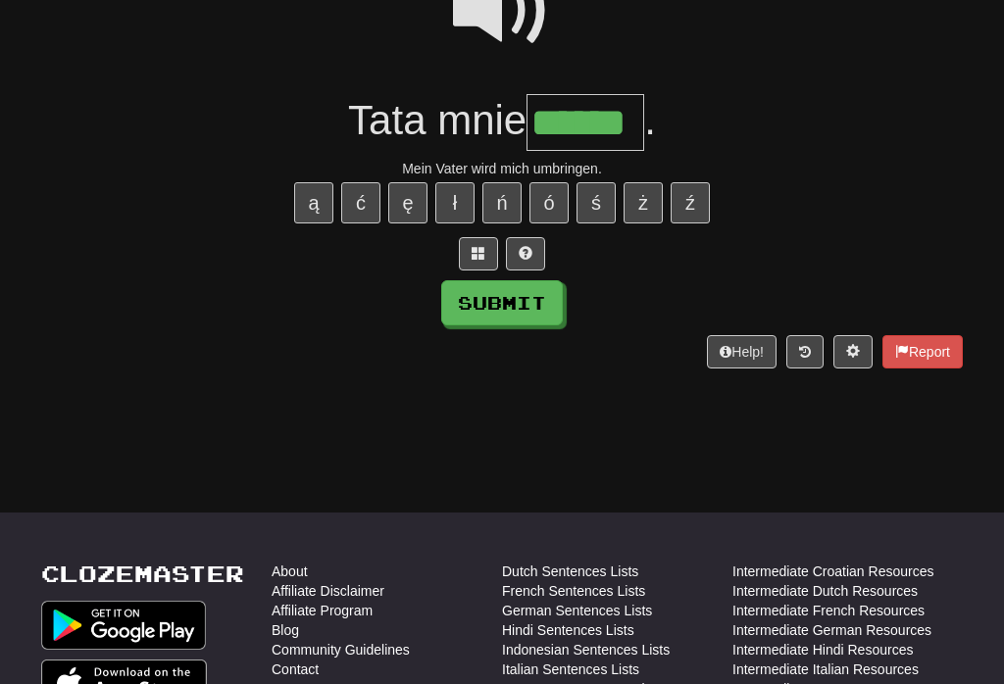
type input "******"
click at [524, 286] on button "Submit" at bounding box center [502, 302] width 122 height 45
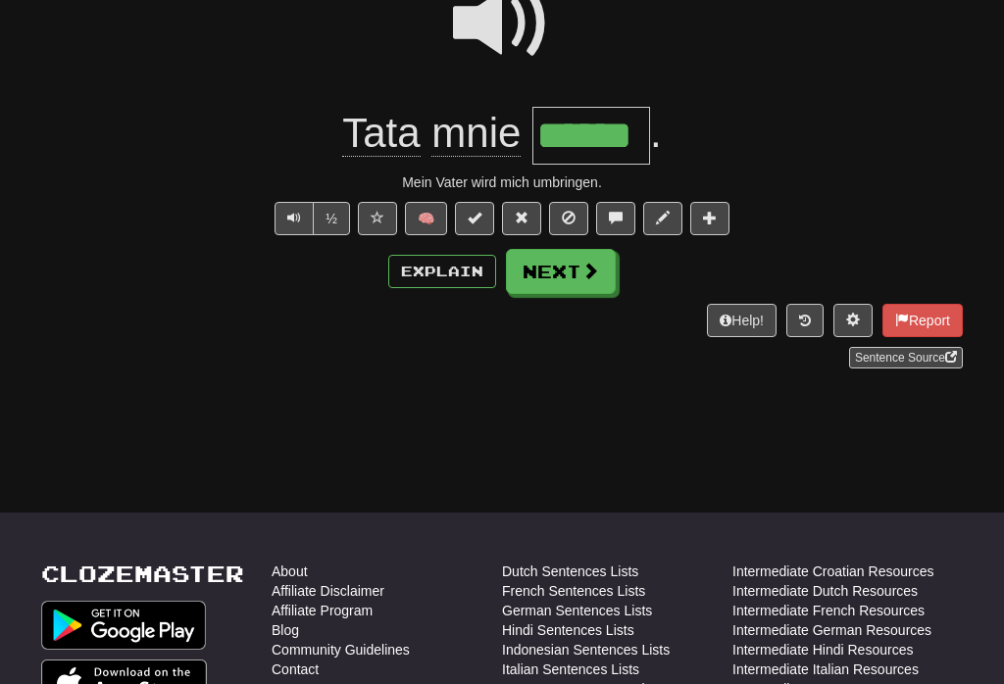
scroll to position [222, 0]
click at [597, 272] on span at bounding box center [590, 270] width 18 height 18
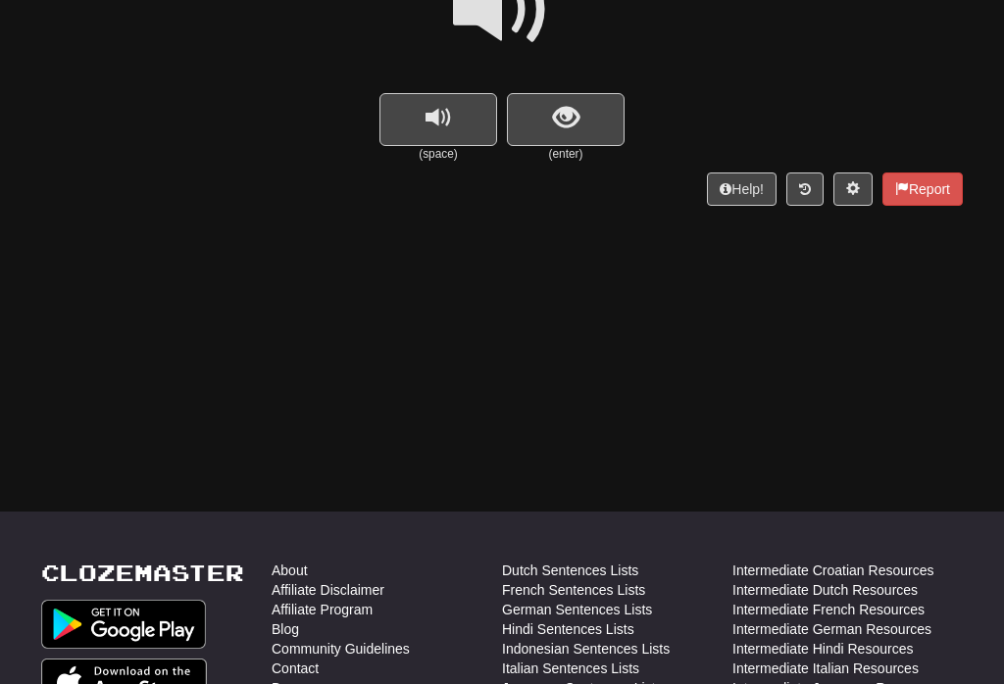
click at [460, 107] on button "replay audio" at bounding box center [438, 119] width 118 height 53
click at [587, 115] on button "show sentence" at bounding box center [566, 119] width 118 height 53
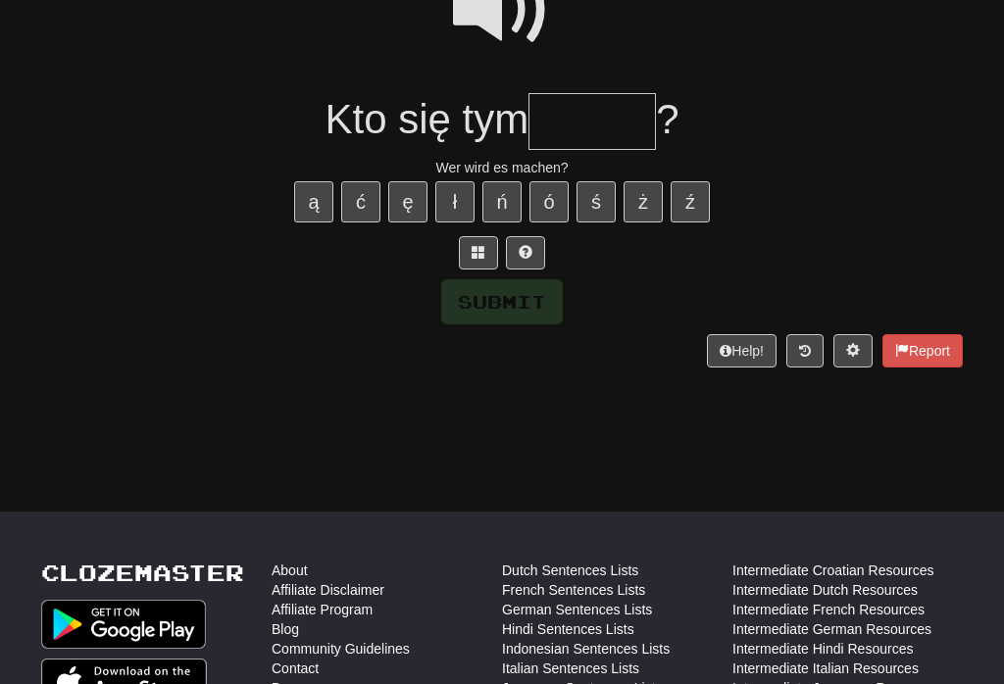
scroll to position [221, 0]
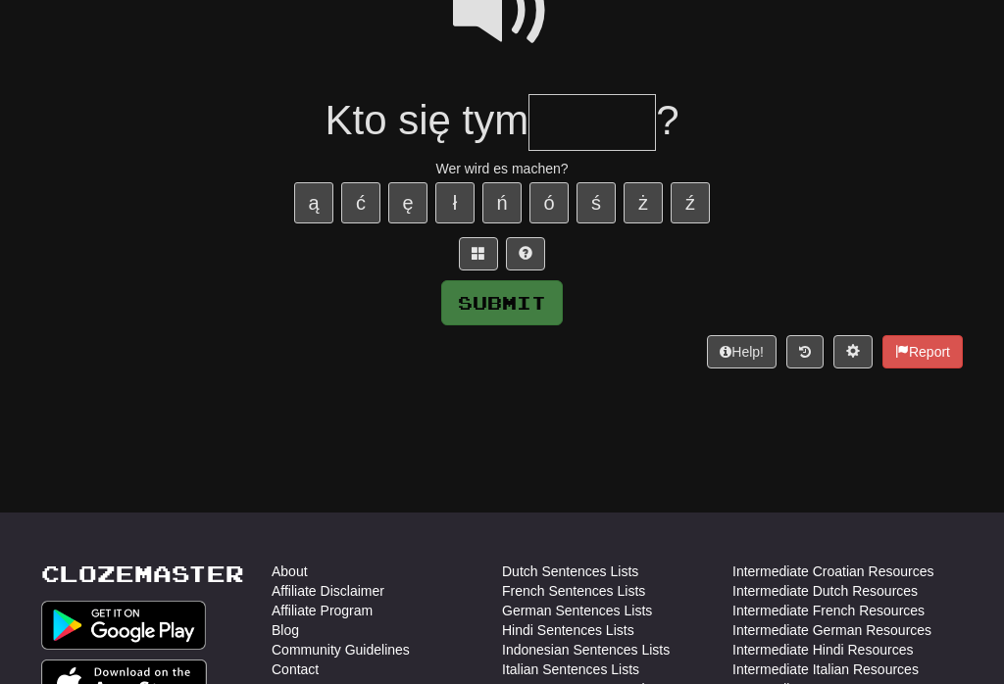
click at [512, 21] on span at bounding box center [502, 11] width 98 height 98
click at [618, 117] on input "text" at bounding box center [591, 122] width 127 height 58
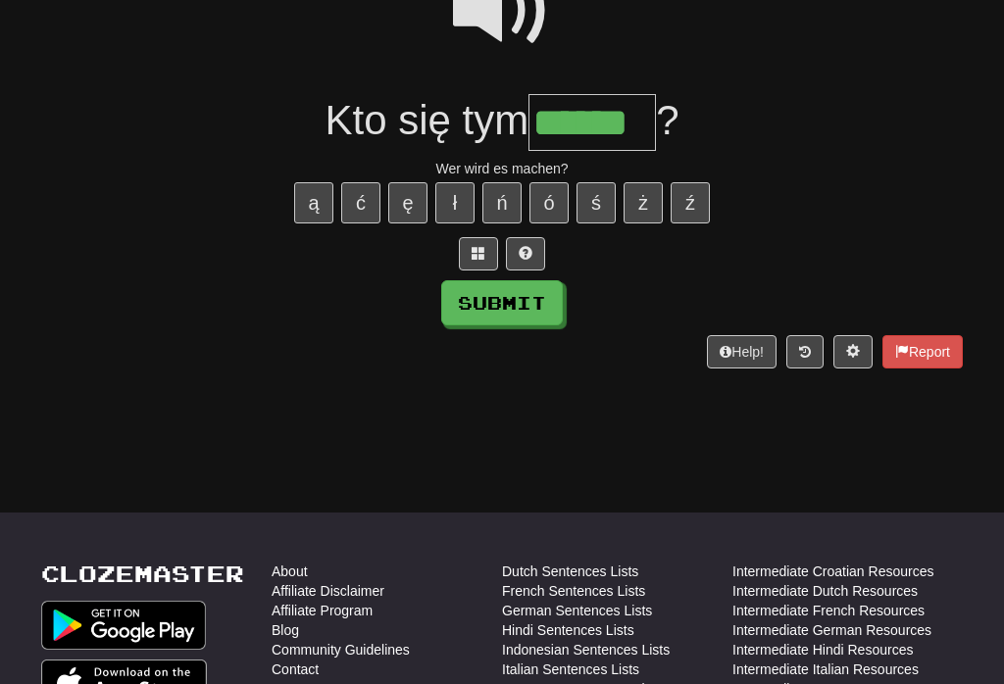
type input "******"
click at [528, 292] on button "Submit" at bounding box center [502, 302] width 122 height 45
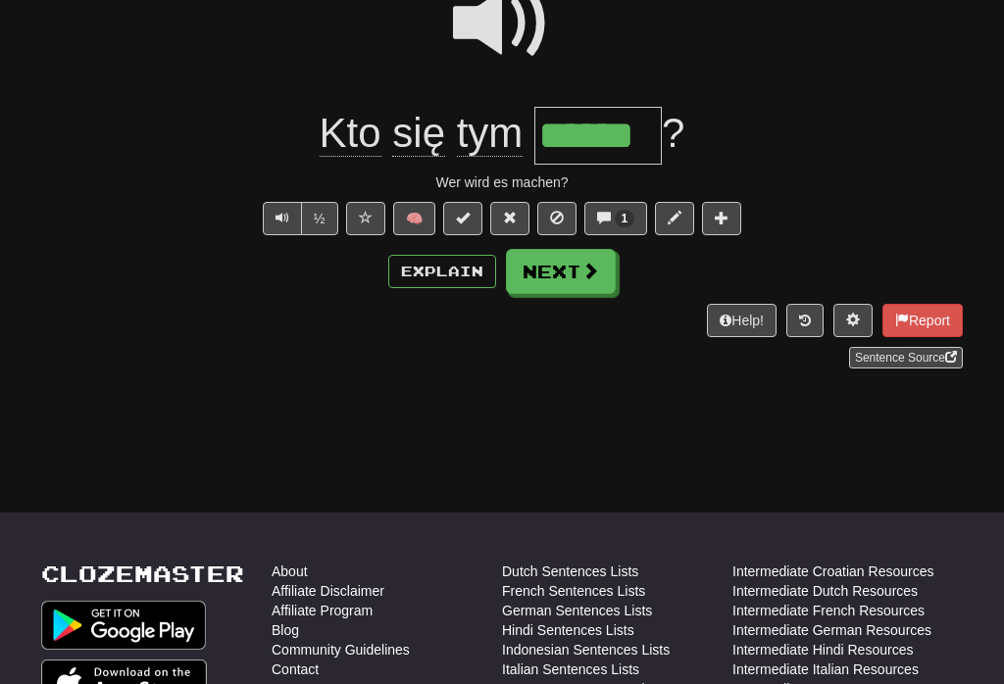
scroll to position [222, 0]
click at [452, 270] on button "Explain" at bounding box center [442, 270] width 108 height 33
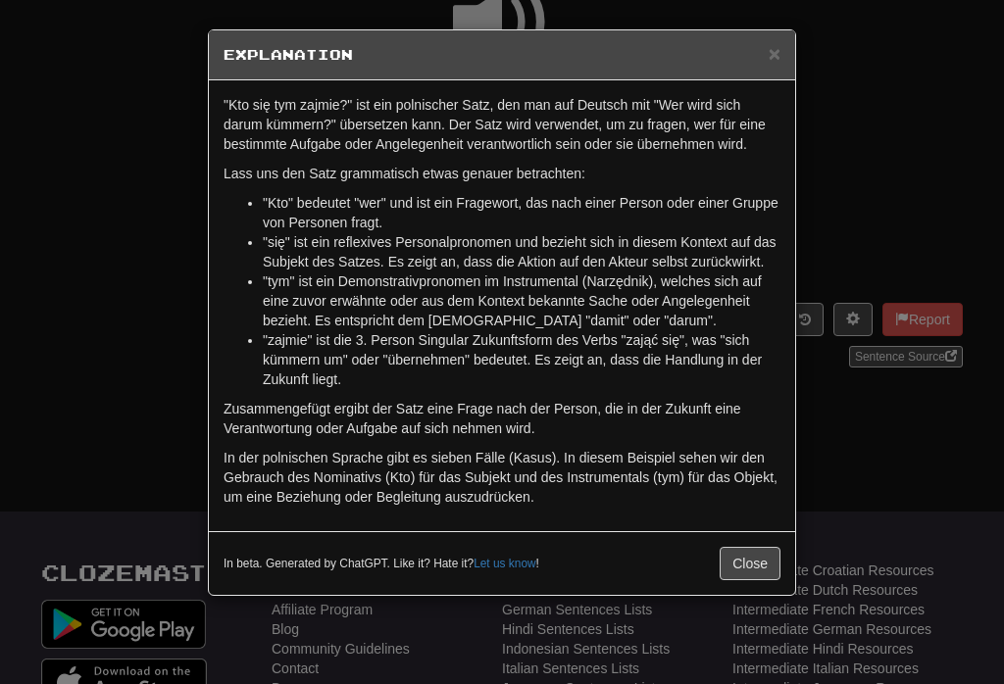
click at [752, 580] on button "Close" at bounding box center [750, 563] width 61 height 33
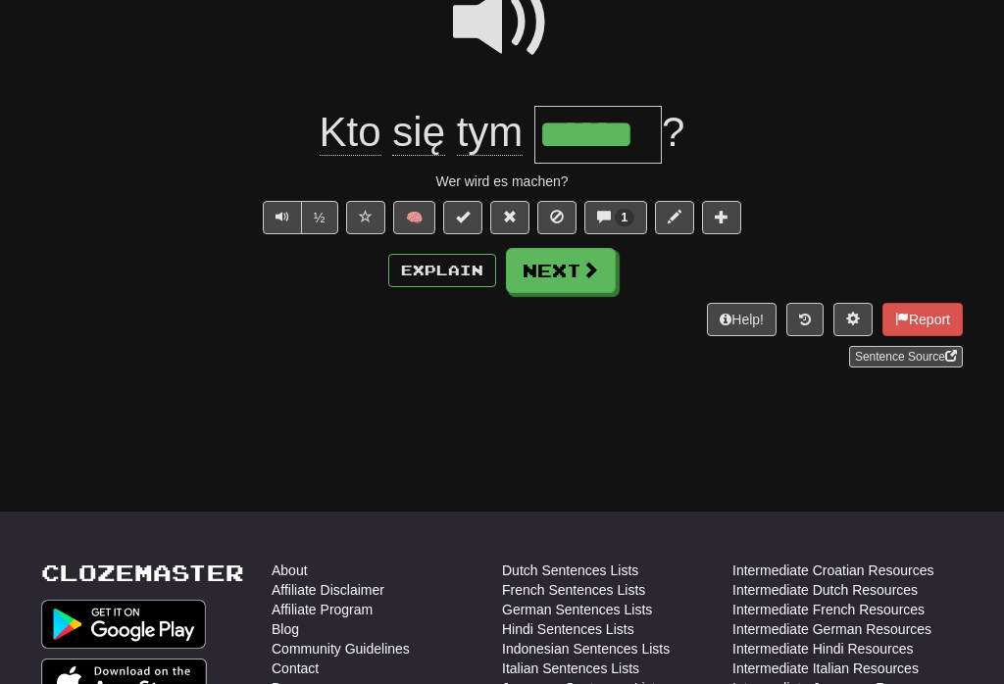
click at [599, 267] on button "Next" at bounding box center [561, 270] width 110 height 45
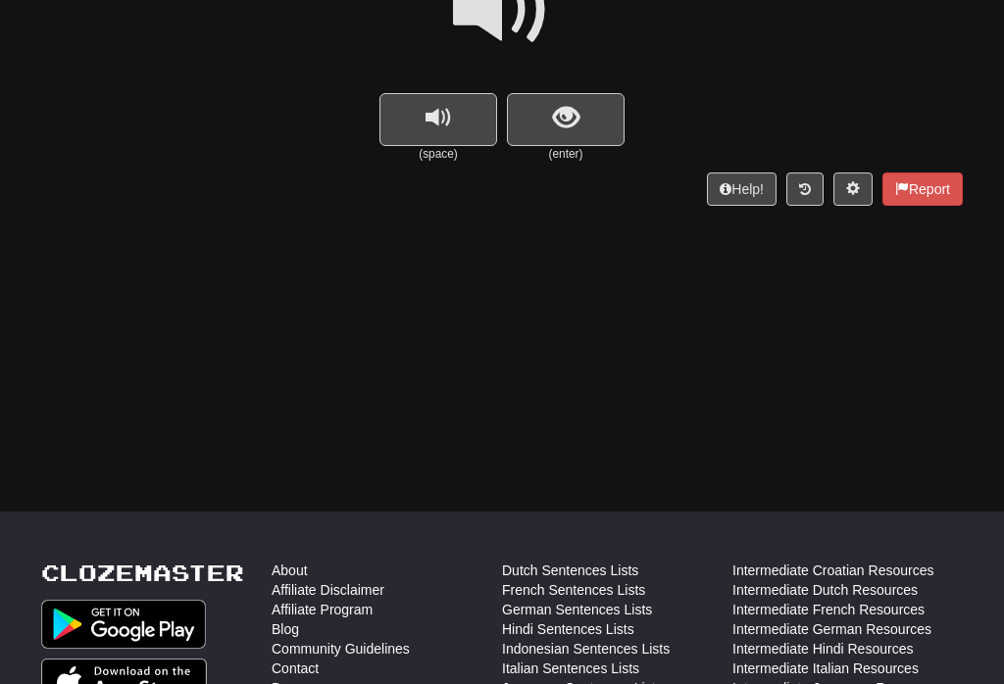
click at [448, 105] on span "replay audio" at bounding box center [438, 118] width 26 height 26
click at [580, 112] on button "show sentence" at bounding box center [566, 119] width 118 height 53
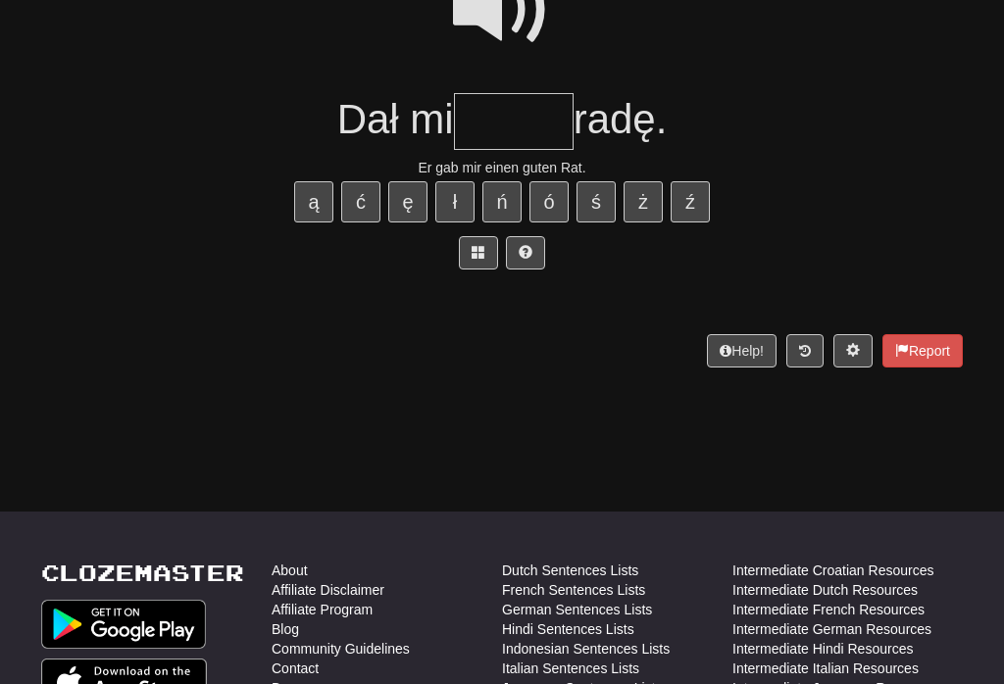
scroll to position [221, 0]
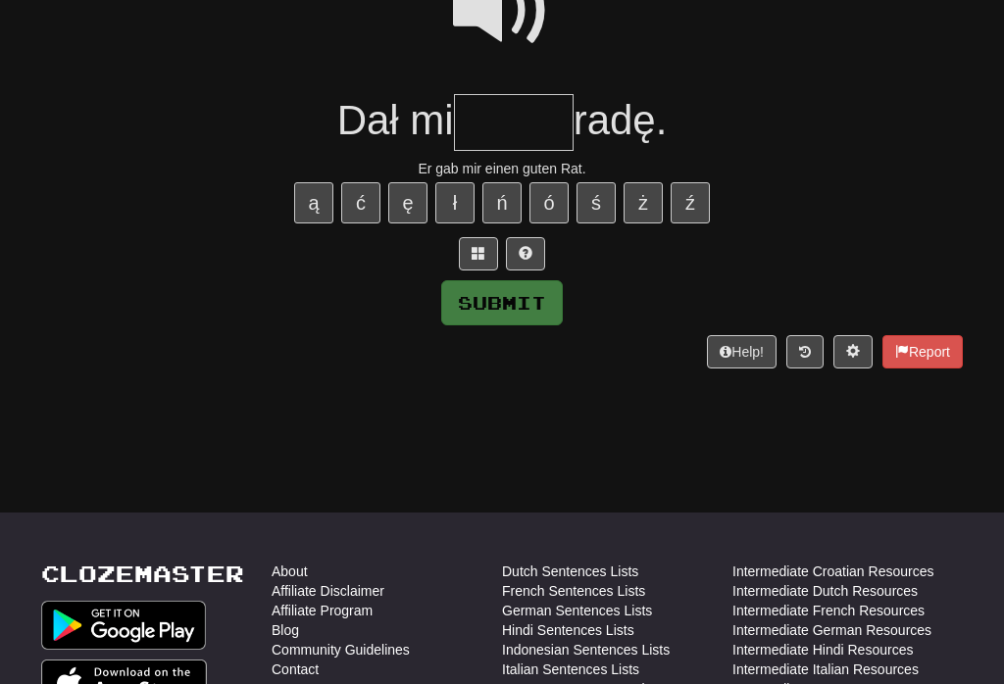
click at [524, 28] on span at bounding box center [502, 11] width 98 height 98
click at [498, 115] on input "text" at bounding box center [514, 122] width 120 height 58
click at [522, 25] on span at bounding box center [502, 11] width 98 height 98
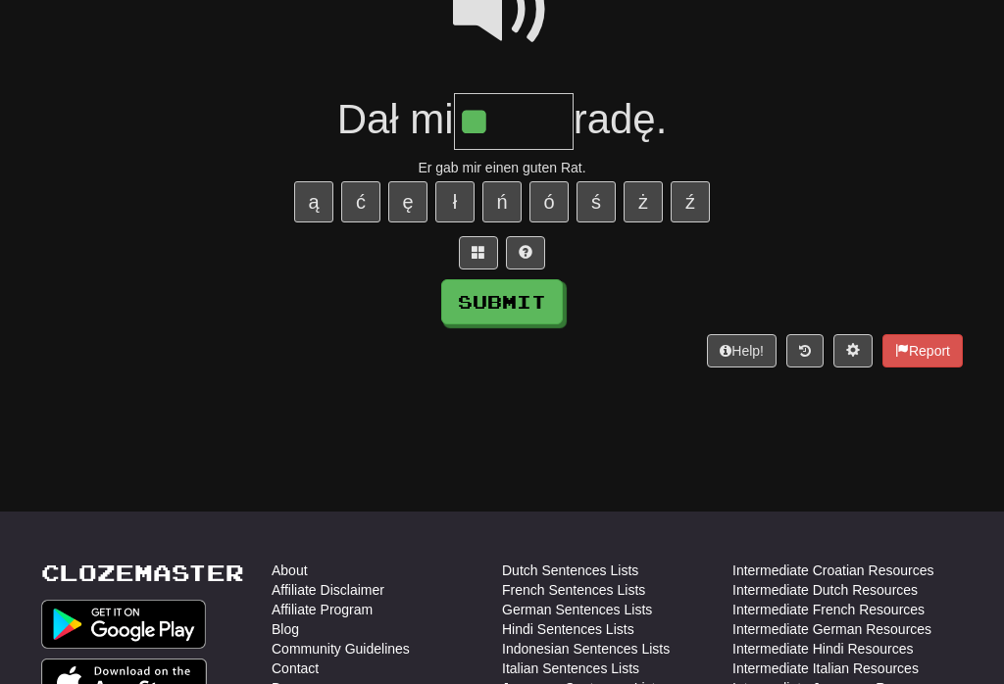
scroll to position [222, 0]
click at [533, 129] on input "**" at bounding box center [514, 122] width 120 height 58
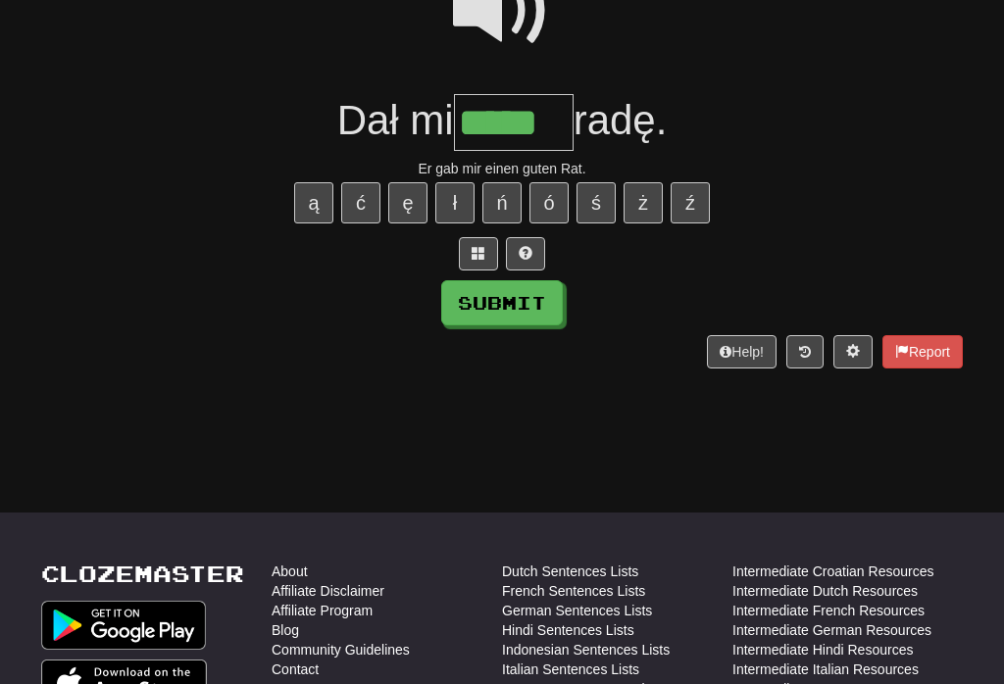
type input "*****"
click at [541, 288] on button "Submit" at bounding box center [502, 302] width 122 height 45
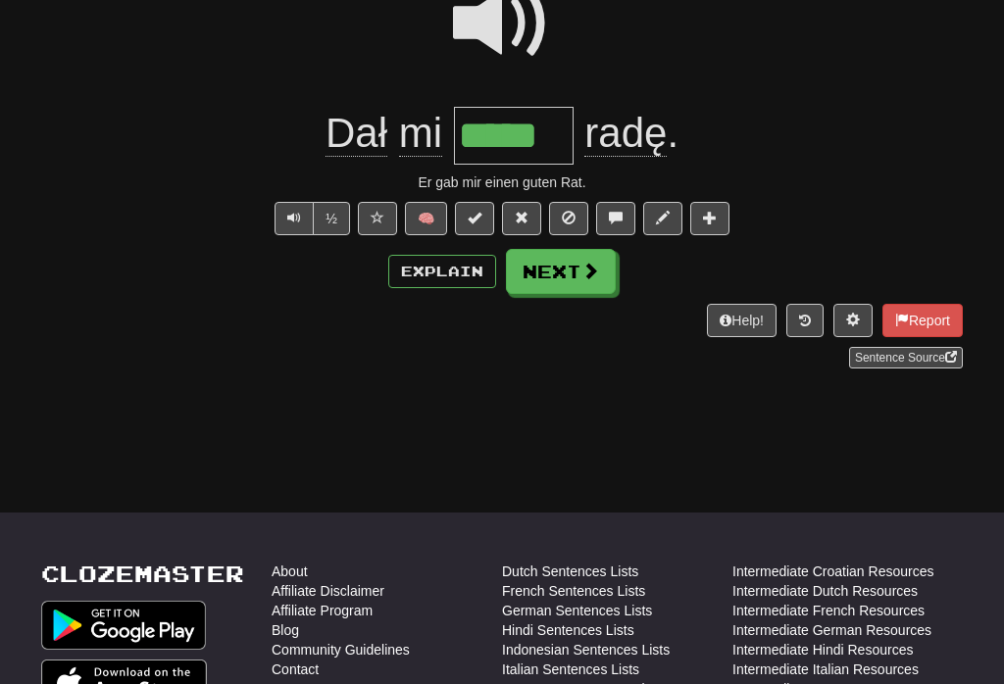
scroll to position [222, 0]
click at [598, 285] on button "Next" at bounding box center [561, 270] width 110 height 45
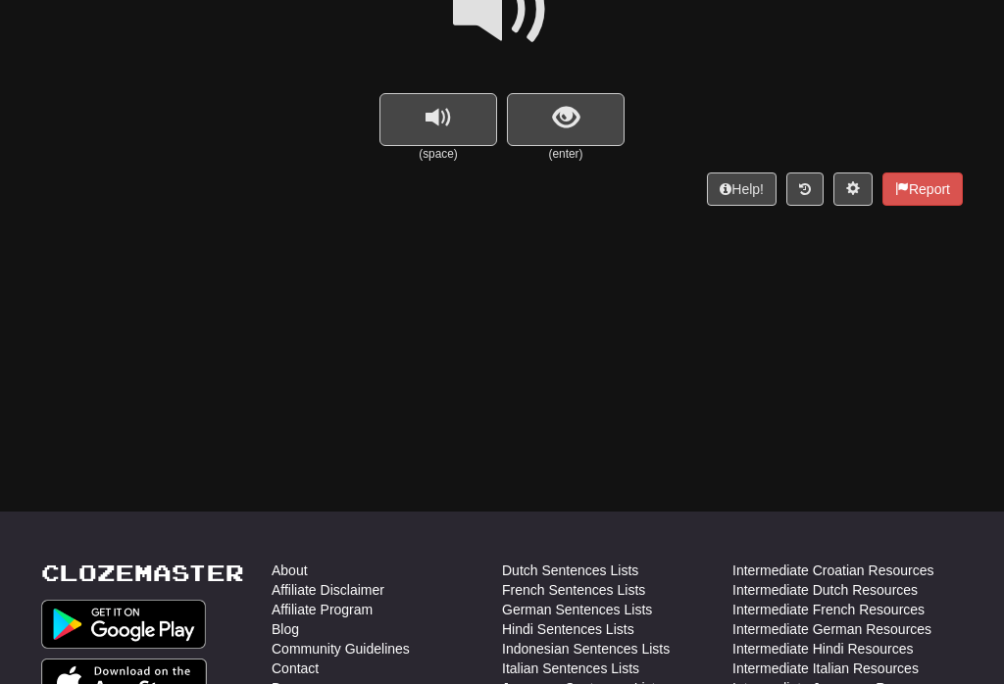
click at [587, 124] on button "show sentence" at bounding box center [566, 119] width 118 height 53
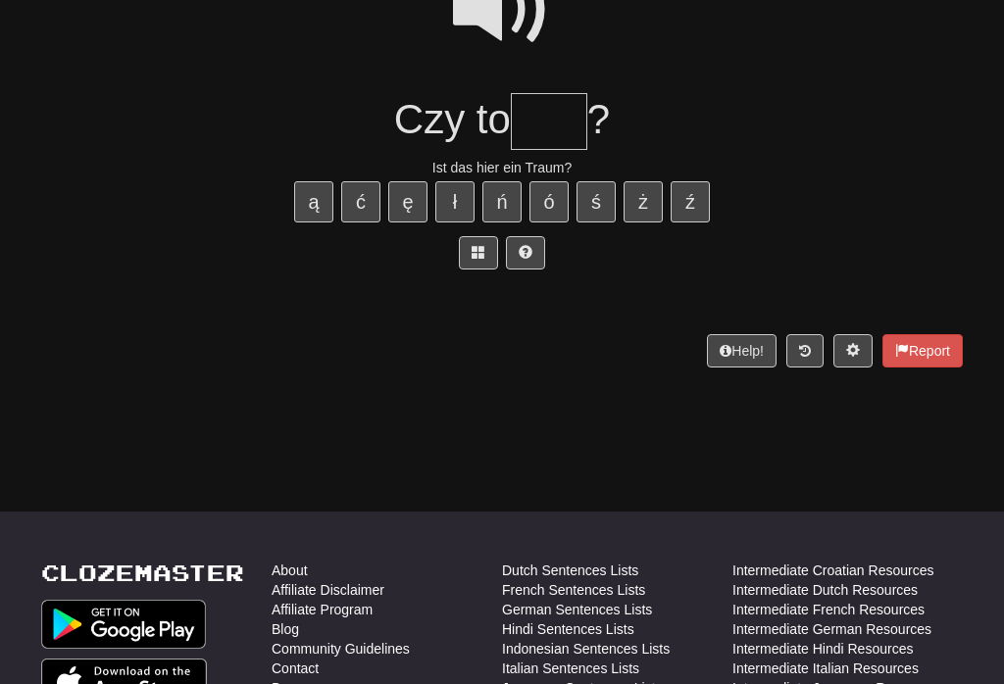
scroll to position [221, 0]
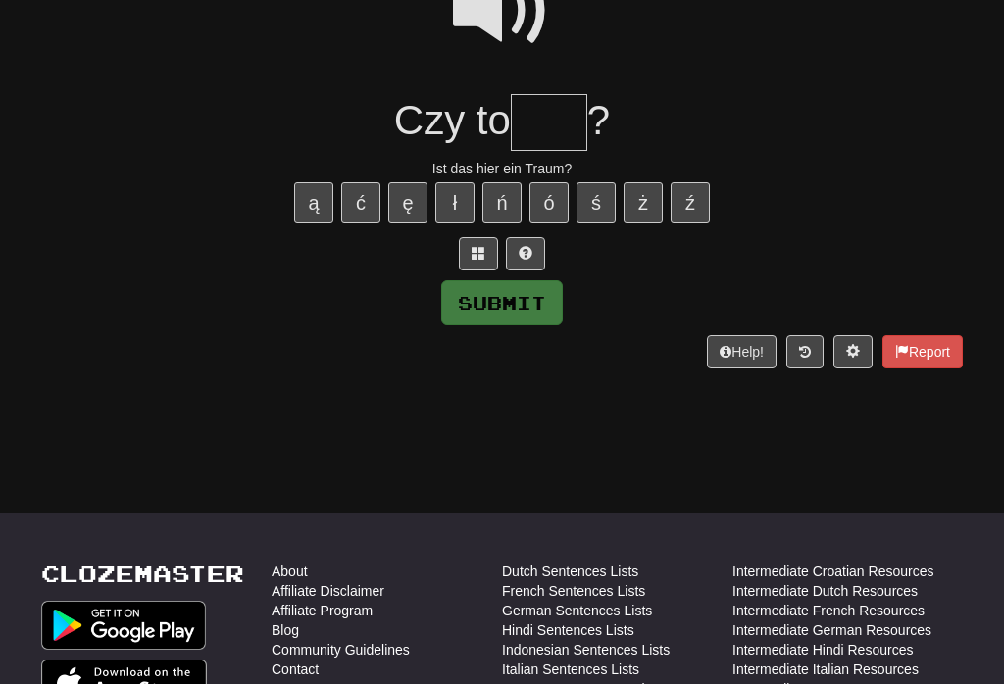
type input "*"
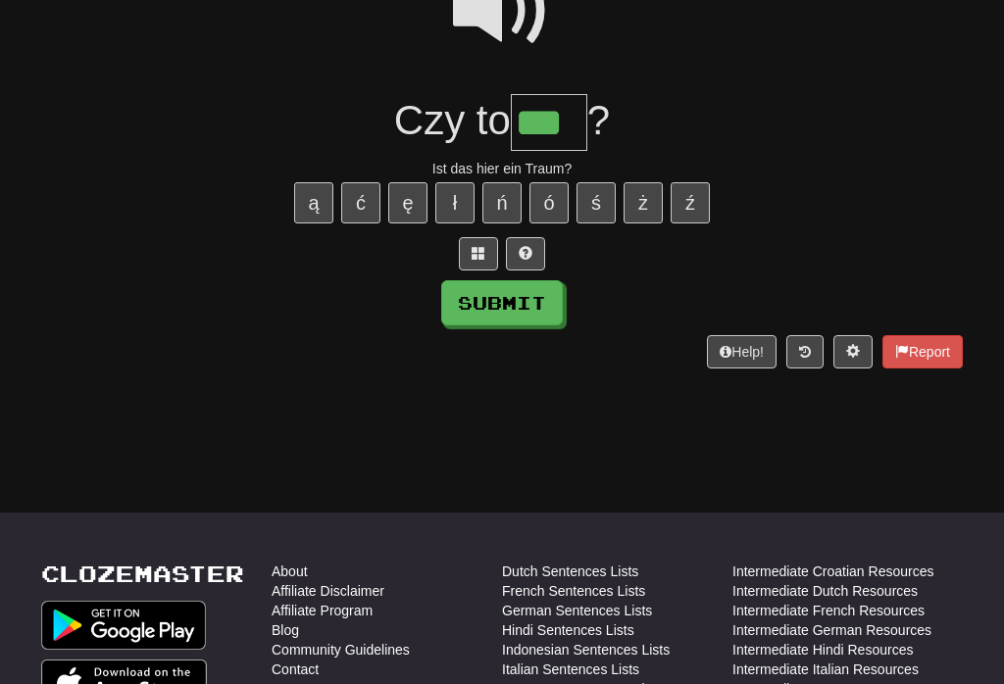
type input "***"
click at [529, 297] on button "Submit" at bounding box center [502, 302] width 122 height 45
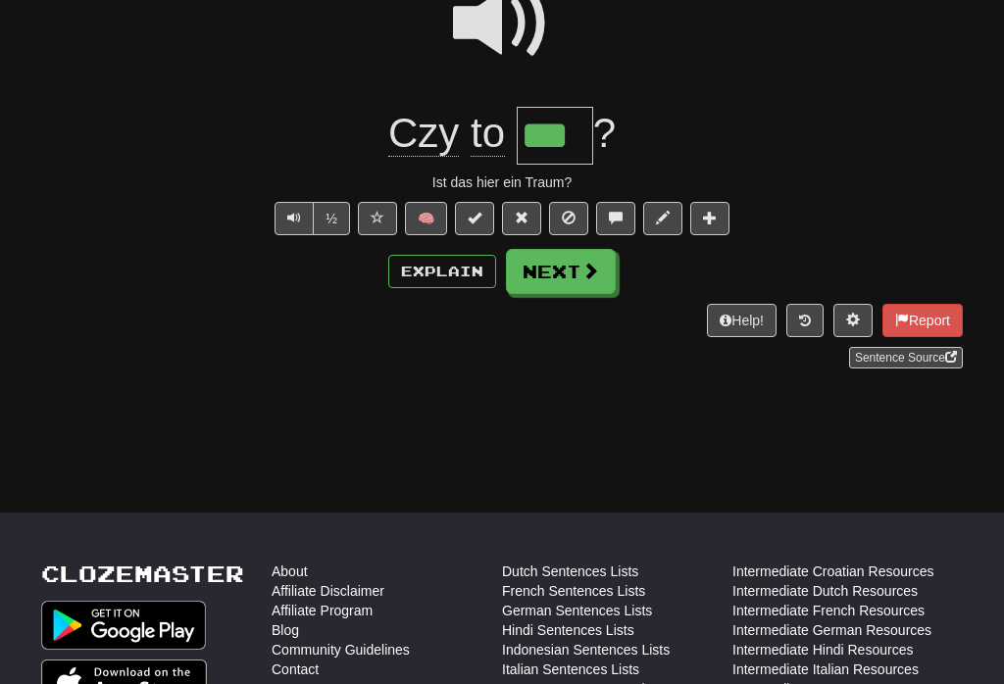
scroll to position [222, 0]
click at [581, 273] on span at bounding box center [590, 270] width 18 height 18
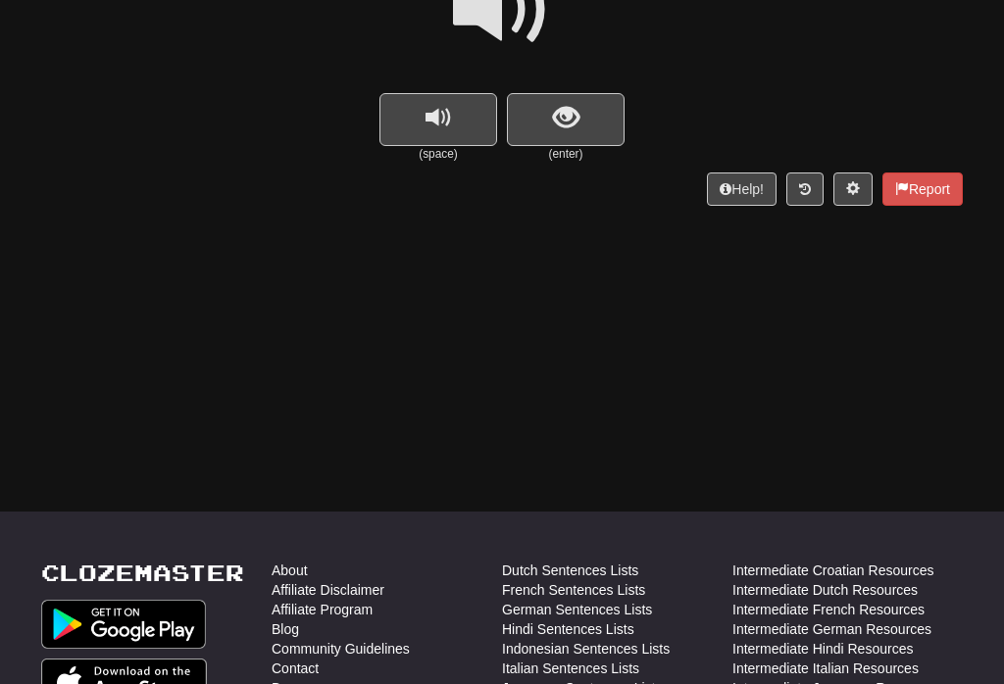
click at [595, 126] on button "show sentence" at bounding box center [566, 119] width 118 height 53
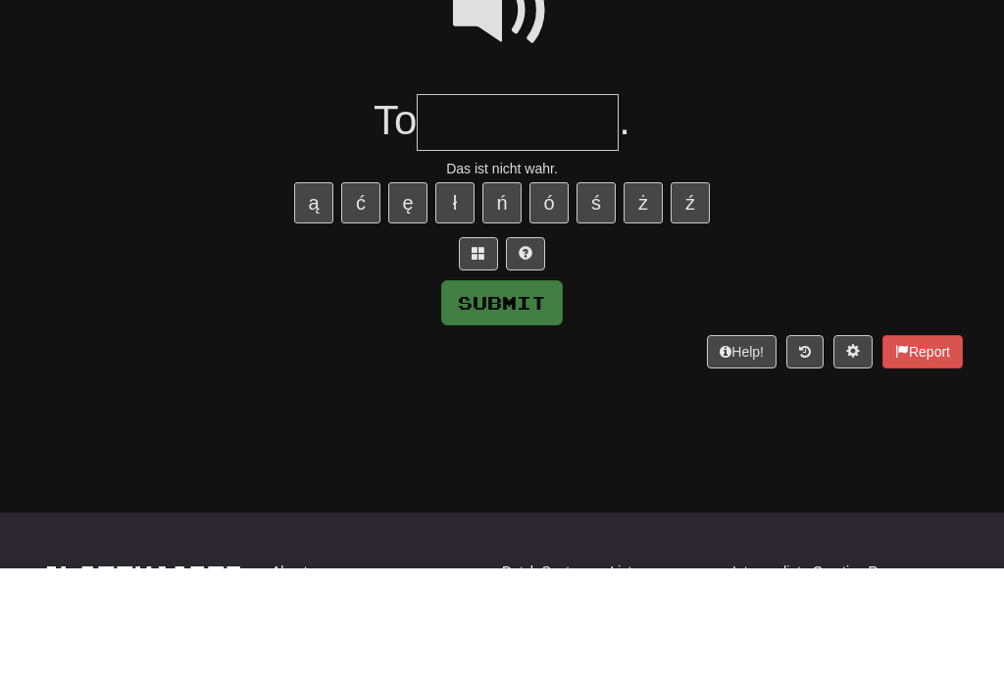
scroll to position [104, 0]
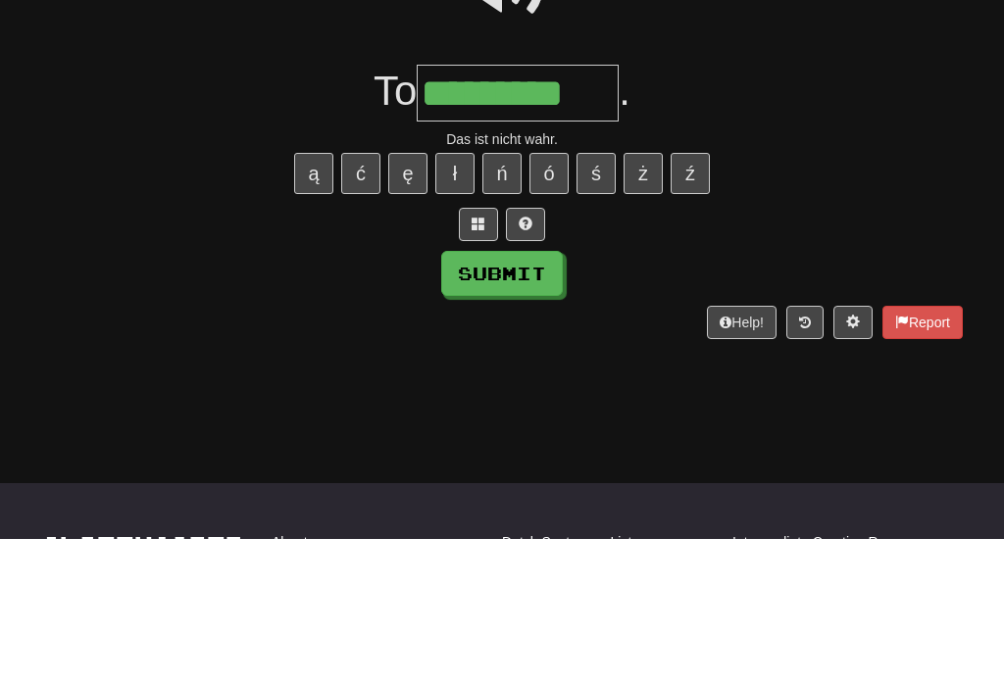
type input "*********"
click at [532, 397] on button "Submit" at bounding box center [502, 419] width 122 height 45
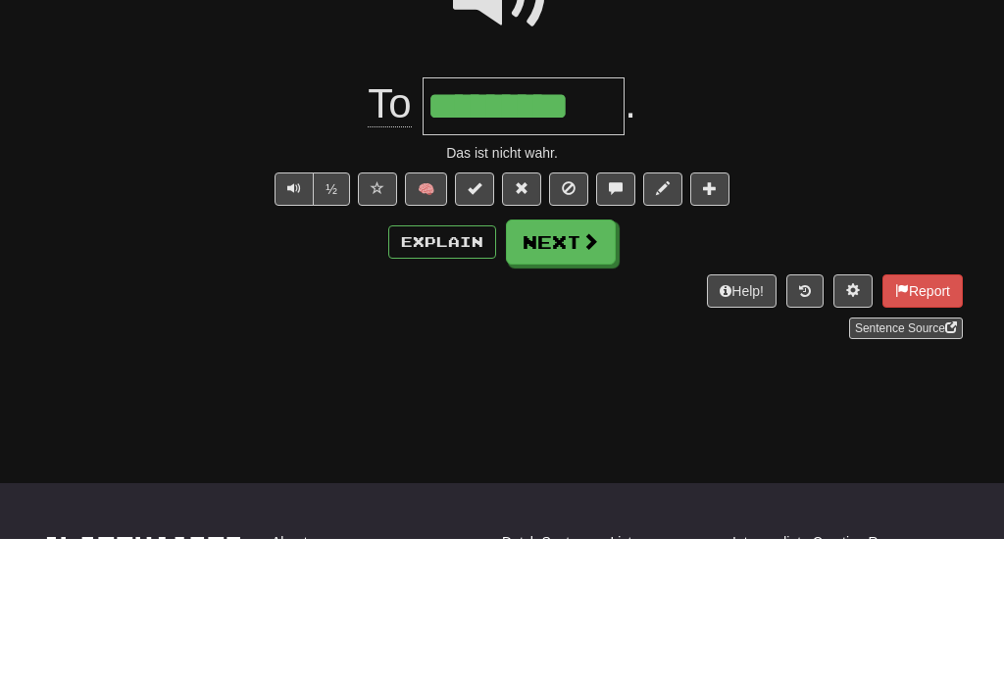
scroll to position [250, 0]
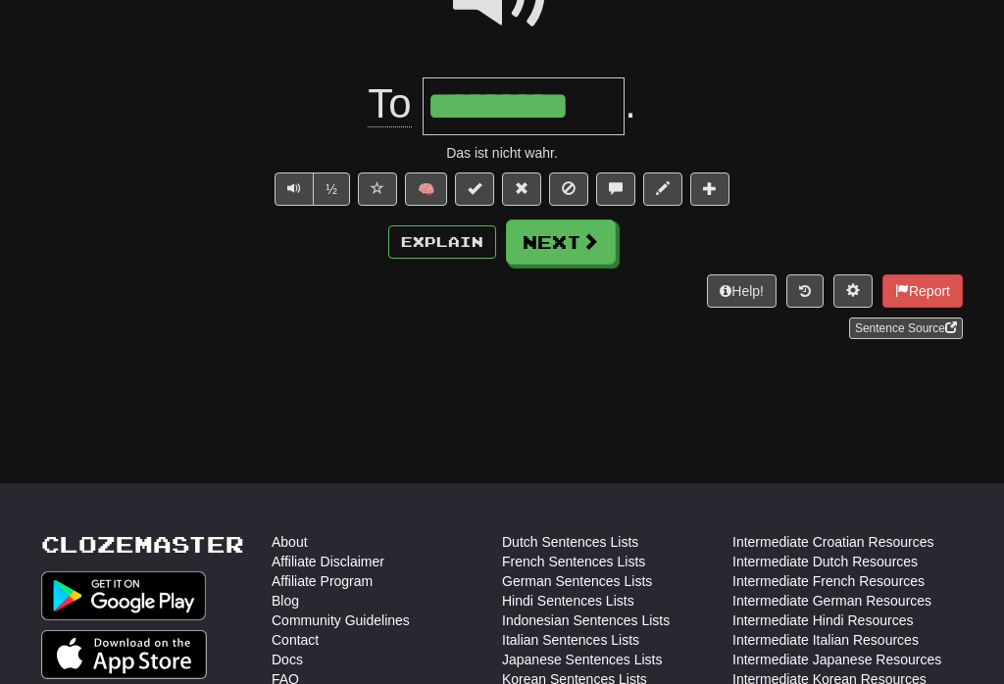
click at [582, 243] on span at bounding box center [590, 241] width 18 height 18
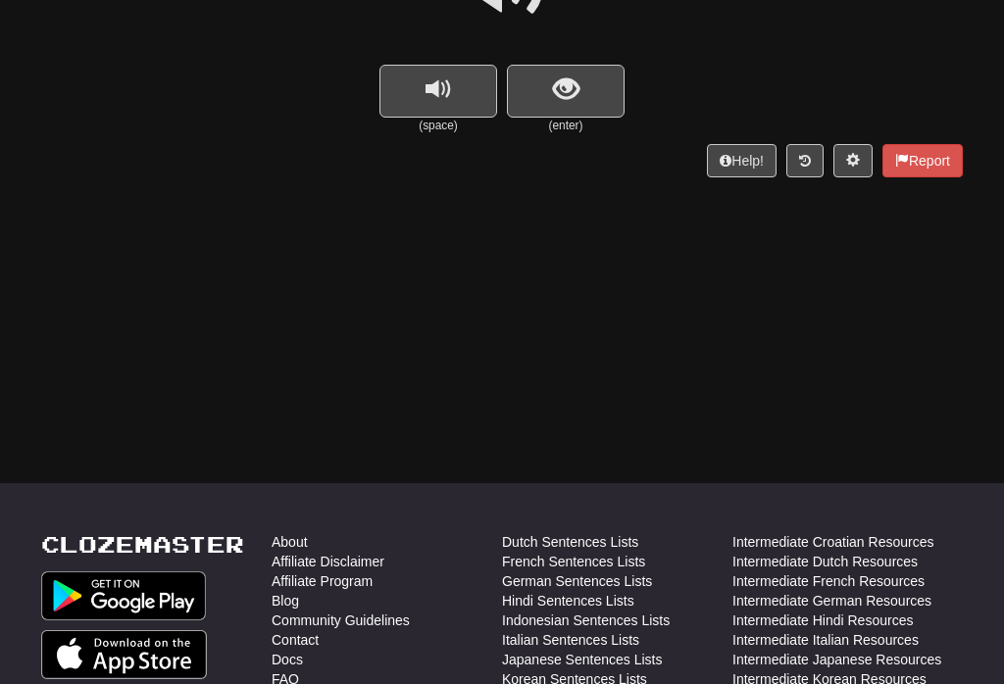
click at [451, 97] on span "replay audio" at bounding box center [438, 89] width 26 height 26
click at [598, 92] on button "show sentence" at bounding box center [566, 91] width 118 height 53
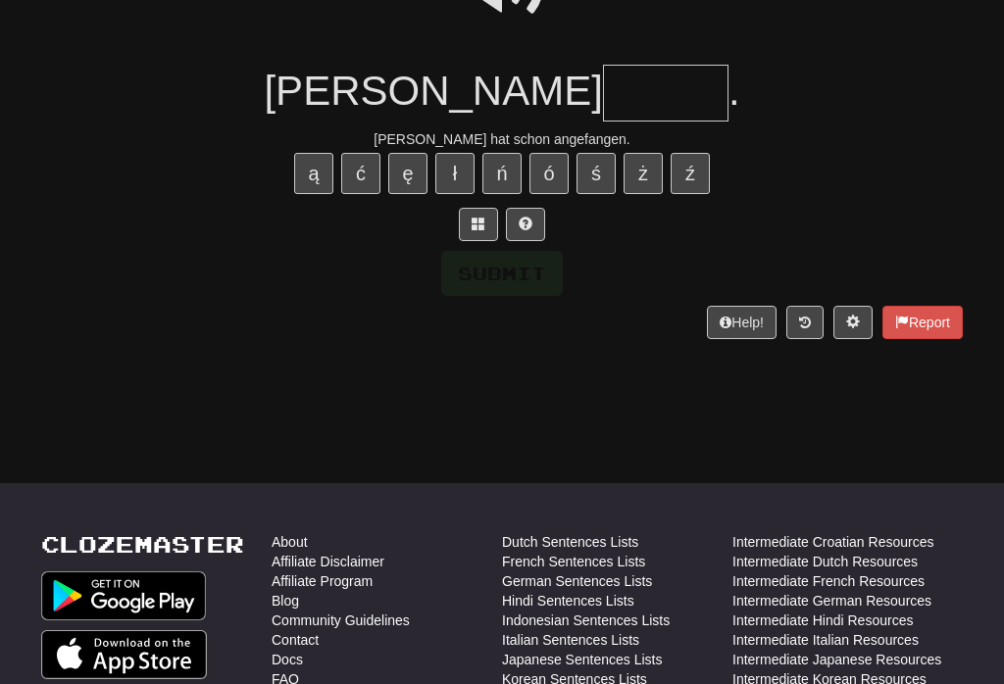
scroll to position [249, 0]
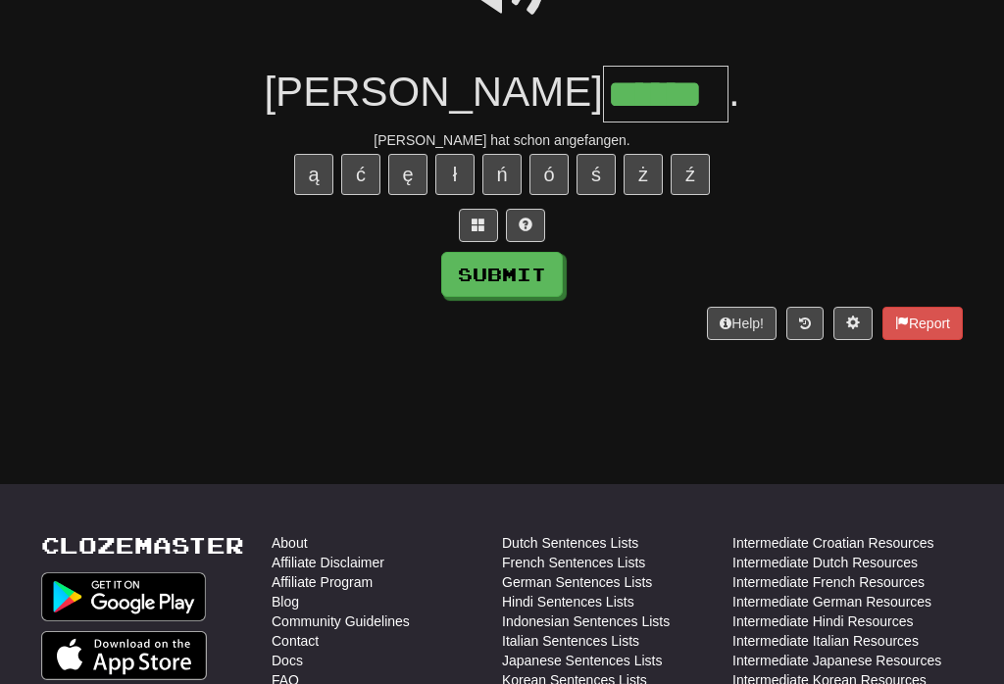
type input "******"
click at [537, 256] on button "Submit" at bounding box center [502, 274] width 122 height 45
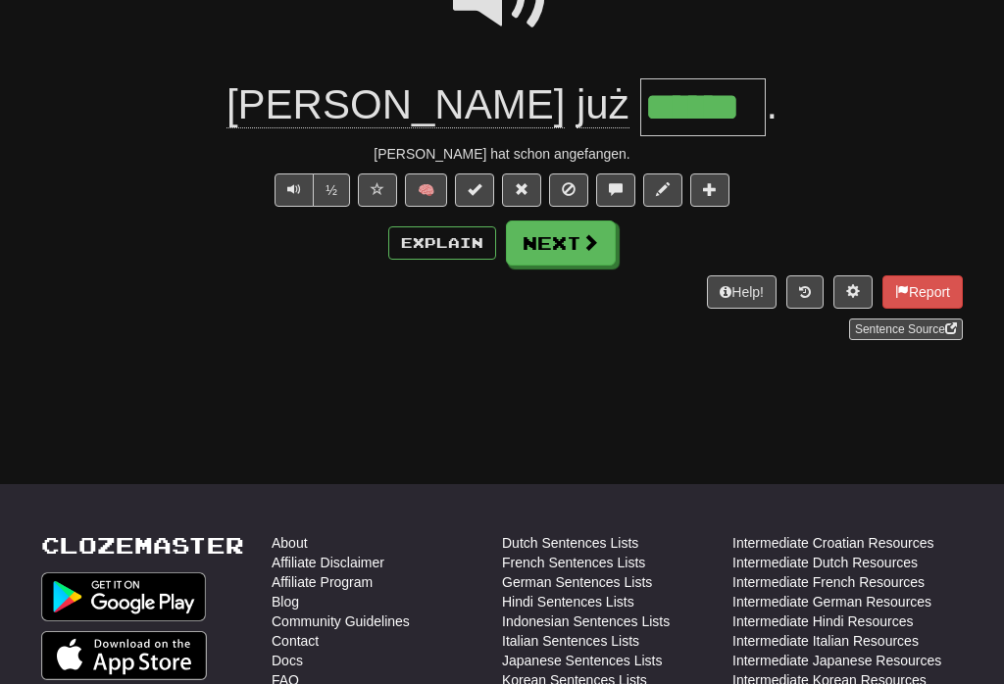
scroll to position [250, 0]
click at [592, 246] on span at bounding box center [590, 241] width 18 height 18
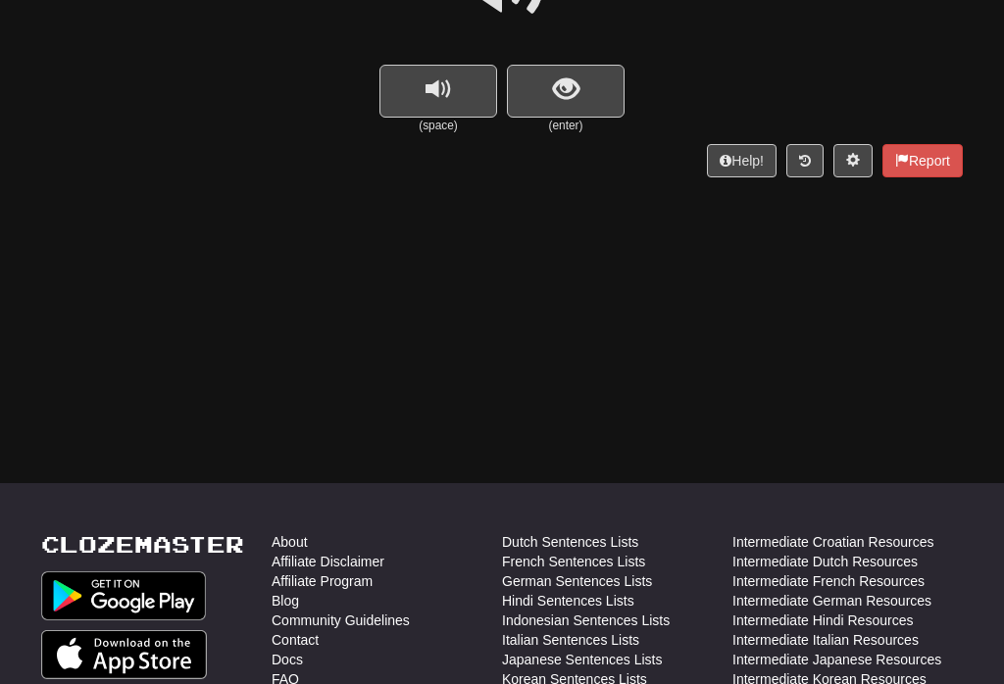
click at [455, 83] on button "replay audio" at bounding box center [438, 91] width 118 height 53
click at [584, 77] on button "show sentence" at bounding box center [566, 91] width 118 height 53
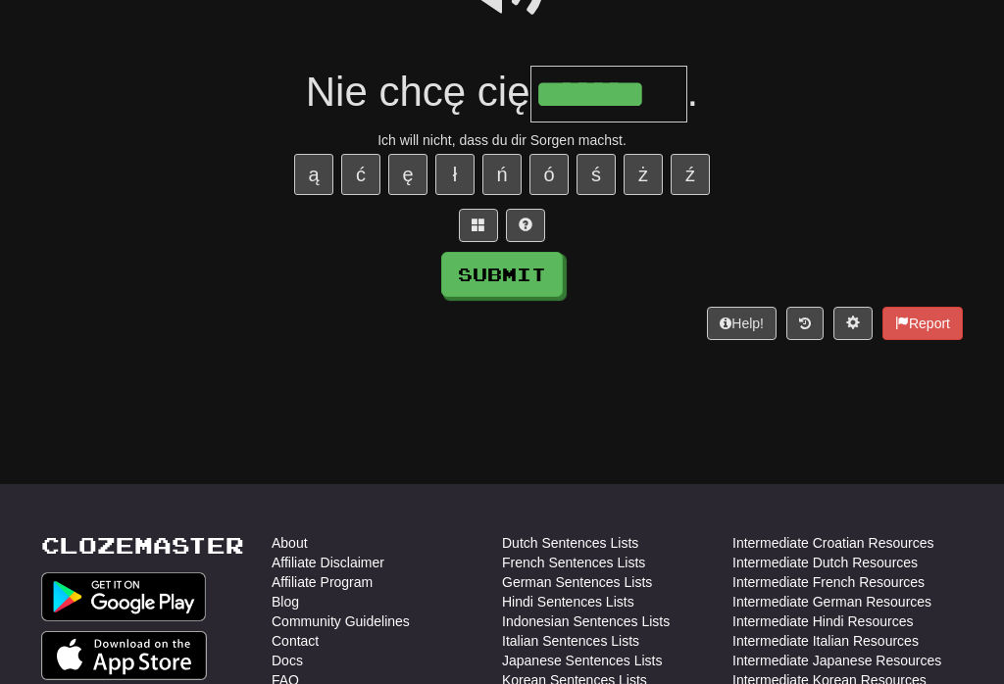
type input "*******"
click at [517, 265] on button "Submit" at bounding box center [502, 274] width 122 height 45
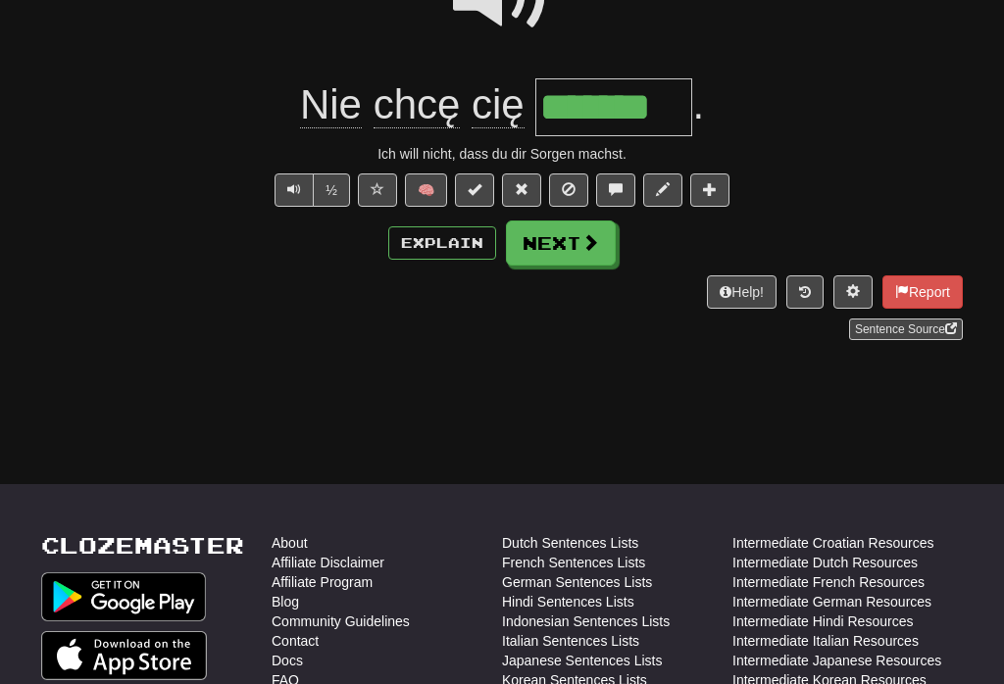
scroll to position [250, 0]
click at [565, 247] on button "Next" at bounding box center [561, 242] width 110 height 45
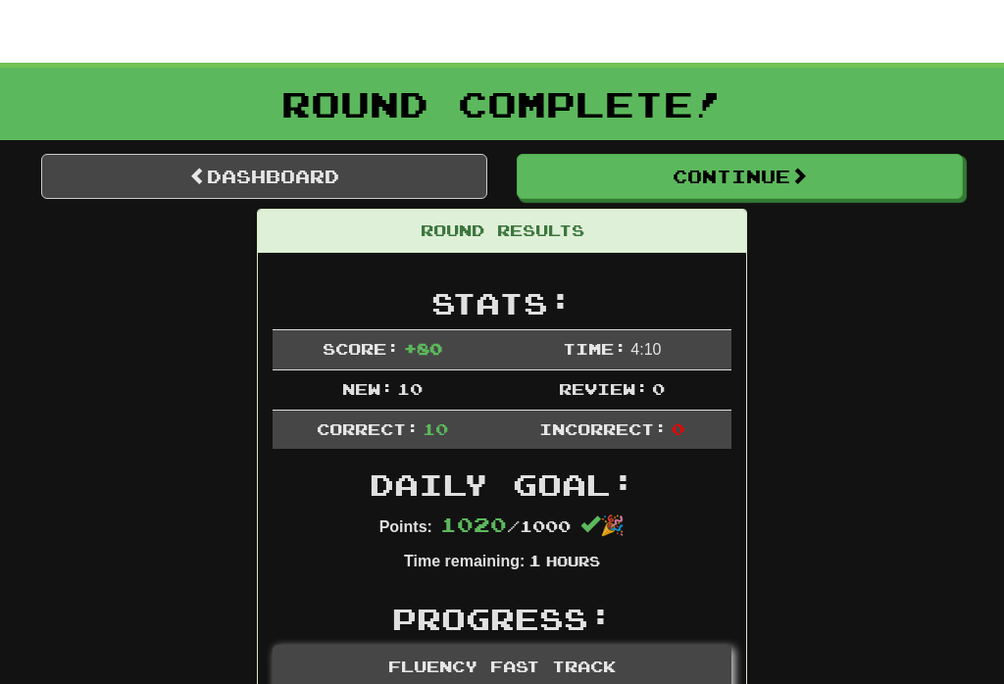
scroll to position [0, 0]
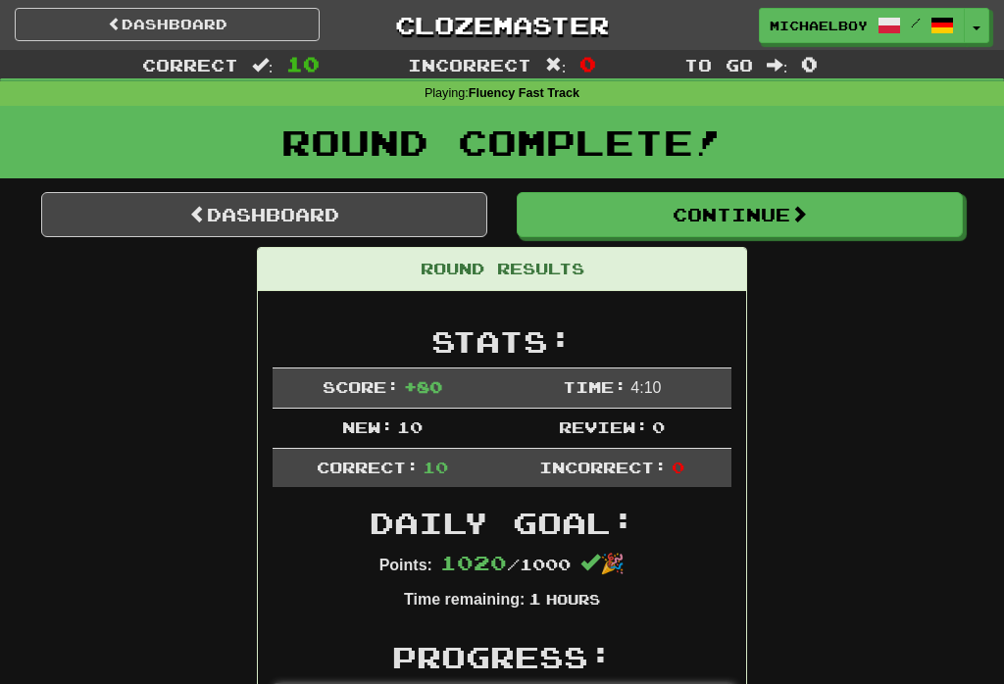
click at [417, 217] on link "Dashboard" at bounding box center [264, 214] width 446 height 45
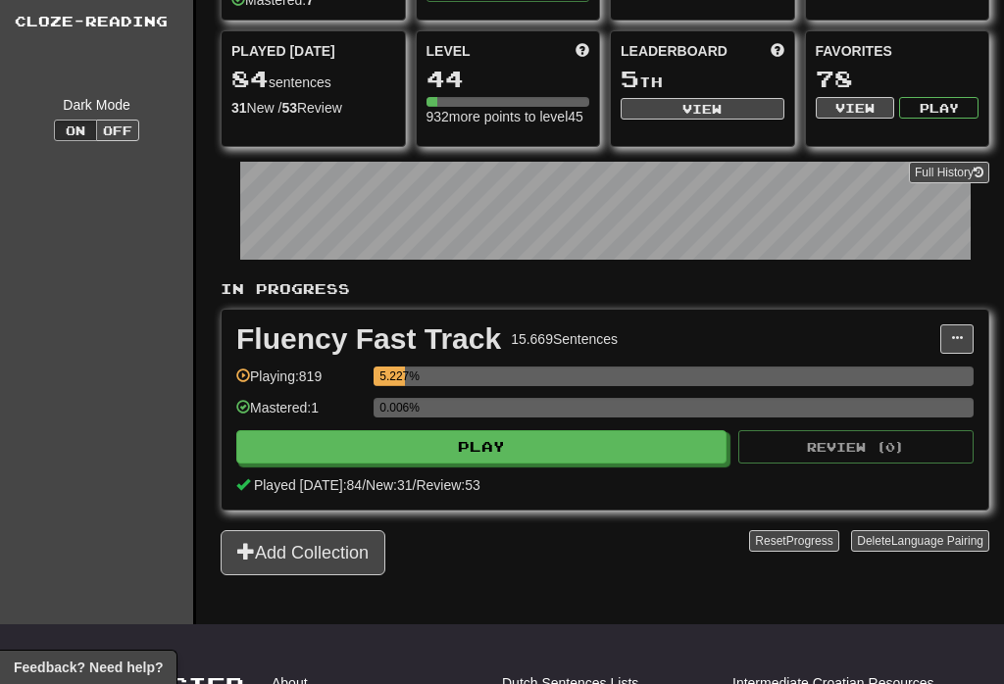
scroll to position [160, 0]
